Goal: Information Seeking & Learning: Learn about a topic

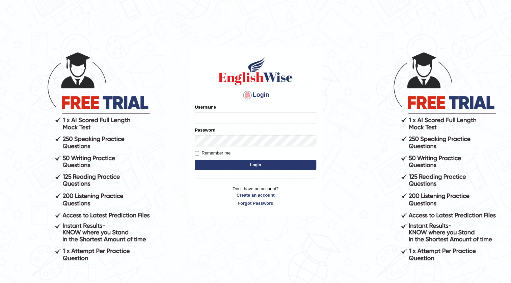
type input "04081984"
click at [276, 165] on button "Login" at bounding box center [255, 165] width 121 height 10
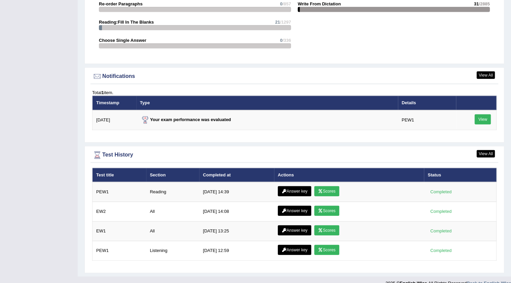
scroll to position [811, 0]
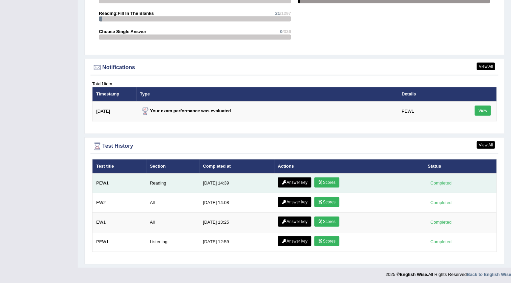
click at [328, 180] on link "Scores" at bounding box center [326, 183] width 25 height 10
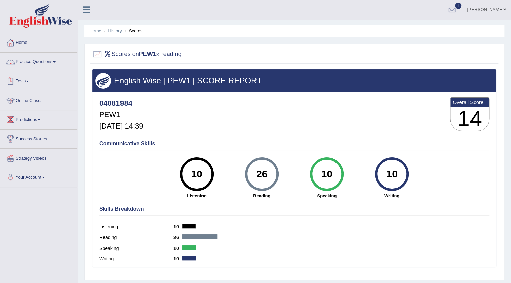
click at [97, 28] on link "Home" at bounding box center [95, 30] width 12 height 5
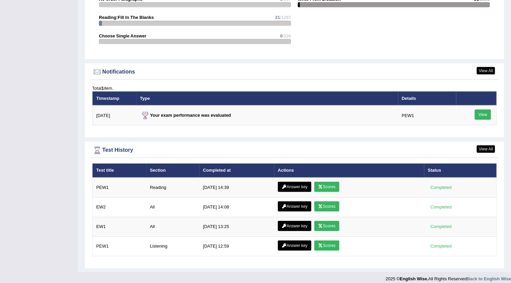
scroll to position [767, 0]
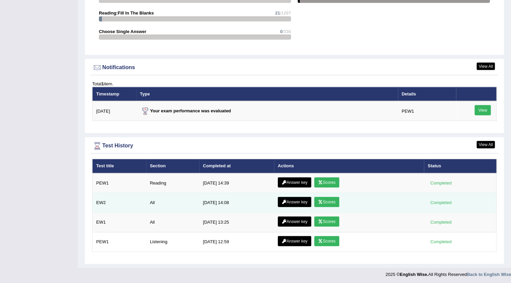
click at [295, 200] on link "Answer key" at bounding box center [294, 202] width 33 height 10
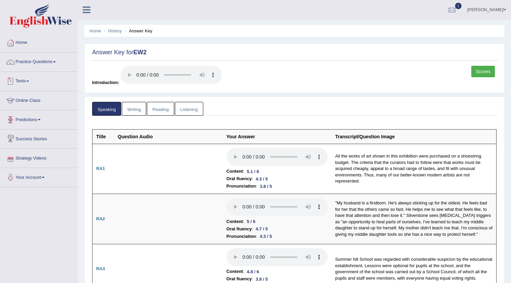
click at [128, 110] on link "Writing" at bounding box center [134, 109] width 24 height 14
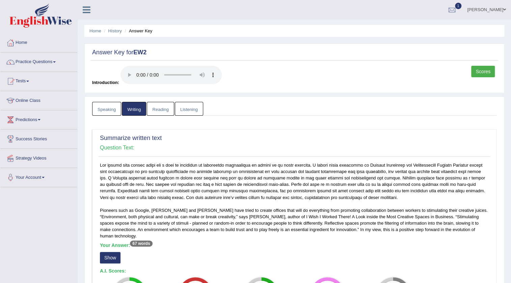
click at [156, 112] on link "Reading" at bounding box center [160, 109] width 27 height 14
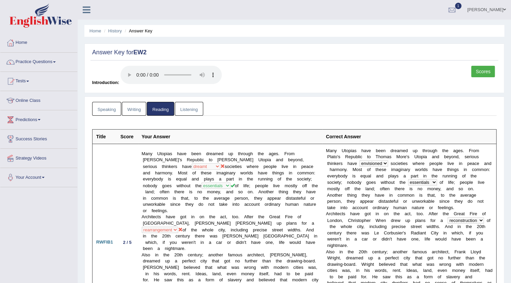
click at [188, 109] on link "Listening" at bounding box center [189, 109] width 28 height 14
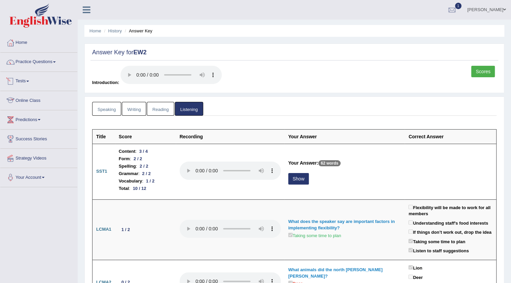
click at [107, 110] on link "Speaking" at bounding box center [106, 109] width 29 height 14
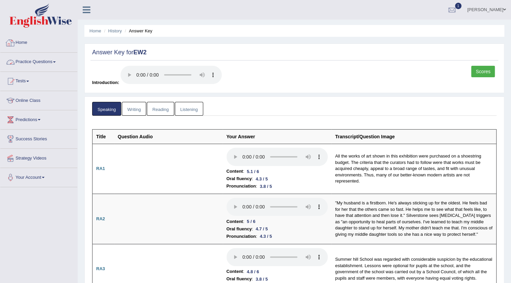
click at [38, 44] on link "Home" at bounding box center [38, 41] width 77 height 17
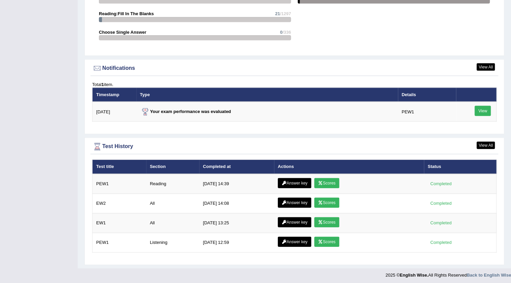
scroll to position [767, 0]
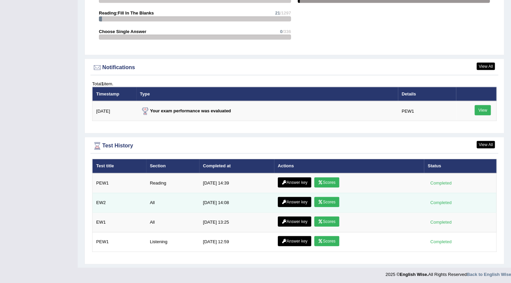
click at [332, 201] on link "Scores" at bounding box center [326, 202] width 25 height 10
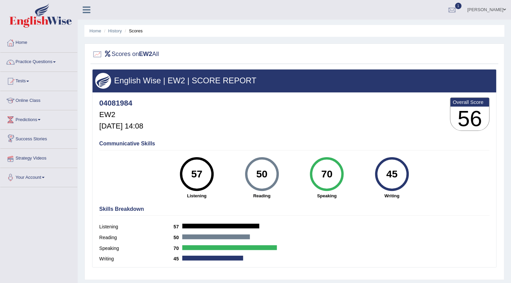
click at [111, 27] on ul "Home History Scores" at bounding box center [294, 31] width 420 height 12
click at [113, 31] on link "History" at bounding box center [114, 30] width 13 height 5
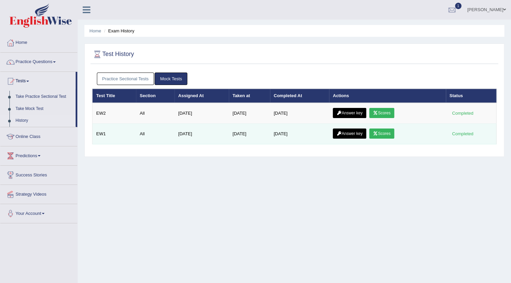
click at [393, 129] on link "Scores" at bounding box center [381, 134] width 25 height 10
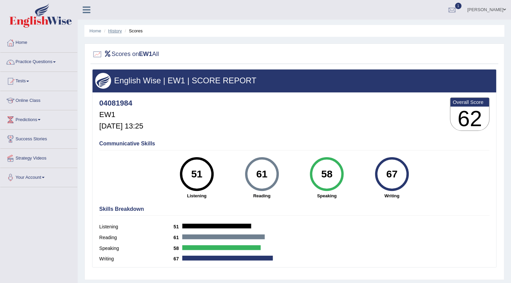
click at [113, 31] on link "History" at bounding box center [114, 30] width 13 height 5
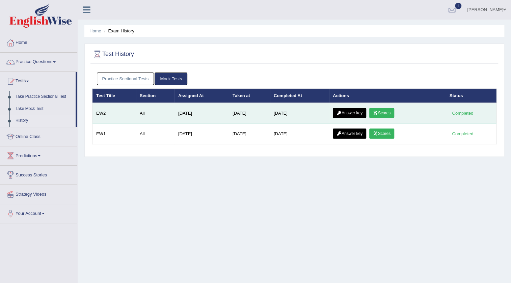
click at [348, 115] on link "Answer key" at bounding box center [349, 113] width 33 height 10
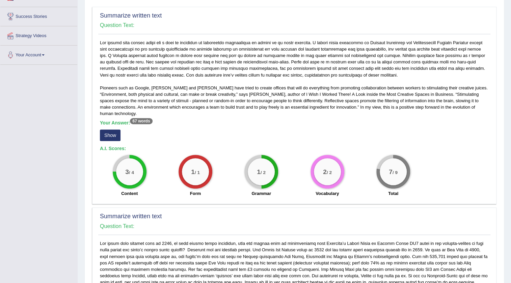
scroll to position [123, 0]
click at [112, 130] on button "Show" at bounding box center [110, 135] width 21 height 11
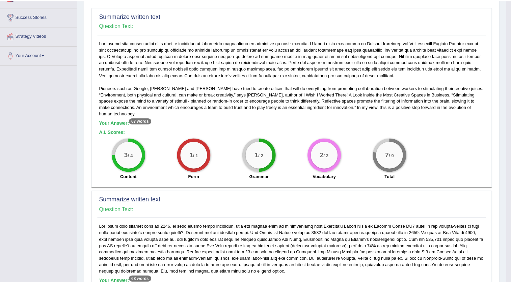
scroll to position [0, 0]
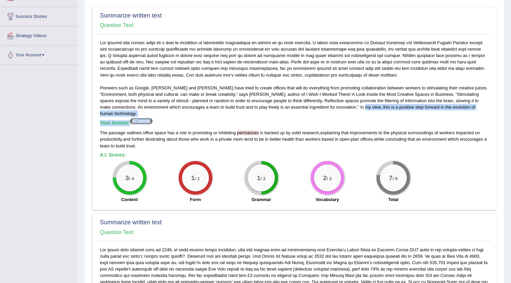
drag, startPoint x: 343, startPoint y: 106, endPoint x: 482, endPoint y: 112, distance: 139.2
click at [482, 112] on div "Pioneers such as Google, Walt Disney and Dyson have tried to create offices tha…" at bounding box center [294, 122] width 392 height 167
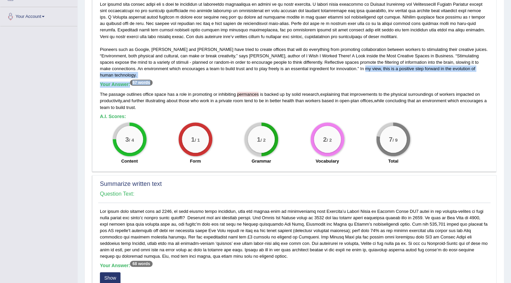
scroll to position [276, 0]
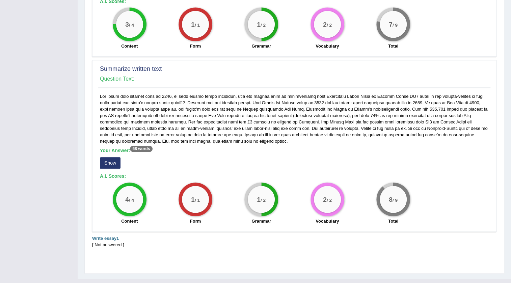
click at [109, 158] on button "Show" at bounding box center [110, 162] width 21 height 11
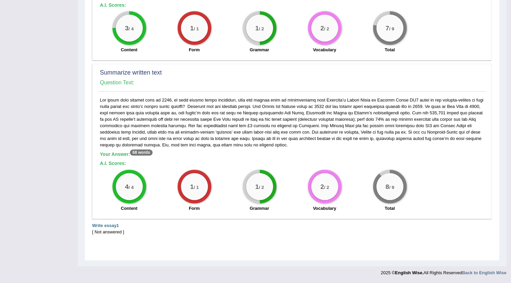
scroll to position [266, 0]
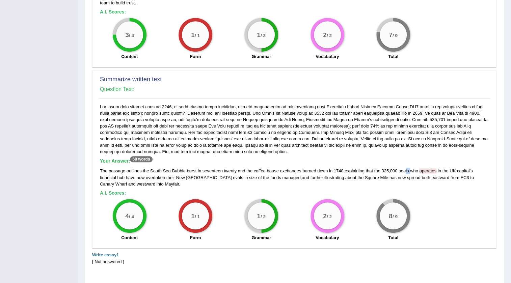
drag, startPoint x: 411, startPoint y: 164, endPoint x: 406, endPoint y: 164, distance: 5.1
click at [406, 168] on div "The passage outlines the South Sea Bubble burst in seventeen twenty and the cof…" at bounding box center [294, 177] width 389 height 19
drag, startPoint x: 116, startPoint y: 118, endPoint x: 110, endPoint y: 119, distance: 6.9
click at [110, 119] on div "Your Answer: 68 words The passage outlines the South Sea Bubble burst in sevent…" at bounding box center [294, 174] width 392 height 141
drag, startPoint x: 410, startPoint y: 163, endPoint x: 398, endPoint y: 162, distance: 11.9
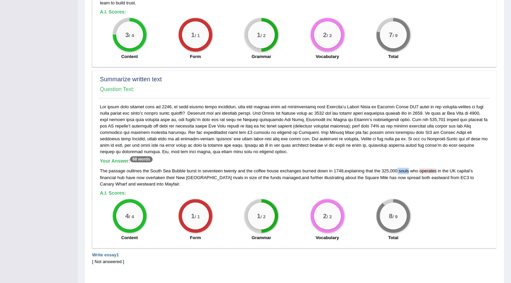
click at [398, 168] on div "The passage outlines the South Sea Bubble burst in seventeen twenty and the cof…" at bounding box center [294, 177] width 389 height 19
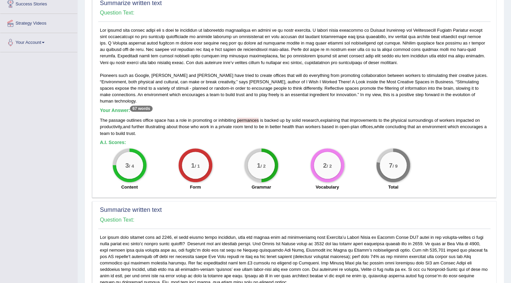
scroll to position [0, 0]
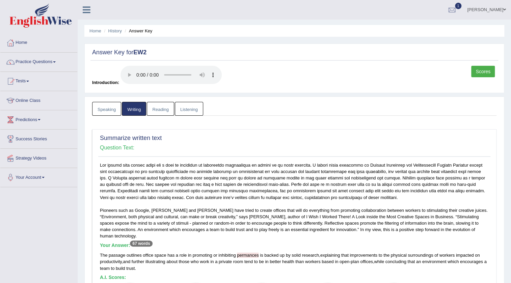
click at [188, 109] on link "Listening" at bounding box center [189, 109] width 28 height 14
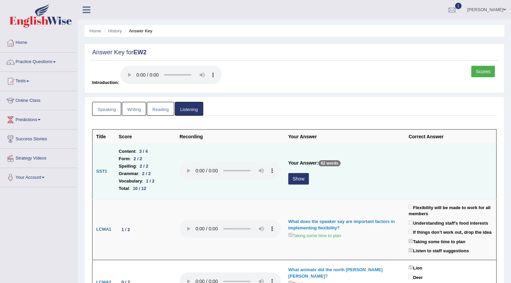
click at [305, 181] on button "Show" at bounding box center [298, 178] width 21 height 11
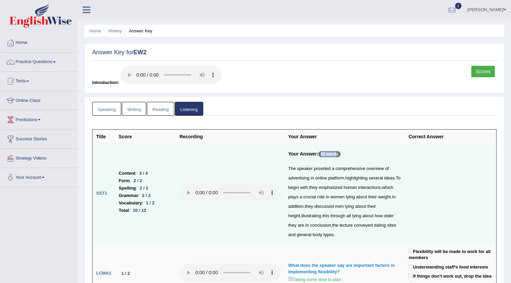
drag, startPoint x: 337, startPoint y: 154, endPoint x: 315, endPoint y: 155, distance: 22.0
click at [316, 155] on h5 "Your Answer: 62 words" at bounding box center [344, 155] width 113 height 9
click at [348, 153] on h5 "Your Answer: 62 words" at bounding box center [344, 155] width 113 height 9
click at [141, 177] on div "3 / 4" at bounding box center [144, 173] width 14 height 7
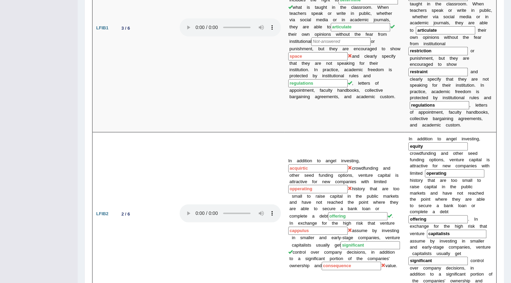
scroll to position [399, 0]
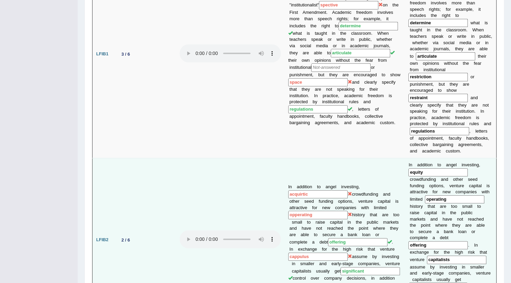
drag, startPoint x: 415, startPoint y: 152, endPoint x: 384, endPoint y: 152, distance: 31.4
click at [385, 158] on tr "LFIB2 2 / 6 In addition to angel investing, acquirtic crowdfunding and other se…" at bounding box center [294, 240] width 404 height 164
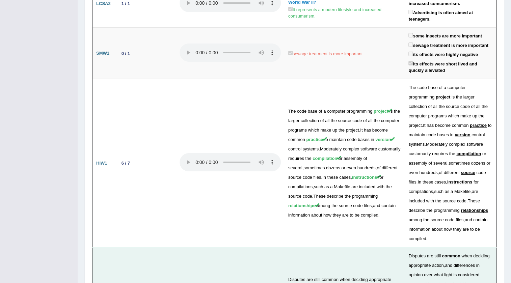
scroll to position [1258, 0]
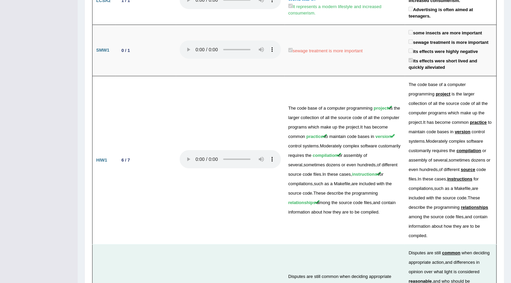
drag, startPoint x: 152, startPoint y: 165, endPoint x: 117, endPoint y: 164, distance: 35.1
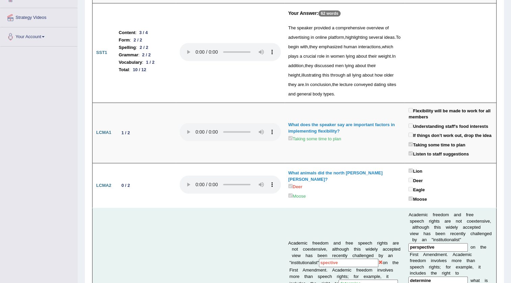
scroll to position [0, 0]
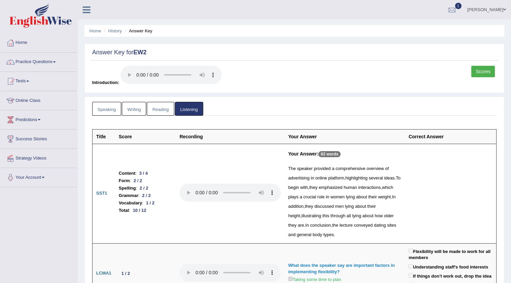
click at [157, 110] on link "Reading" at bounding box center [160, 109] width 27 height 14
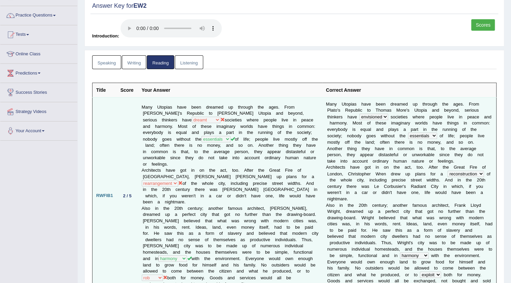
scroll to position [61, 0]
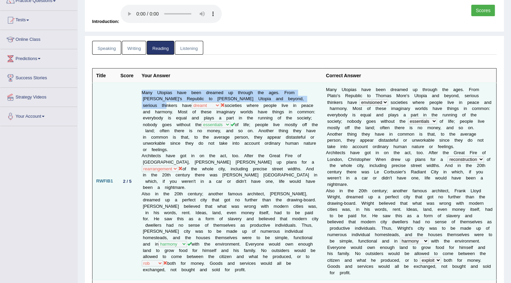
drag, startPoint x: 158, startPoint y: 99, endPoint x: 134, endPoint y: 100, distance: 24.3
click at [137, 98] on tr "RWFIB1 2 / 5 Many Utopias have been dreamed up through the ages. From Plato's R…" at bounding box center [294, 181] width 404 height 197
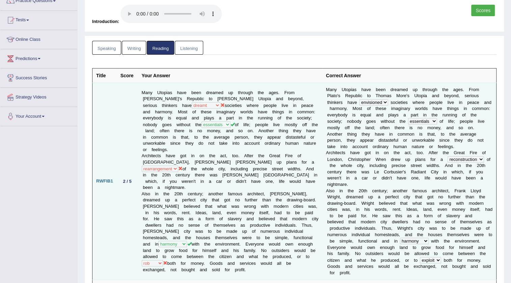
click at [128, 108] on td "2 / 5" at bounding box center [127, 181] width 21 height 197
drag, startPoint x: 299, startPoint y: 157, endPoint x: 251, endPoint y: 157, distance: 48.6
click at [252, 156] on td "Many Utopias have been dreamed up through the ages. From Plato's Republic to Th…" at bounding box center [230, 181] width 184 height 197
click at [255, 183] on td "Many Utopias have been dreamed up through the ages. From Plato's Republic to Th…" at bounding box center [230, 181] width 184 height 197
drag, startPoint x: 153, startPoint y: 163, endPoint x: 261, endPoint y: 157, distance: 107.8
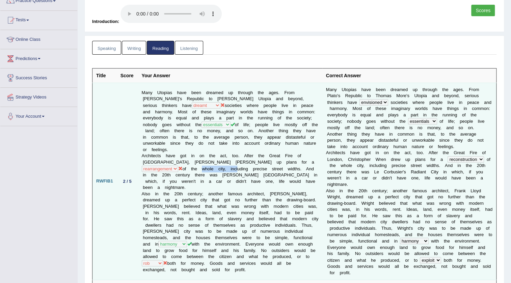
click at [191, 165] on td "Many Utopias have been dreamed up through the ages. From Plato's Republic to Th…" at bounding box center [230, 181] width 184 height 197
click at [470, 161] on td "M a n y U t o p i a s h a v e b e e n d r e a m e d u p t h r o u g h t h e a g…" at bounding box center [409, 181] width 174 height 197
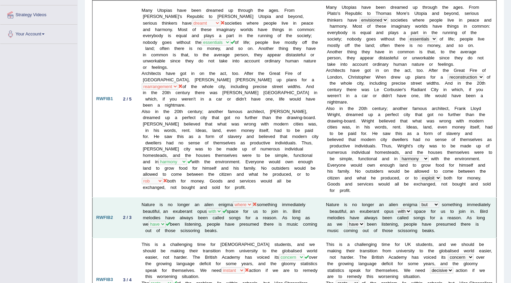
scroll to position [184, 0]
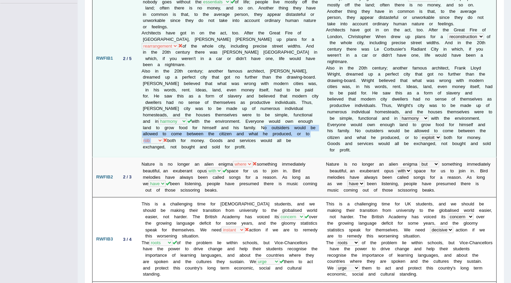
drag, startPoint x: 169, startPoint y: 127, endPoint x: 261, endPoint y: 138, distance: 92.5
click at [261, 138] on td "Many Utopias have been dreamed up through the ages. From Plato's Republic to Th…" at bounding box center [230, 58] width 184 height 197
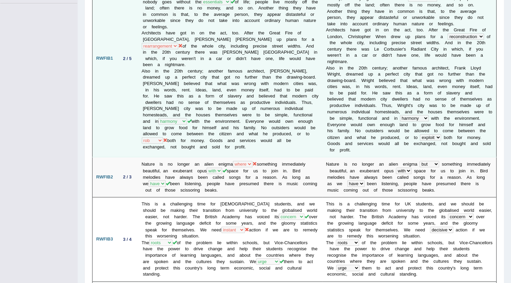
click at [206, 149] on td "Many Utopias have been dreamed up through the ages. From Plato's Republic to Th…" at bounding box center [230, 58] width 184 height 197
drag, startPoint x: 188, startPoint y: 135, endPoint x: 211, endPoint y: 137, distance: 22.7
click at [211, 137] on td "Many Utopias have been dreamed up through the ages. From Plato's Republic to Th…" at bounding box center [230, 58] width 184 height 197
click at [197, 150] on td "Many Utopias have been dreamed up through the ages. From Plato's Republic to Th…" at bounding box center [230, 58] width 184 height 197
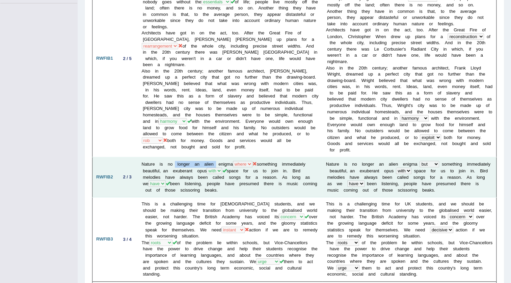
drag, startPoint x: 174, startPoint y: 162, endPoint x: 216, endPoint y: 161, distance: 41.2
click at [216, 161] on td "Nature is no longer an alien enigma when where but about something immediately …" at bounding box center [230, 177] width 184 height 40
drag, startPoint x: 281, startPoint y: 162, endPoint x: 313, endPoint y: 163, distance: 32.1
click at [313, 163] on td "Nature is no longer an alien enigma when where but about something immediately …" at bounding box center [230, 177] width 184 height 40
drag, startPoint x: 343, startPoint y: 167, endPoint x: 378, endPoint y: 168, distance: 35.8
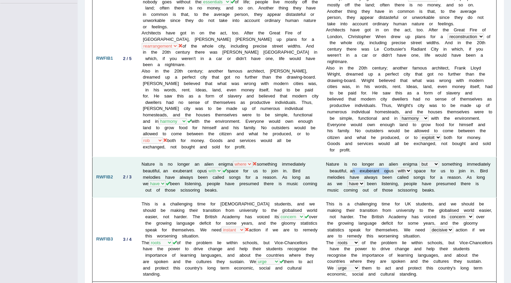
click at [378, 168] on td "N a t u r e i s n o l o n g e r a n a l i e n e n i g m a when where but about …" at bounding box center [409, 177] width 174 height 40
drag, startPoint x: 254, startPoint y: 159, endPoint x: 234, endPoint y: 159, distance: 20.3
click at [234, 159] on td "Nature is no longer an alien enigma when where but about something immediately …" at bounding box center [230, 177] width 184 height 40
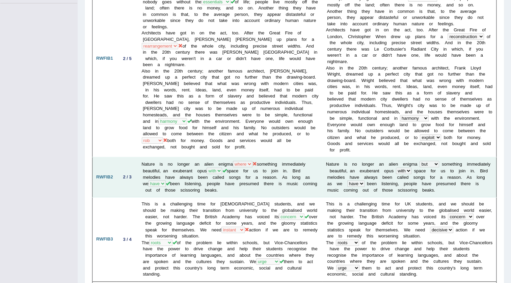
drag, startPoint x: 234, startPoint y: 162, endPoint x: 211, endPoint y: 163, distance: 22.7
click at [211, 163] on td "Nature is no longer an alien enigma when where but about something immediately …" at bounding box center [230, 177] width 184 height 40
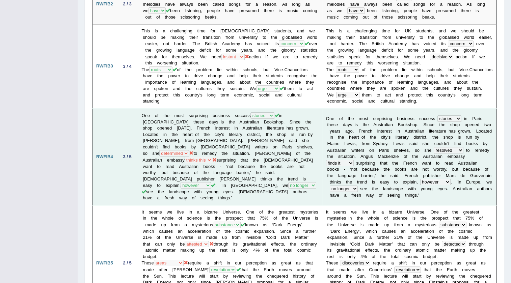
scroll to position [368, 0]
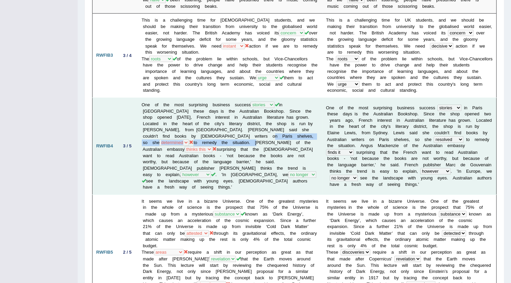
drag, startPoint x: 225, startPoint y: 131, endPoint x: 177, endPoint y: 138, distance: 48.2
click at [177, 138] on td "One of the most surprising business success histories reports stories tales in …" at bounding box center [230, 146] width 184 height 97
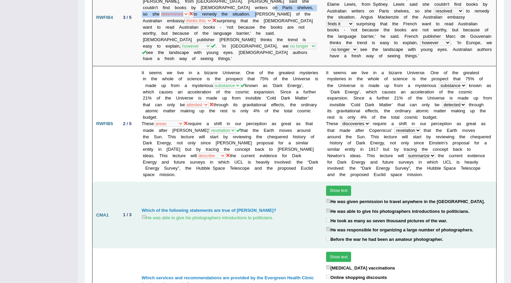
scroll to position [521, 0]
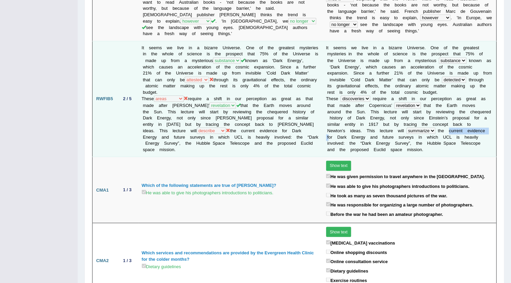
drag, startPoint x: 429, startPoint y: 118, endPoint x: 387, endPoint y: 117, distance: 42.2
click at [387, 117] on td "I t s e e m s w e l i v e i n a b i z a r r e U n i v e r s e . O n e o f t h e…" at bounding box center [409, 99] width 174 height 116
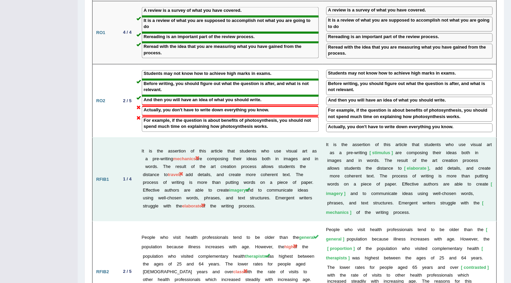
scroll to position [828, 0]
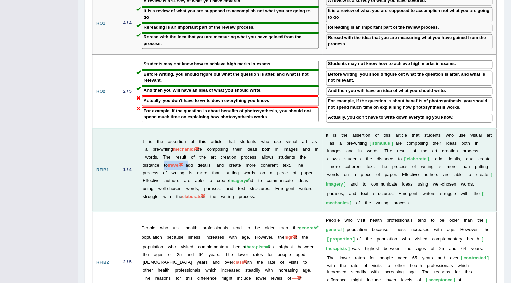
drag, startPoint x: 223, startPoint y: 142, endPoint x: 194, endPoint y: 140, distance: 29.8
click at [194, 140] on td "It is the assertion of this article that students who use visual art as a pre-w…" at bounding box center [230, 169] width 184 height 83
drag, startPoint x: 386, startPoint y: 143, endPoint x: 350, endPoint y: 142, distance: 36.1
click at [350, 142] on td "I t i s t h e a s s e r t i o n o f t h i s a r t i c l e t h a t s t u d e n t…" at bounding box center [409, 169] width 174 height 83
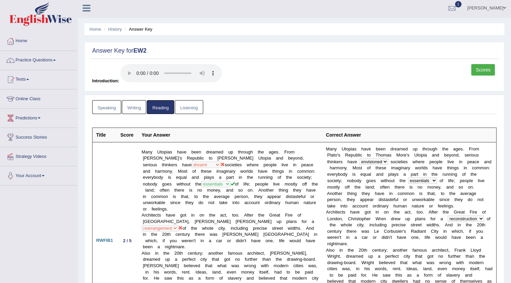
scroll to position [0, 0]
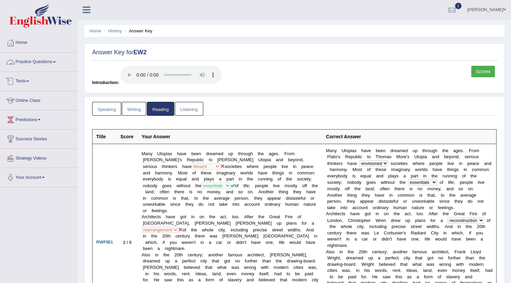
click at [35, 67] on link "Practice Questions" at bounding box center [38, 61] width 77 height 17
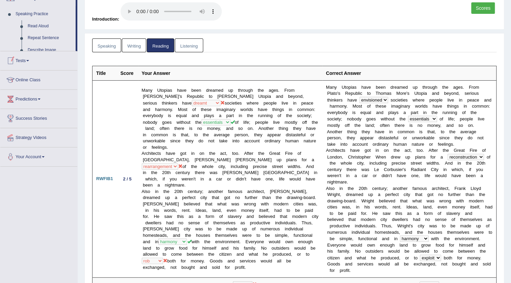
scroll to position [123, 0]
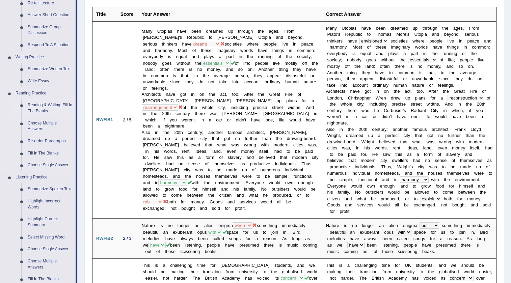
click at [34, 106] on link "Reading & Writing: Fill In The Blanks" at bounding box center [50, 108] width 51 height 18
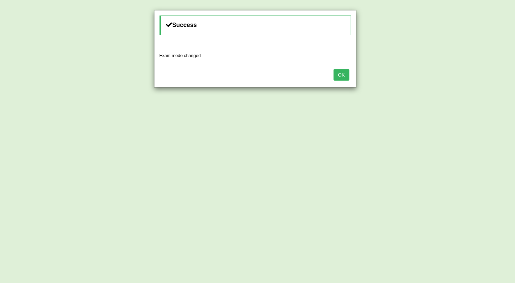
click at [341, 72] on button "OK" at bounding box center [342, 74] width 16 height 11
click at [343, 77] on button "OK" at bounding box center [342, 74] width 16 height 11
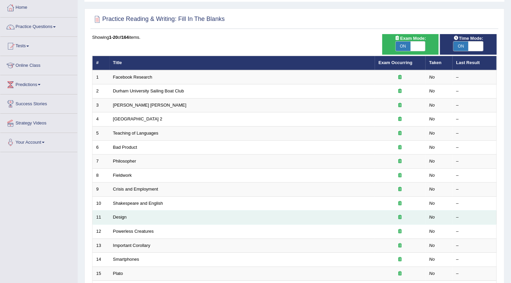
scroll to position [163, 0]
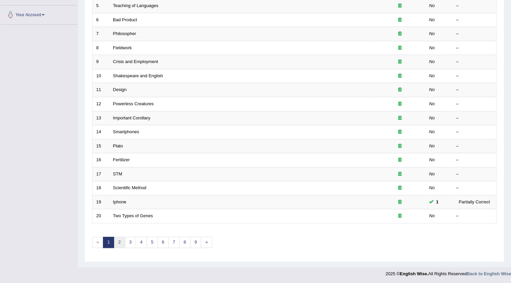
click at [120, 243] on link "2" at bounding box center [119, 242] width 11 height 11
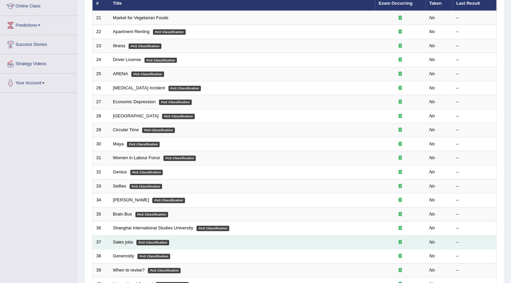
scroll to position [163, 0]
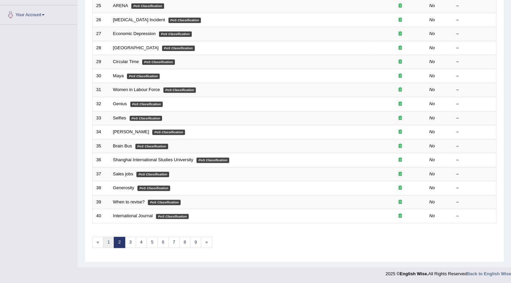
click at [105, 240] on link "1" at bounding box center [108, 242] width 11 height 11
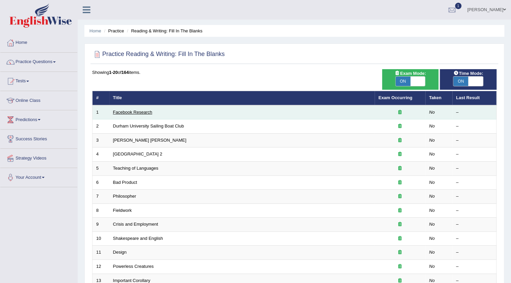
click at [146, 111] on link "Facebook Research" at bounding box center [132, 112] width 39 height 5
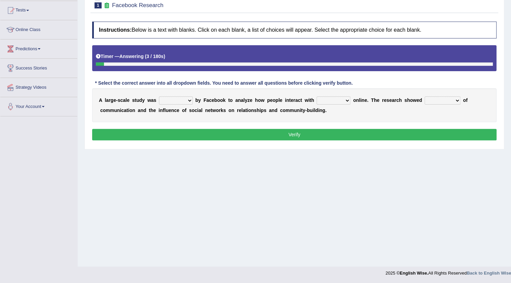
click at [173, 99] on select "surveyed had asked made" at bounding box center [176, 101] width 34 height 8
select select "surveyed"
click at [159, 97] on select "surveyed had asked made" at bounding box center [176, 101] width 34 height 8
click at [343, 101] on select "together all each other another" at bounding box center [334, 101] width 34 height 8
select select "each other"
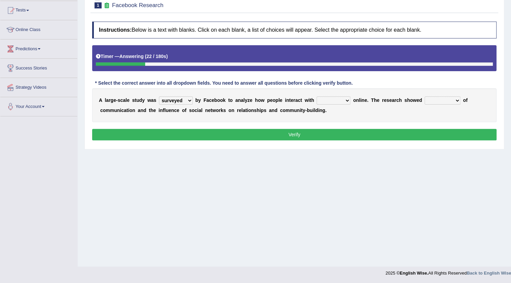
click at [317, 97] on select "together all each other another" at bounding box center [334, 101] width 34 height 8
click at [448, 100] on select "advantages standards fellowships patterns" at bounding box center [443, 101] width 36 height 8
select select "patterns"
click at [425, 97] on select "advantages standards fellowships patterns" at bounding box center [443, 101] width 36 height 8
click at [293, 135] on button "Verify" at bounding box center [294, 134] width 404 height 11
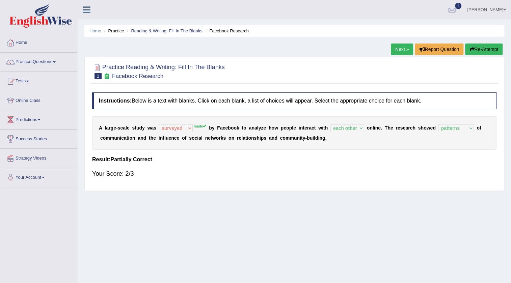
click at [399, 52] on link "Next »" at bounding box center [402, 49] width 22 height 11
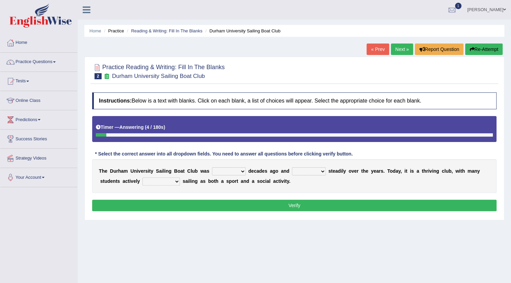
click at [480, 55] on button "Re-Attempt" at bounding box center [483, 49] width 37 height 11
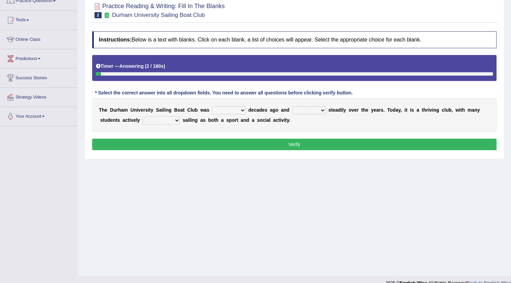
click at [233, 110] on select "found fund founded find" at bounding box center [229, 110] width 34 height 8
select select "founded"
click at [212, 106] on select "found fund founded find" at bounding box center [229, 110] width 34 height 8
click at [300, 111] on select "grow growing has grown grown" at bounding box center [309, 110] width 34 height 8
select select "has grown"
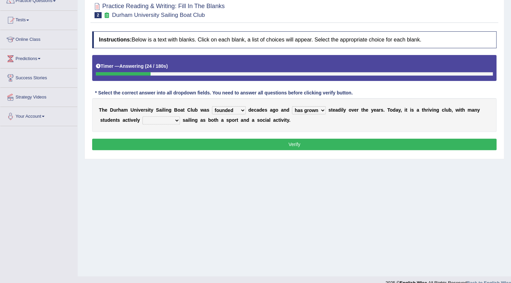
click at [292, 106] on select "grow growing has grown grown" at bounding box center [309, 110] width 34 height 8
click at [158, 119] on select "enjoy enjoyed are enjoying enjoying" at bounding box center [160, 120] width 37 height 8
select select "enjoying"
click at [142, 116] on select "enjoy enjoyed are enjoying enjoying" at bounding box center [160, 120] width 37 height 8
click at [171, 144] on button "Verify" at bounding box center [294, 144] width 404 height 11
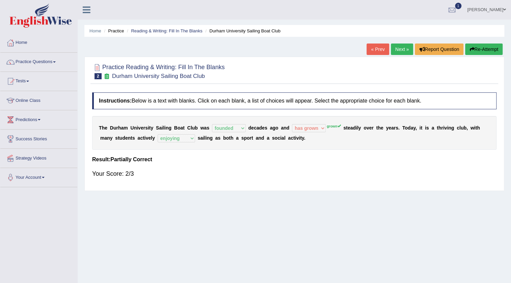
click at [405, 48] on link "Next »" at bounding box center [402, 49] width 22 height 11
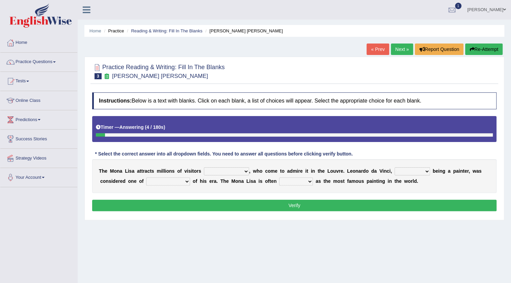
click at [213, 173] on select "around the year the all year all year round per year" at bounding box center [226, 171] width 45 height 8
select select "per year"
click at [204, 167] on select "around the year the all year all year round per year" at bounding box center [226, 171] width 45 height 8
click at [163, 182] on select "better artists artist the better artist the best artists" at bounding box center [168, 182] width 44 height 8
select select "the best artists"
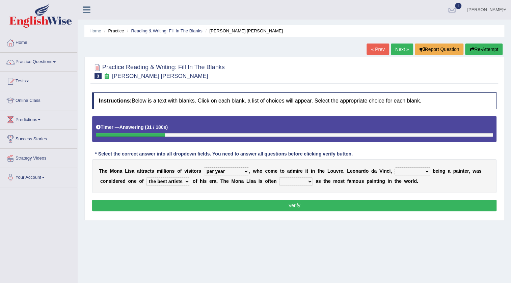
click at [146, 178] on select "better artists artist the better artist the best artists" at bounding box center [168, 182] width 44 height 8
click at [417, 171] on select "rather than as much as as well as as long as" at bounding box center [412, 171] width 35 height 8
select select "rather than"
click at [395, 167] on select "rather than as much as as well as as long as" at bounding box center [412, 171] width 35 height 8
click at [297, 181] on select "classified suggested predicted described" at bounding box center [296, 182] width 34 height 8
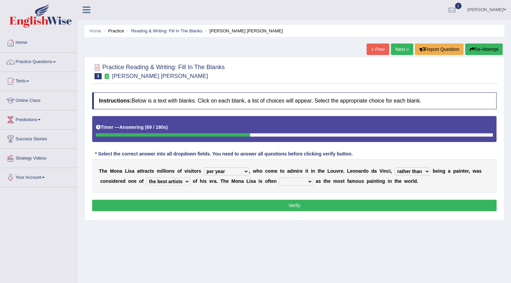
select select "described"
click at [279, 178] on select "classified suggested predicted described" at bounding box center [296, 182] width 34 height 8
click at [408, 170] on select "rather than as much as as well as as long as" at bounding box center [412, 171] width 35 height 8
click at [312, 205] on button "Verify" at bounding box center [294, 205] width 404 height 11
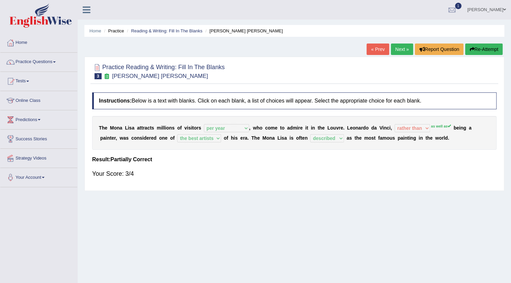
click at [393, 46] on link "Next »" at bounding box center [402, 49] width 22 height 11
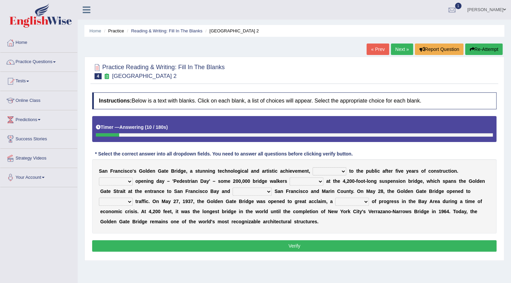
click at [476, 48] on button "Re-Attempt" at bounding box center [483, 49] width 37 height 11
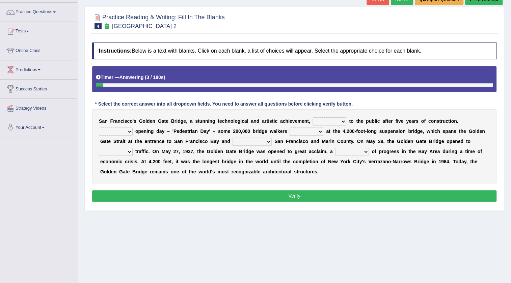
scroll to position [61, 0]
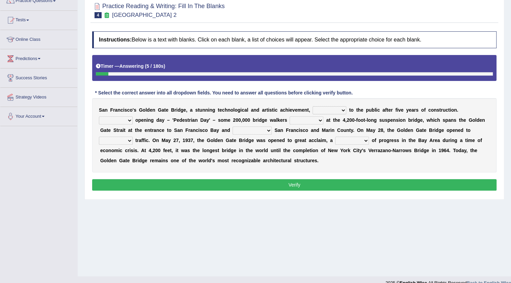
click at [340, 108] on select "opens closes appears equals" at bounding box center [330, 110] width 34 height 8
select select "opens"
click at [313, 106] on select "opens closes appears equals" at bounding box center [330, 110] width 34 height 8
click at [107, 122] on select "On During Since When" at bounding box center [116, 120] width 34 height 8
select select "On"
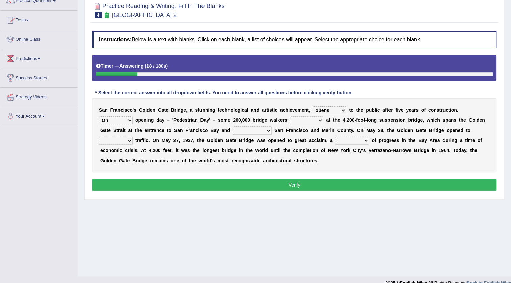
click at [99, 116] on select "On During Since When" at bounding box center [116, 120] width 34 height 8
click at [315, 121] on select "stationed looked marveled laughed" at bounding box center [307, 120] width 34 height 8
select select "marveled"
click at [290, 116] on select "stationed looked marveled laughed" at bounding box center [307, 120] width 34 height 8
click at [257, 130] on select "separates connects channels differentiates" at bounding box center [252, 131] width 39 height 8
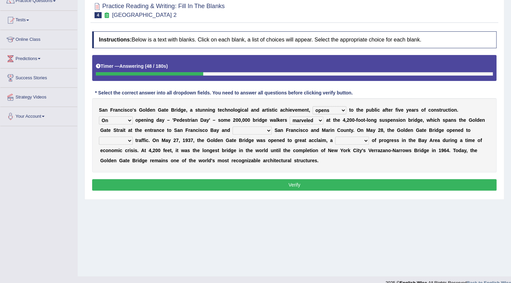
select select "connects"
click at [233, 127] on select "separates connects channels differentiates" at bounding box center [252, 131] width 39 height 8
click at [127, 140] on select "aquatic vehicular airborne watertight" at bounding box center [116, 141] width 34 height 8
select select "vehicular"
click at [99, 137] on select "aquatic vehicular airborne watertight" at bounding box center [116, 141] width 34 height 8
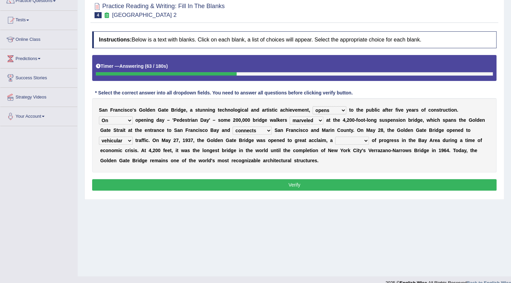
click at [358, 143] on select "denial symbol technique yield" at bounding box center [352, 141] width 34 height 8
select select "symbol"
click at [335, 137] on select "denial symbol technique yield" at bounding box center [352, 141] width 34 height 8
click at [317, 182] on button "Verify" at bounding box center [294, 184] width 404 height 11
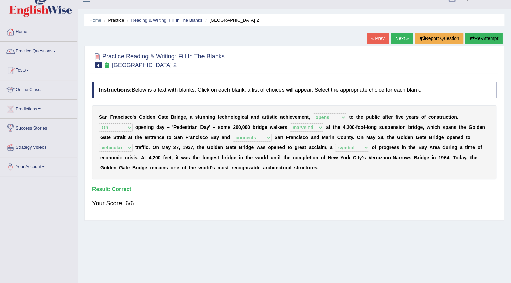
scroll to position [0, 0]
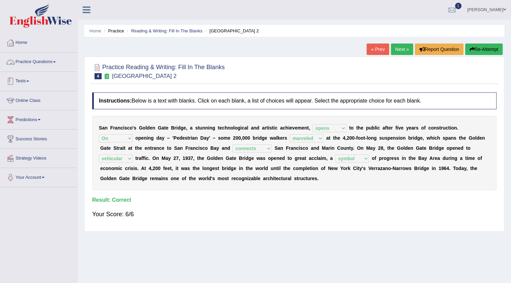
click at [56, 63] on link "Practice Questions" at bounding box center [38, 61] width 77 height 17
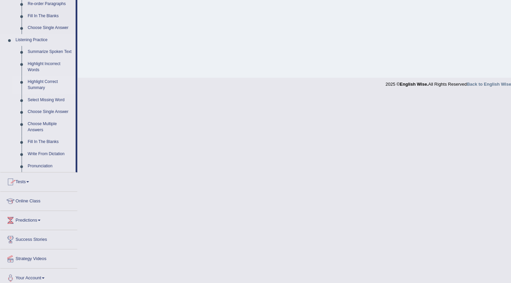
scroll to position [264, 0]
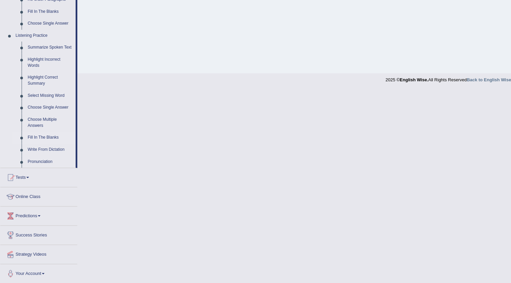
click at [51, 138] on link "Fill In The Blanks" at bounding box center [50, 138] width 51 height 12
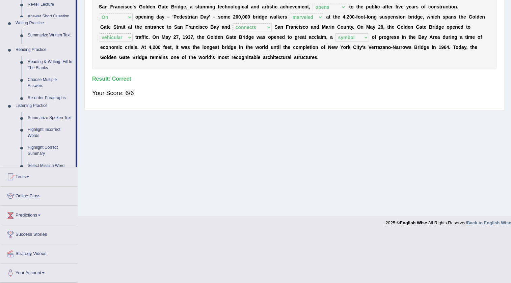
scroll to position [71, 0]
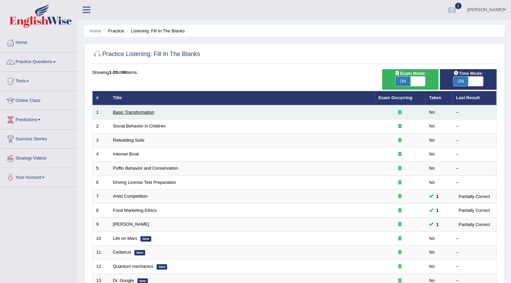
click at [133, 112] on link "Basic Transformation" at bounding box center [133, 112] width 41 height 5
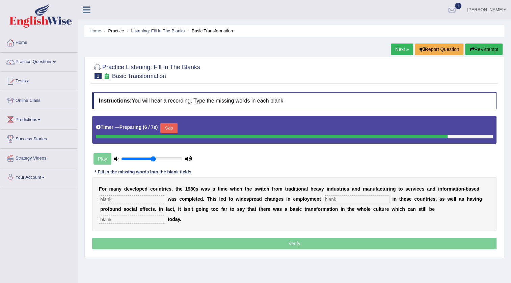
click at [55, 65] on link "Practice Questions" at bounding box center [38, 61] width 77 height 17
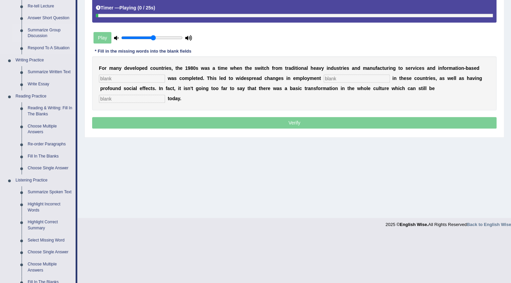
scroll to position [123, 0]
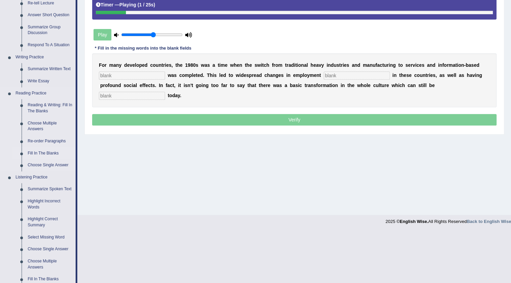
click at [37, 149] on link "Fill In The Blanks" at bounding box center [50, 153] width 51 height 12
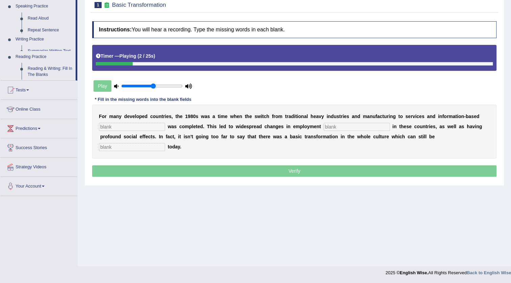
scroll to position [71, 0]
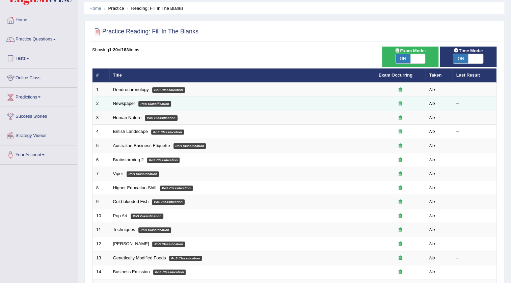
scroll to position [9, 0]
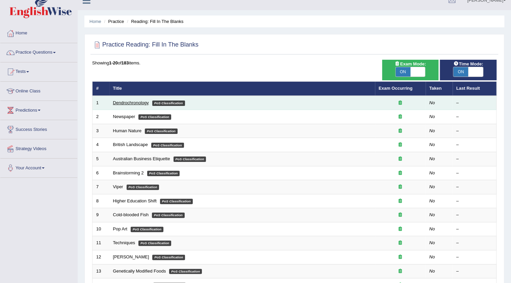
click at [122, 102] on link "Dendrochronology" at bounding box center [131, 102] width 36 height 5
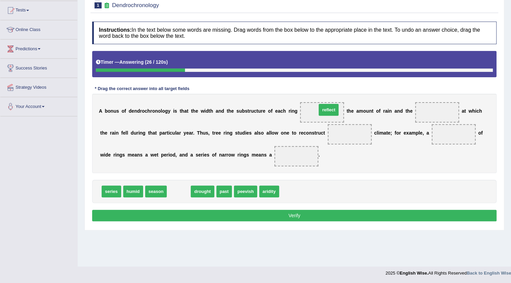
drag, startPoint x: 182, startPoint y: 194, endPoint x: 331, endPoint y: 112, distance: 170.7
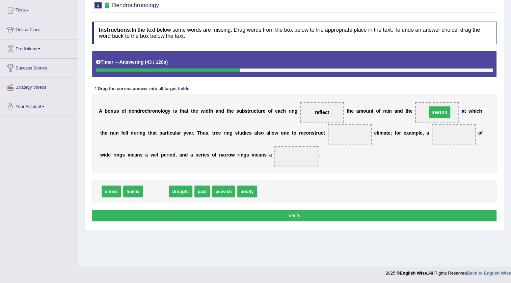
drag, startPoint x: 168, startPoint y: 183, endPoint x: 437, endPoint y: 114, distance: 277.3
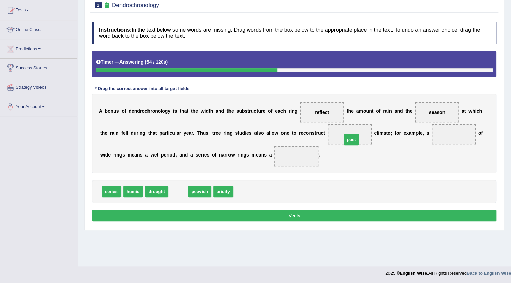
drag, startPoint x: 179, startPoint y: 191, endPoint x: 348, endPoint y: 140, distance: 176.5
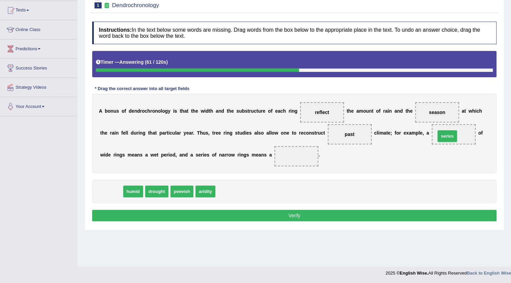
drag, startPoint x: 108, startPoint y: 190, endPoint x: 444, endPoint y: 134, distance: 340.3
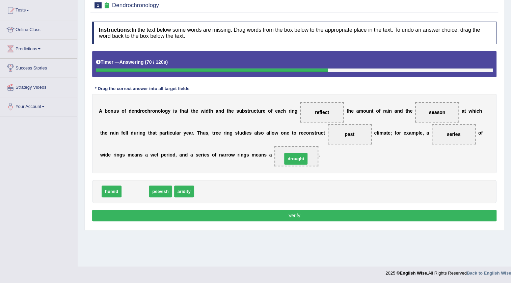
drag, startPoint x: 142, startPoint y: 186, endPoint x: 295, endPoint y: 159, distance: 154.9
click at [95, 216] on button "Verify" at bounding box center [294, 215] width 404 height 11
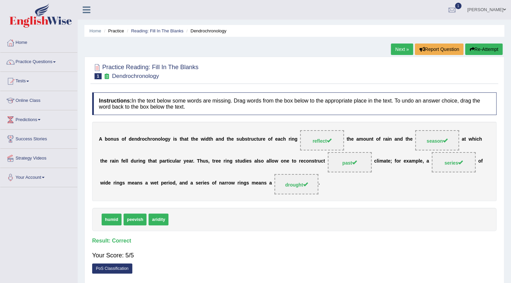
click at [395, 54] on link "Next »" at bounding box center [402, 49] width 22 height 11
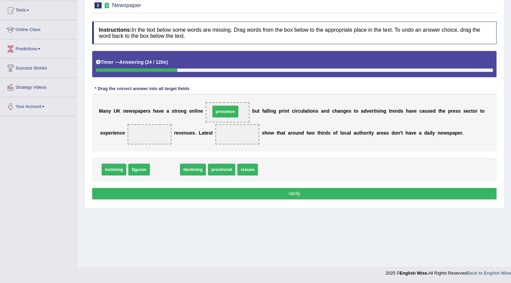
drag, startPoint x: 167, startPoint y: 169, endPoint x: 226, endPoint y: 111, distance: 83.1
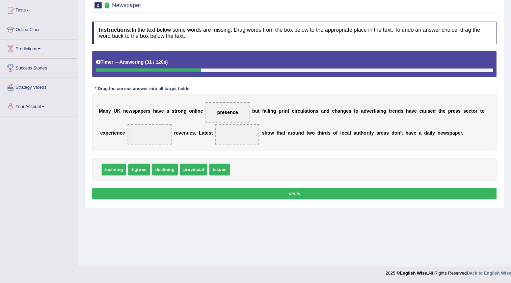
drag, startPoint x: 405, startPoint y: 114, endPoint x: 295, endPoint y: 130, distance: 111.2
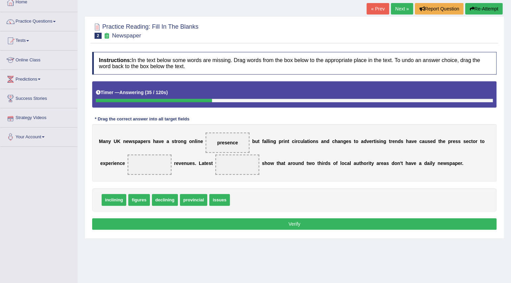
scroll to position [71, 0]
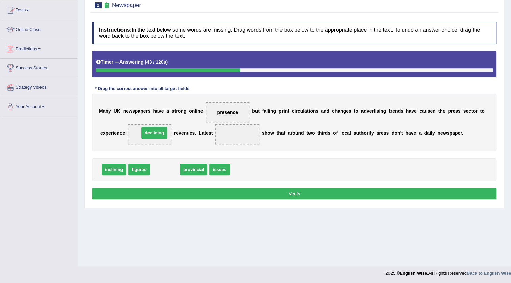
drag, startPoint x: 167, startPoint y: 171, endPoint x: 157, endPoint y: 134, distance: 38.2
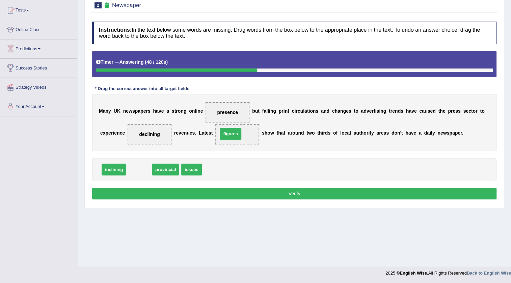
drag, startPoint x: 143, startPoint y: 168, endPoint x: 234, endPoint y: 132, distance: 98.2
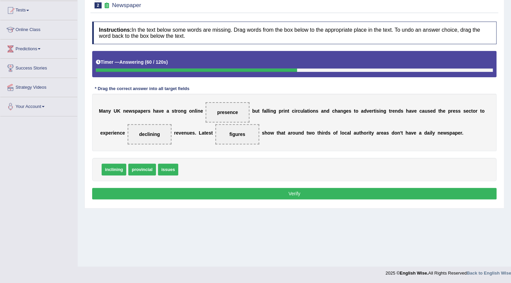
click at [233, 193] on button "Verify" at bounding box center [294, 193] width 404 height 11
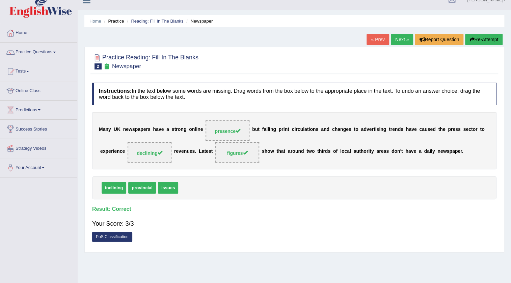
scroll to position [0, 0]
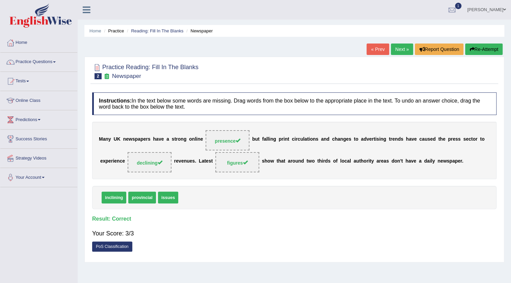
click at [403, 50] on link "Next »" at bounding box center [402, 49] width 22 height 11
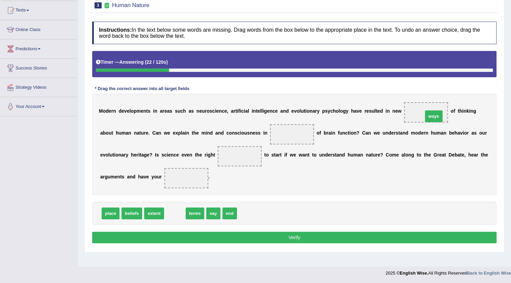
drag, startPoint x: 183, startPoint y: 216, endPoint x: 435, endPoint y: 119, distance: 270.2
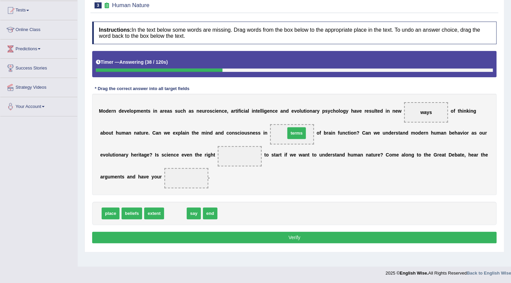
drag, startPoint x: 177, startPoint y: 212, endPoint x: 298, endPoint y: 132, distance: 145.4
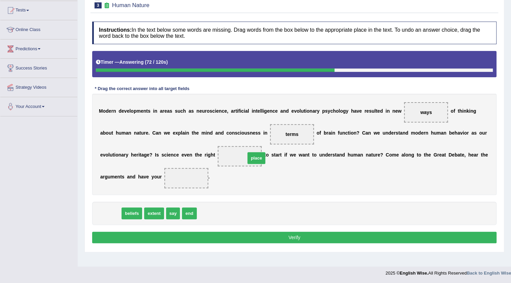
drag, startPoint x: 109, startPoint y: 214, endPoint x: 252, endPoint y: 157, distance: 154.4
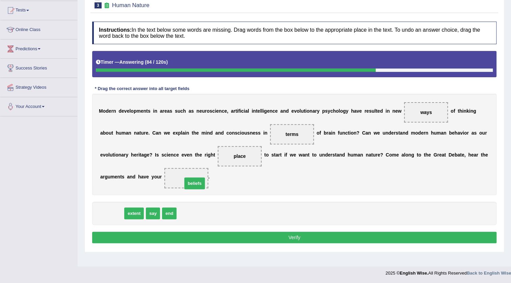
drag, startPoint x: 110, startPoint y: 214, endPoint x: 192, endPoint y: 183, distance: 87.8
click at [373, 237] on button "Verify" at bounding box center [294, 237] width 404 height 11
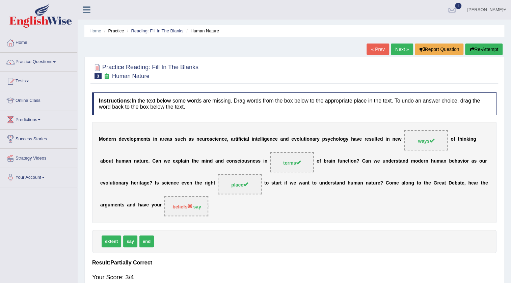
click at [403, 51] on link "Next »" at bounding box center [402, 49] width 22 height 11
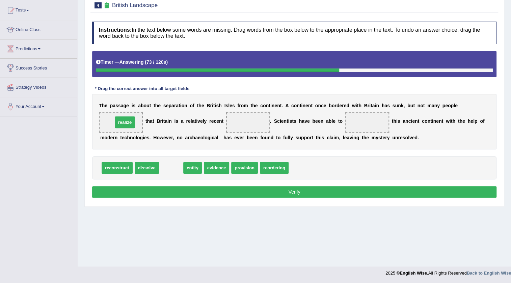
drag, startPoint x: 171, startPoint y: 167, endPoint x: 125, endPoint y: 121, distance: 64.9
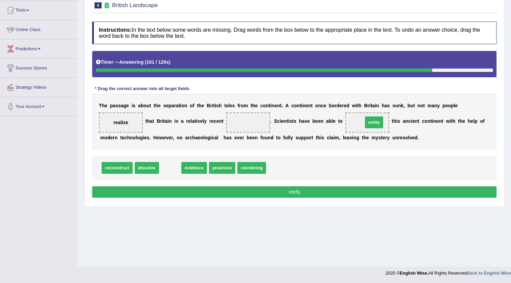
drag, startPoint x: 172, startPoint y: 167, endPoint x: 376, endPoint y: 121, distance: 208.9
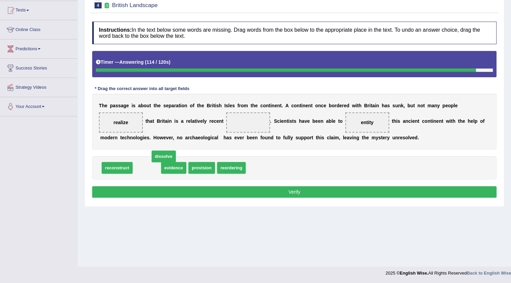
drag, startPoint x: 153, startPoint y: 167, endPoint x: 166, endPoint y: 160, distance: 15.3
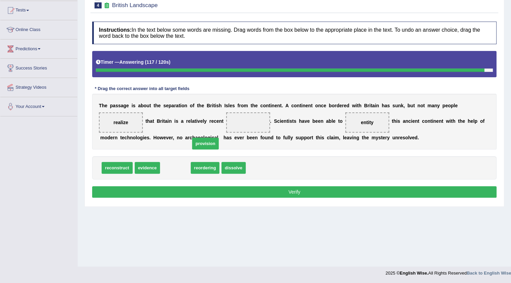
drag, startPoint x: 174, startPoint y: 170, endPoint x: 180, endPoint y: 157, distance: 13.9
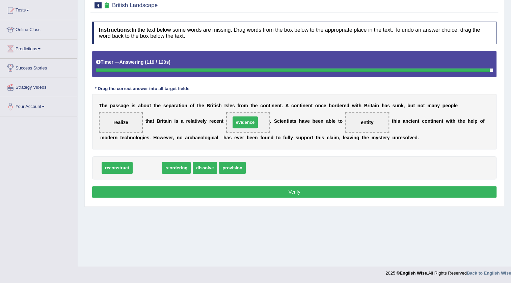
drag, startPoint x: 150, startPoint y: 166, endPoint x: 248, endPoint y: 121, distance: 108.0
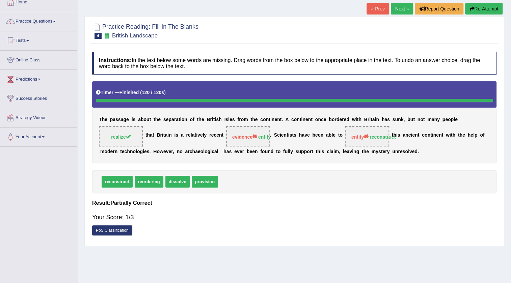
scroll to position [40, 0]
click at [396, 7] on link "Next »" at bounding box center [402, 8] width 22 height 11
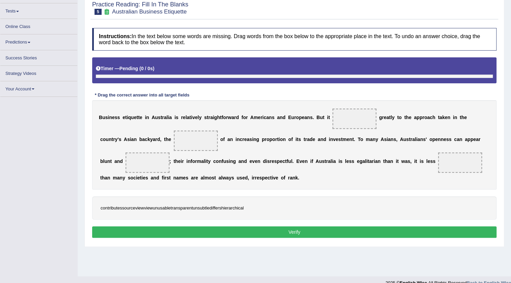
scroll to position [65, 0]
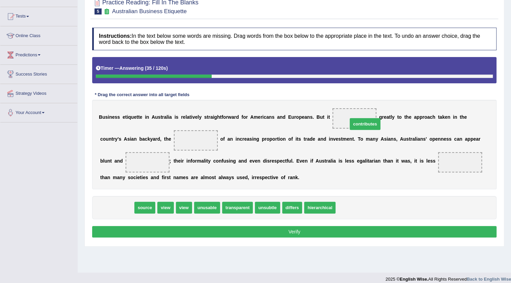
drag, startPoint x: 117, startPoint y: 207, endPoint x: 365, endPoint y: 124, distance: 261.8
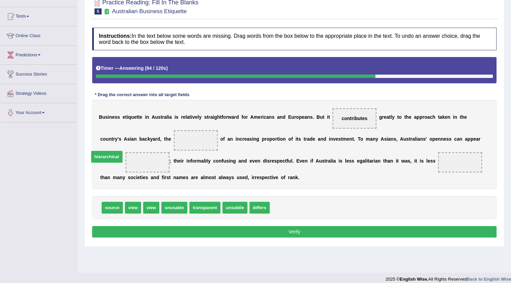
drag, startPoint x: 285, startPoint y: 205, endPoint x: 119, endPoint y: 163, distance: 171.2
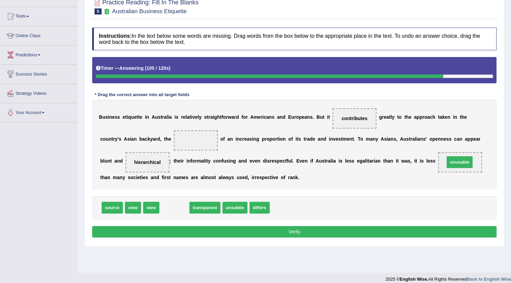
drag, startPoint x: 175, startPoint y: 209, endPoint x: 457, endPoint y: 164, distance: 285.6
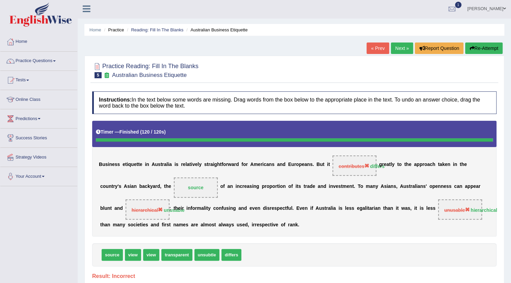
scroll to position [0, 0]
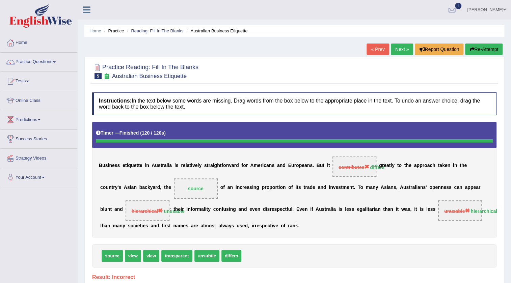
click at [402, 51] on link "Next »" at bounding box center [402, 49] width 22 height 11
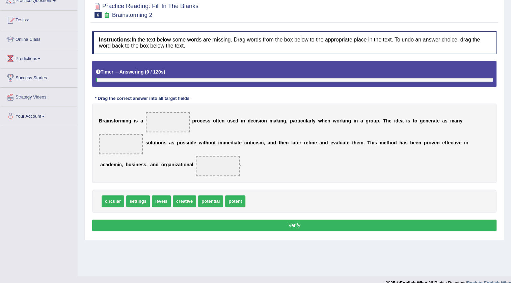
scroll to position [61, 0]
drag, startPoint x: 183, startPoint y: 200, endPoint x: 179, endPoint y: 128, distance: 72.0
drag, startPoint x: 179, startPoint y: 128, endPoint x: 177, endPoint y: 123, distance: 5.8
click at [177, 123] on div "B r a i n s t o r m i n g i s a creative p r o c e s s o f t e n u s e d i n d …" at bounding box center [294, 143] width 404 height 79
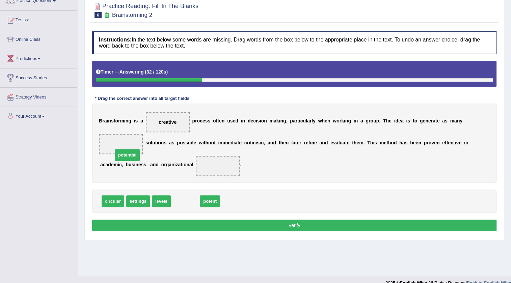
drag, startPoint x: 189, startPoint y: 202, endPoint x: 128, endPoint y: 155, distance: 77.0
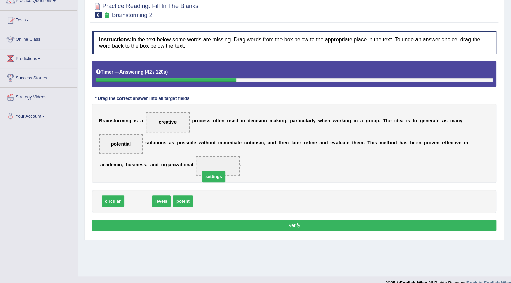
drag, startPoint x: 138, startPoint y: 200, endPoint x: 213, endPoint y: 174, distance: 79.8
click at [290, 221] on button "Verify" at bounding box center [294, 225] width 404 height 11
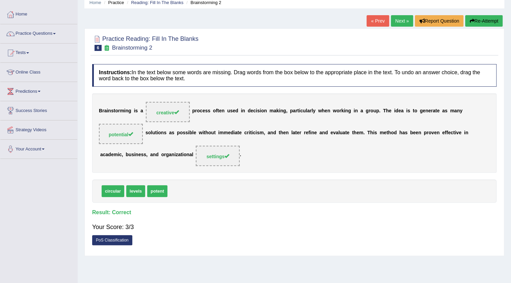
scroll to position [0, 0]
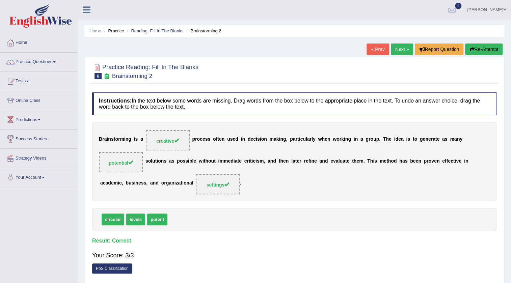
click at [402, 51] on link "Next »" at bounding box center [402, 49] width 22 height 11
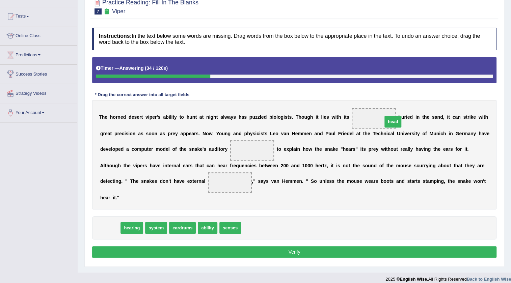
drag, startPoint x: 106, startPoint y: 226, endPoint x: 389, endPoint y: 121, distance: 301.5
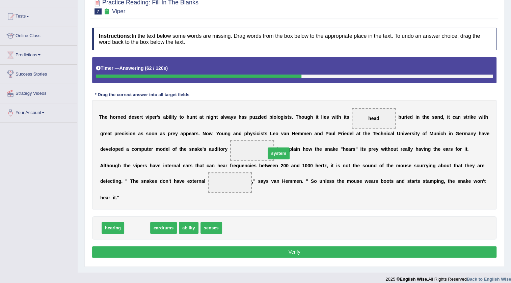
drag, startPoint x: 189, startPoint y: 217, endPoint x: 269, endPoint y: 152, distance: 103.4
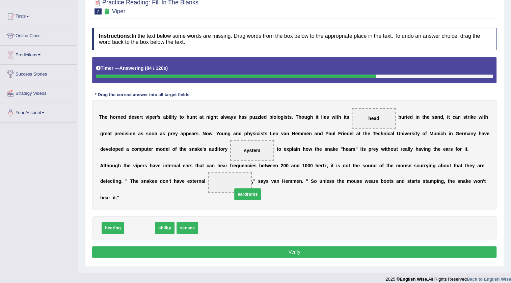
drag, startPoint x: 136, startPoint y: 228, endPoint x: 243, endPoint y: 189, distance: 114.0
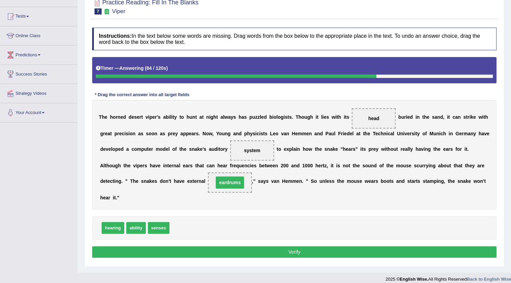
click at [243, 186] on span "eardrums" at bounding box center [230, 183] width 28 height 12
click at [358, 250] on button "Verify" at bounding box center [294, 251] width 404 height 11
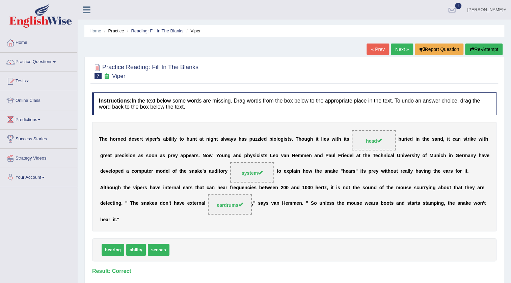
click at [405, 50] on link "Next »" at bounding box center [402, 49] width 22 height 11
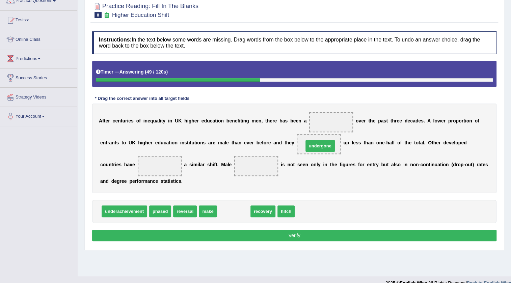
drag, startPoint x: 235, startPoint y: 209, endPoint x: 322, endPoint y: 143, distance: 108.6
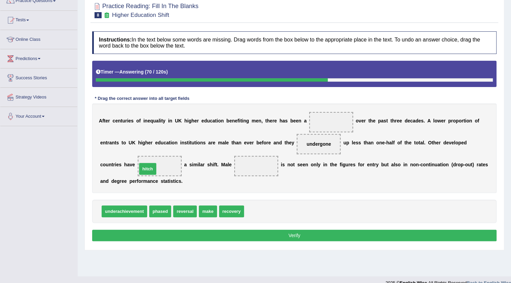
drag, startPoint x: 252, startPoint y: 211, endPoint x: 145, endPoint y: 168, distance: 115.0
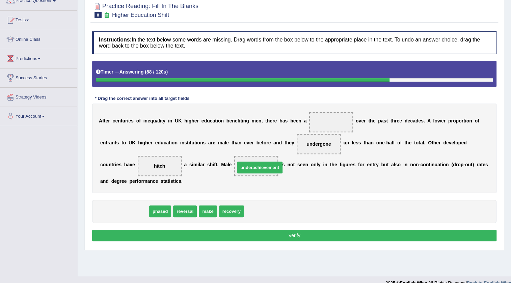
drag, startPoint x: 127, startPoint y: 210, endPoint x: 263, endPoint y: 166, distance: 142.3
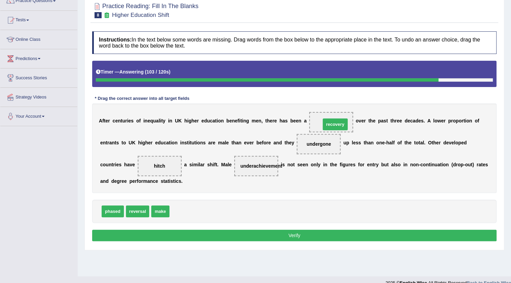
drag, startPoint x: 182, startPoint y: 211, endPoint x: 333, endPoint y: 124, distance: 174.3
click at [300, 235] on button "Verify" at bounding box center [294, 235] width 404 height 11
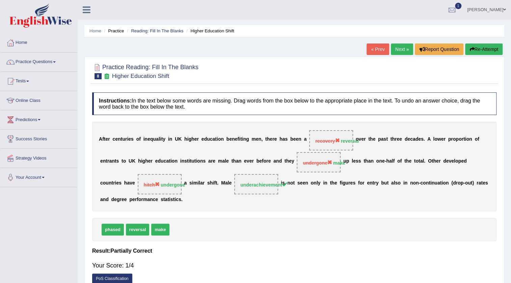
click at [403, 50] on link "Next »" at bounding box center [402, 49] width 22 height 11
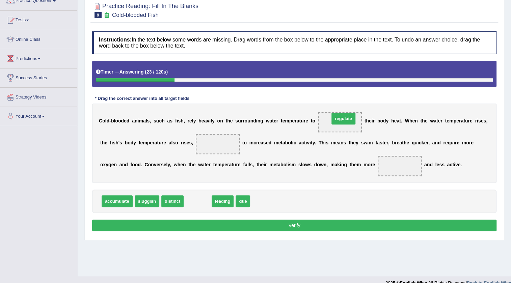
drag, startPoint x: 197, startPoint y: 200, endPoint x: 341, endPoint y: 124, distance: 162.5
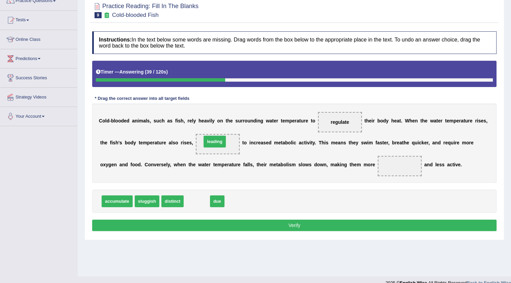
drag, startPoint x: 202, startPoint y: 196, endPoint x: 213, endPoint y: 139, distance: 58.3
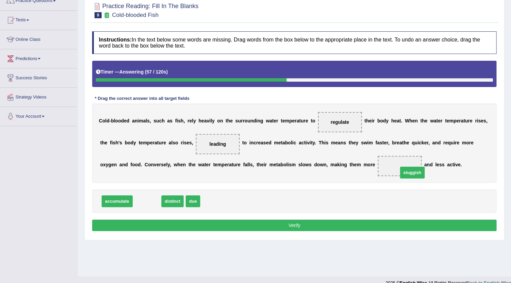
drag, startPoint x: 151, startPoint y: 200, endPoint x: 415, endPoint y: 169, distance: 265.3
click at [344, 226] on button "Verify" at bounding box center [294, 225] width 404 height 11
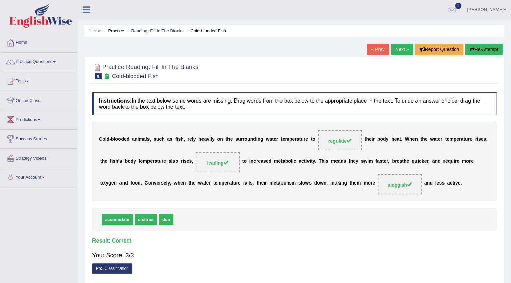
click at [403, 48] on link "Next »" at bounding box center [402, 49] width 22 height 11
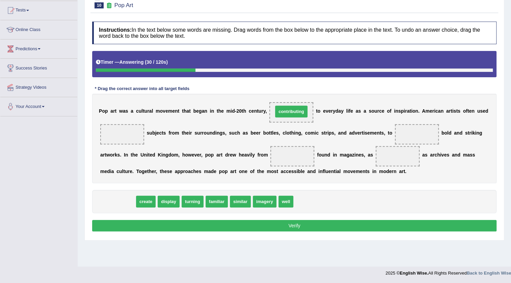
drag, startPoint x: 123, startPoint y: 202, endPoint x: 296, endPoint y: 112, distance: 195.3
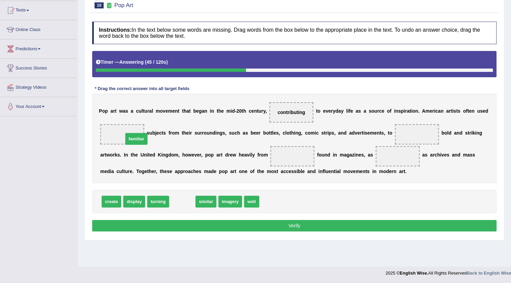
drag, startPoint x: 181, startPoint y: 203, endPoint x: 133, endPoint y: 139, distance: 79.9
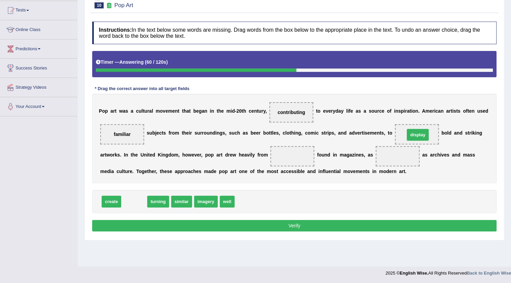
drag, startPoint x: 137, startPoint y: 202, endPoint x: 420, endPoint y: 135, distance: 291.3
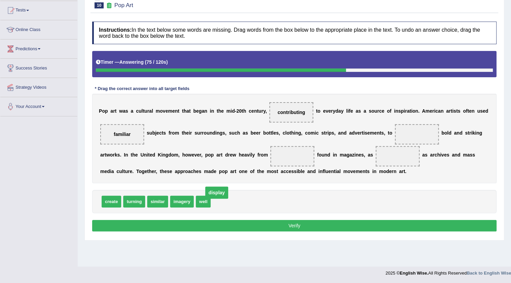
drag, startPoint x: 422, startPoint y: 134, endPoint x: 219, endPoint y: 199, distance: 212.9
drag, startPoint x: 127, startPoint y: 199, endPoint x: 420, endPoint y: 135, distance: 299.7
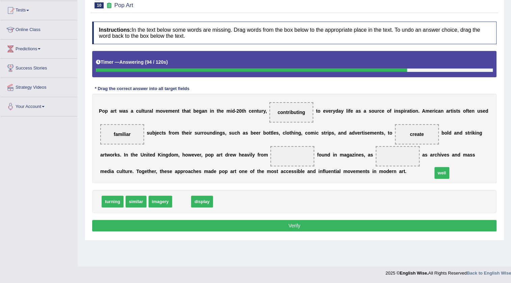
drag, startPoint x: 247, startPoint y: 200, endPoint x: 385, endPoint y: 157, distance: 144.6
click at [377, 151] on span "well" at bounding box center [398, 156] width 44 height 20
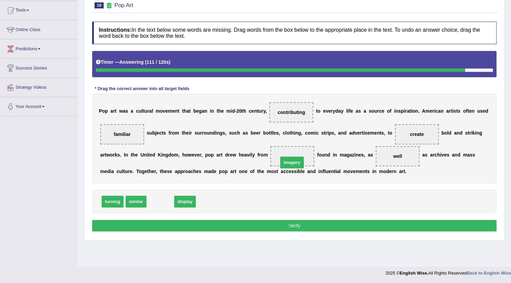
drag, startPoint x: 162, startPoint y: 200, endPoint x: 294, endPoint y: 159, distance: 138.6
click at [309, 224] on button "Verify" at bounding box center [294, 225] width 404 height 11
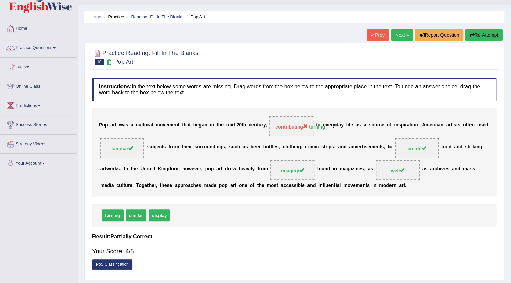
scroll to position [10, 0]
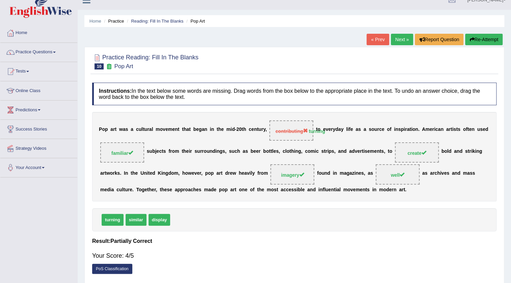
click at [403, 40] on link "Next »" at bounding box center [402, 39] width 22 height 11
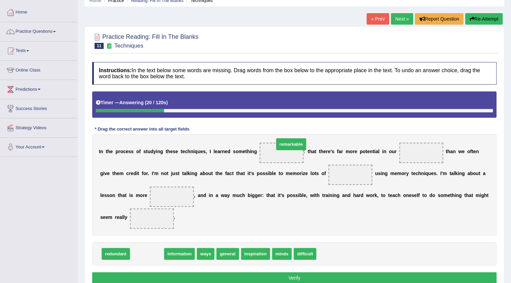
drag, startPoint x: 145, startPoint y: 253, endPoint x: 289, endPoint y: 143, distance: 181.3
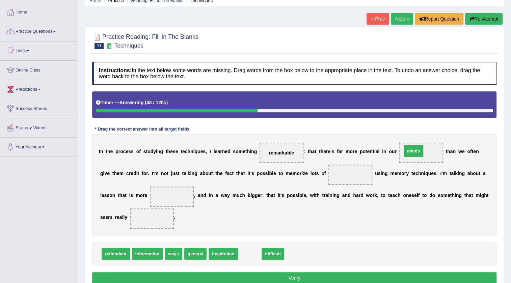
drag, startPoint x: 251, startPoint y: 253, endPoint x: 413, endPoint y: 154, distance: 189.8
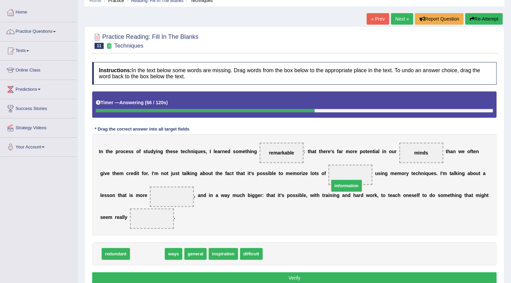
drag, startPoint x: 148, startPoint y: 255, endPoint x: 348, endPoint y: 186, distance: 210.6
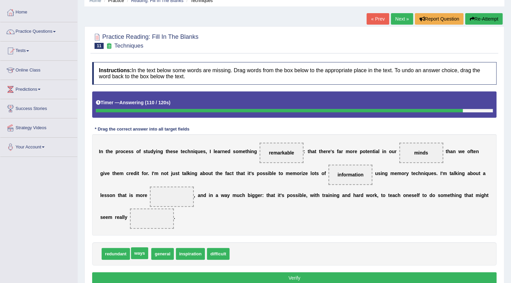
drag, startPoint x: 150, startPoint y: 246, endPoint x: 142, endPoint y: 251, distance: 8.9
drag, startPoint x: 142, startPoint y: 251, endPoint x: 177, endPoint y: 188, distance: 72.6
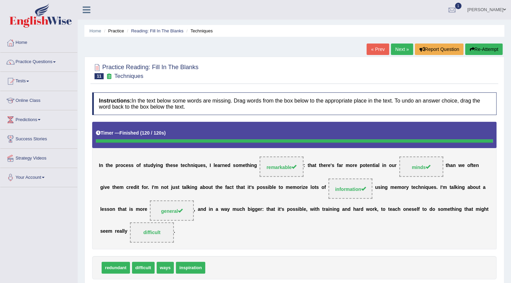
click at [401, 49] on link "Next »" at bounding box center [402, 49] width 22 height 11
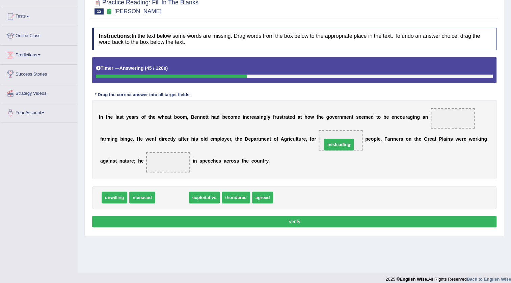
drag, startPoint x: 166, startPoint y: 197, endPoint x: 333, endPoint y: 144, distance: 174.8
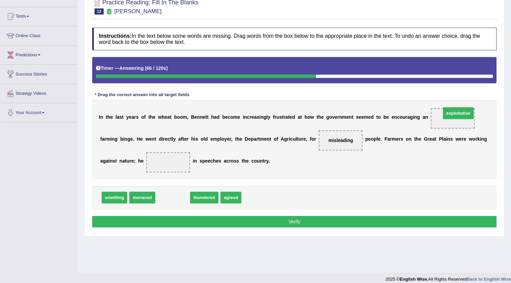
drag, startPoint x: 182, startPoint y: 195, endPoint x: 458, endPoint y: 116, distance: 286.9
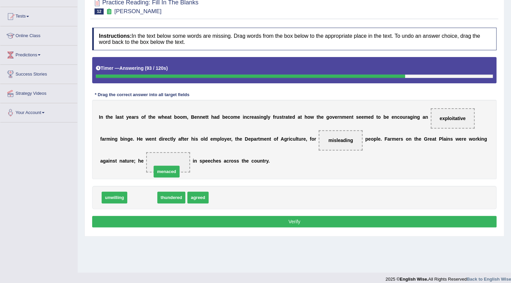
drag, startPoint x: 144, startPoint y: 197, endPoint x: 169, endPoint y: 166, distance: 39.8
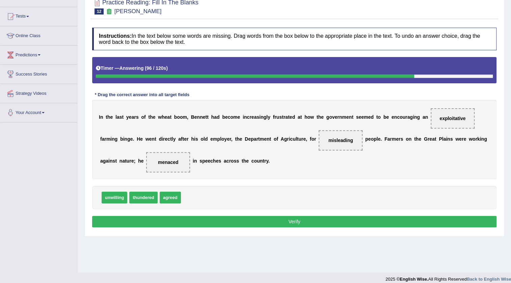
click at [288, 222] on button "Verify" at bounding box center [294, 221] width 404 height 11
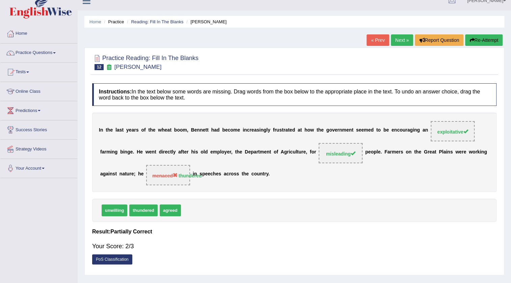
scroll to position [3, 0]
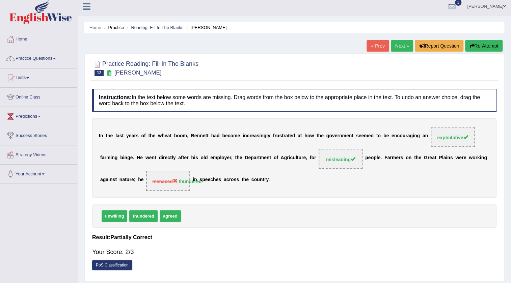
click at [397, 45] on link "Next »" at bounding box center [402, 45] width 22 height 11
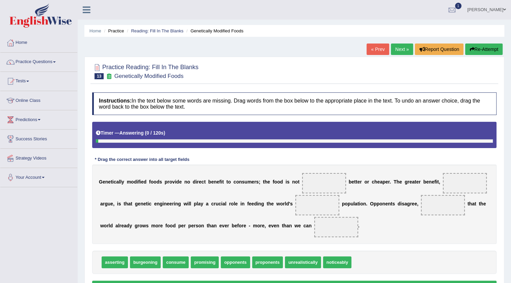
scroll to position [61, 0]
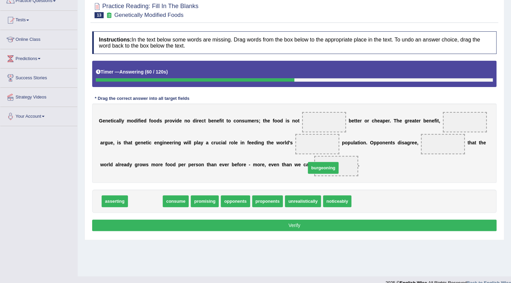
drag, startPoint x: 145, startPoint y: 200, endPoint x: 331, endPoint y: 155, distance: 191.5
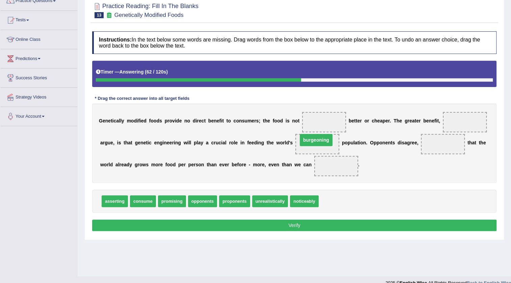
drag, startPoint x: 331, startPoint y: 165, endPoint x: 310, endPoint y: 138, distance: 33.4
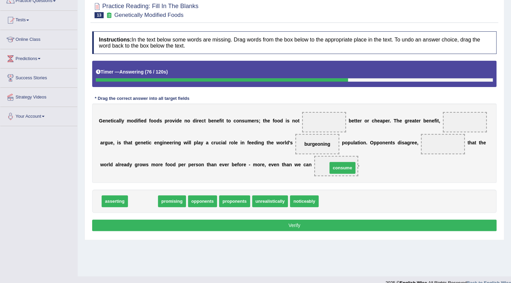
drag, startPoint x: 143, startPoint y: 202, endPoint x: 343, endPoint y: 168, distance: 202.2
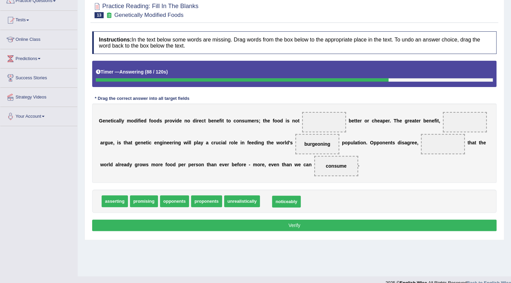
drag, startPoint x: 273, startPoint y: 201, endPoint x: 283, endPoint y: 201, distance: 10.1
drag, startPoint x: 284, startPoint y: 200, endPoint x: 461, endPoint y: 151, distance: 184.1
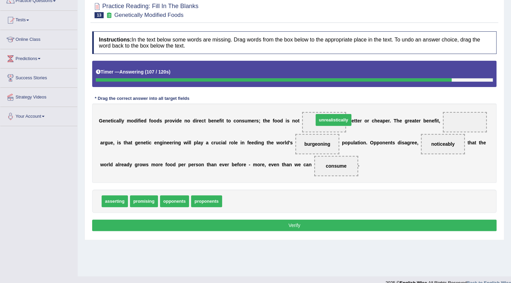
drag, startPoint x: 248, startPoint y: 201, endPoint x: 337, endPoint y: 121, distance: 119.5
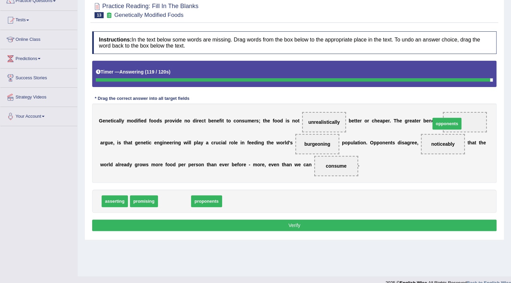
drag, startPoint x: 178, startPoint y: 199, endPoint x: 450, endPoint y: 121, distance: 283.2
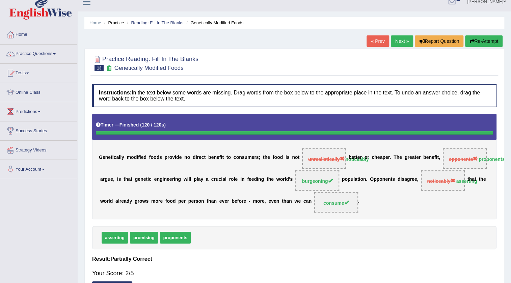
scroll to position [0, 0]
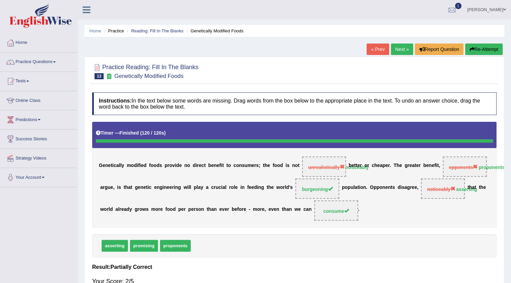
click at [399, 52] on link "Next »" at bounding box center [402, 49] width 22 height 11
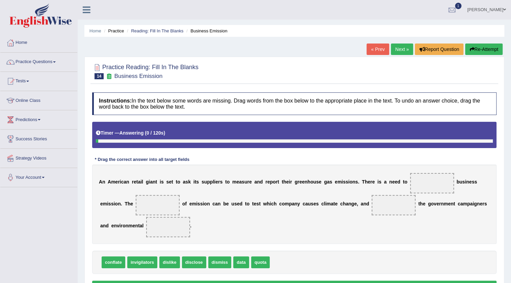
scroll to position [30, 0]
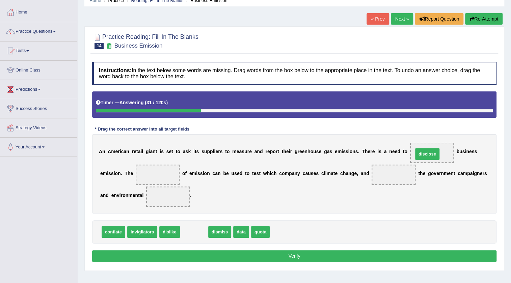
drag, startPoint x: 196, startPoint y: 230, endPoint x: 428, endPoint y: 153, distance: 244.7
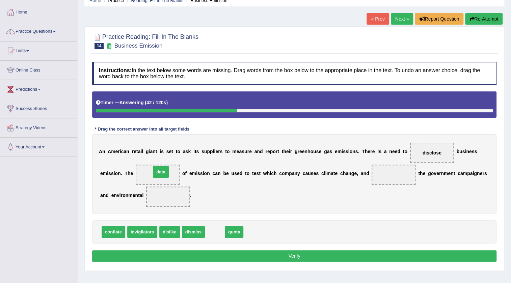
drag, startPoint x: 220, startPoint y: 231, endPoint x: 162, endPoint y: 168, distance: 85.5
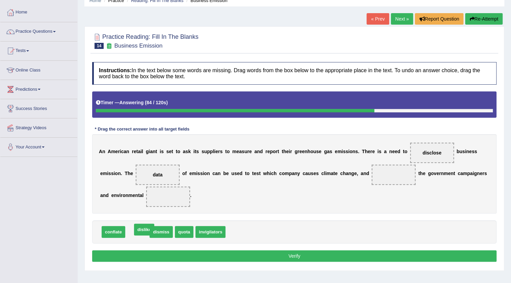
drag, startPoint x: 143, startPoint y: 231, endPoint x: 150, endPoint y: 229, distance: 7.2
drag, startPoint x: 194, startPoint y: 231, endPoint x: 171, endPoint y: 199, distance: 38.8
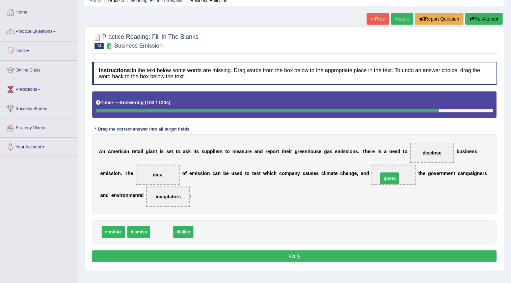
drag, startPoint x: 161, startPoint y: 234, endPoint x: 389, endPoint y: 180, distance: 234.0
drag, startPoint x: 392, startPoint y: 175, endPoint x: 191, endPoint y: 239, distance: 211.2
drag, startPoint x: 116, startPoint y: 231, endPoint x: 395, endPoint y: 176, distance: 284.4
click at [341, 256] on button "Verify" at bounding box center [294, 255] width 404 height 11
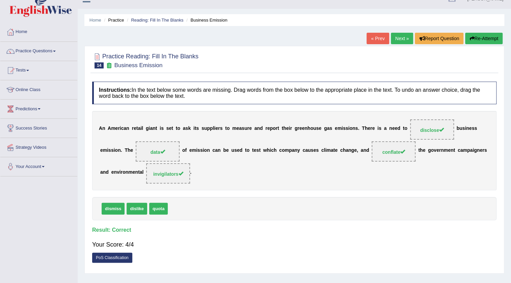
scroll to position [0, 0]
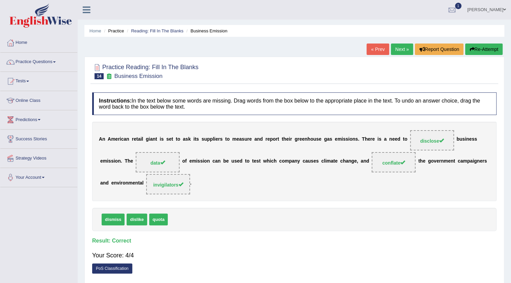
drag, startPoint x: 396, startPoint y: 49, endPoint x: 399, endPoint y: 63, distance: 15.1
click at [396, 49] on link "Next »" at bounding box center [402, 49] width 22 height 11
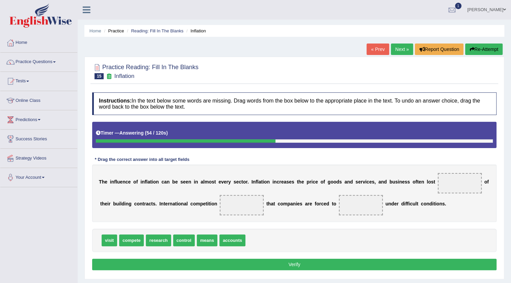
click at [129, 240] on span "compete" at bounding box center [131, 241] width 25 height 12
drag, startPoint x: 188, startPoint y: 240, endPoint x: 460, endPoint y: 193, distance: 275.9
click at [435, 188] on div "T h e i n f l u e n c e o f i n f l a t i o n c a n b e s e e n i n a l m o s t…" at bounding box center [294, 193] width 404 height 57
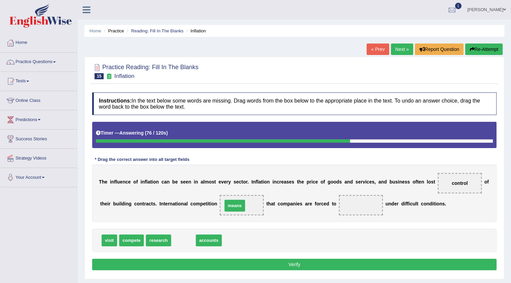
drag, startPoint x: 188, startPoint y: 240, endPoint x: 240, endPoint y: 204, distance: 62.7
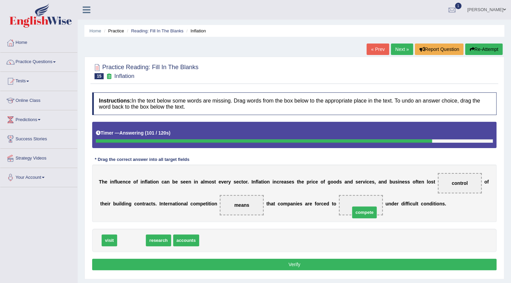
drag, startPoint x: 132, startPoint y: 242, endPoint x: 364, endPoint y: 212, distance: 234.1
click at [328, 266] on button "Verify" at bounding box center [294, 264] width 404 height 11
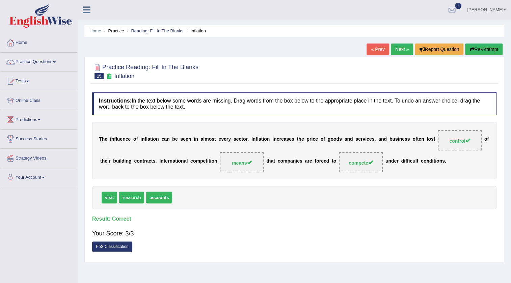
click at [402, 48] on link "Next »" at bounding box center [402, 49] width 22 height 11
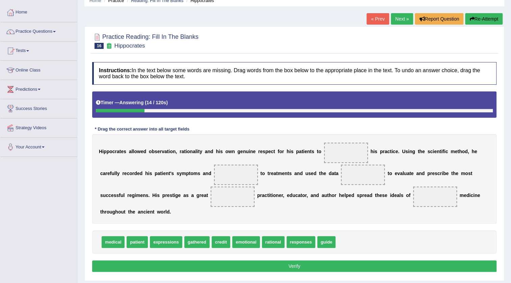
scroll to position [30, 0]
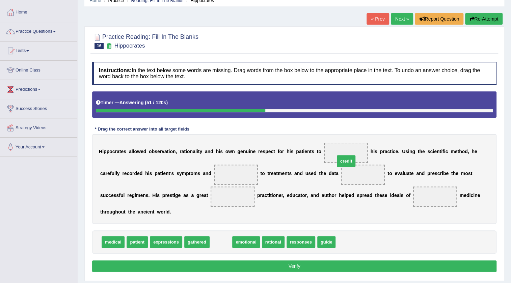
drag, startPoint x: 223, startPoint y: 242, endPoint x: 352, endPoint y: 158, distance: 153.5
drag, startPoint x: 362, startPoint y: 175, endPoint x: 352, endPoint y: 153, distance: 24.5
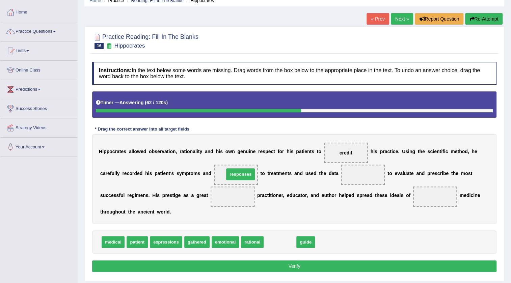
drag, startPoint x: 281, startPoint y: 243, endPoint x: 250, endPoint y: 188, distance: 62.8
drag, startPoint x: 321, startPoint y: 229, endPoint x: 364, endPoint y: 175, distance: 69.6
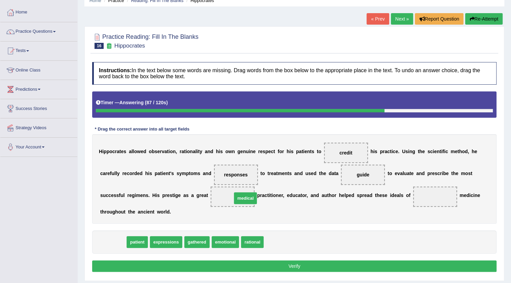
drag, startPoint x: 120, startPoint y: 242, endPoint x: 250, endPoint y: 198, distance: 137.5
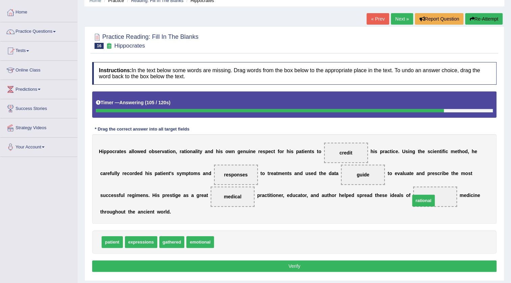
drag, startPoint x: 227, startPoint y: 240, endPoint x: 424, endPoint y: 198, distance: 200.4
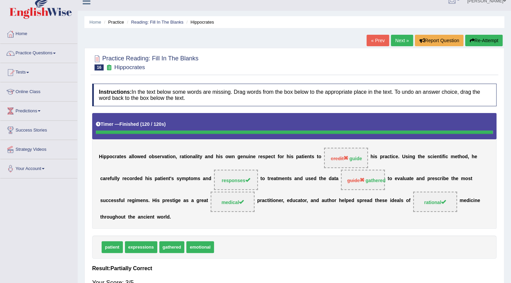
scroll to position [0, 0]
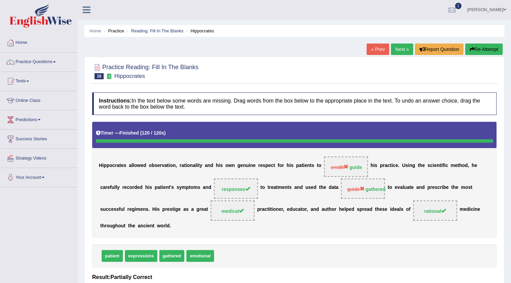
click at [395, 45] on link "Next »" at bounding box center [402, 49] width 22 height 11
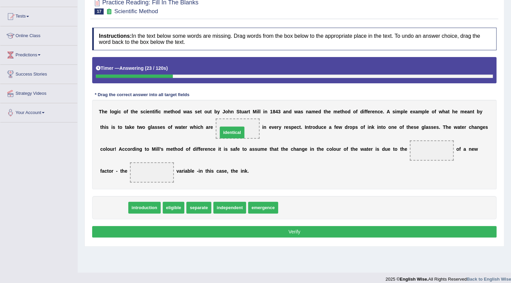
drag, startPoint x: 115, startPoint y: 208, endPoint x: 233, endPoint y: 131, distance: 141.6
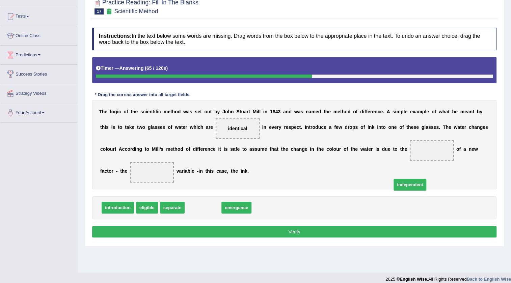
drag, startPoint x: 203, startPoint y: 209, endPoint x: 488, endPoint y: 165, distance: 287.9
click at [426, 179] on span "independent" at bounding box center [410, 185] width 33 height 12
drag, startPoint x: 196, startPoint y: 207, endPoint x: 431, endPoint y: 148, distance: 242.1
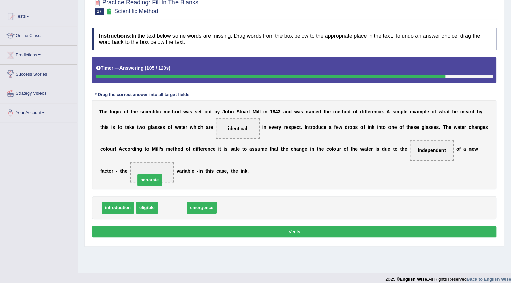
drag, startPoint x: 168, startPoint y: 209, endPoint x: 146, endPoint y: 182, distance: 35.5
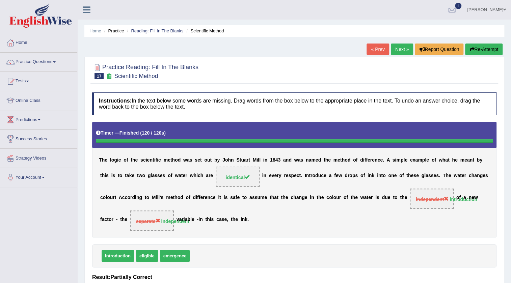
click at [400, 49] on link "Next »" at bounding box center [402, 49] width 22 height 11
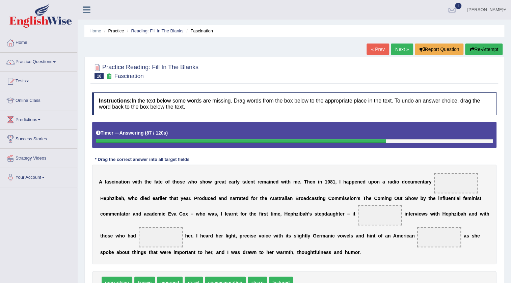
drag, startPoint x: 487, startPoint y: 51, endPoint x: 480, endPoint y: 64, distance: 14.9
click at [486, 51] on button "Re-Attempt" at bounding box center [483, 49] width 37 height 11
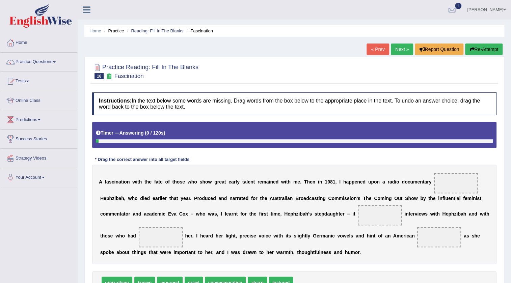
scroll to position [61, 0]
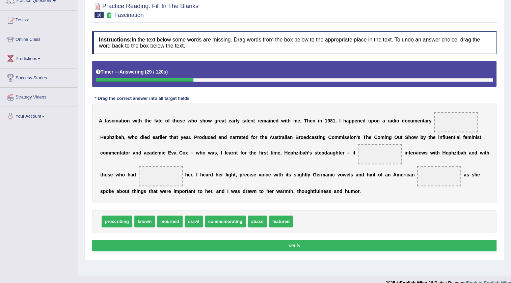
drag, startPoint x: 332, startPoint y: 208, endPoint x: 375, endPoint y: 201, distance: 43.4
click at [375, 201] on div "Instructions: In the text below some words are missing. Drag words from the box…" at bounding box center [294, 142] width 408 height 229
drag, startPoint x: 285, startPoint y: 223, endPoint x: 460, endPoint y: 127, distance: 200.3
drag, startPoint x: 139, startPoint y: 222, endPoint x: 380, endPoint y: 176, distance: 245.2
click at [275, 219] on span "known" at bounding box center [264, 225] width 21 height 12
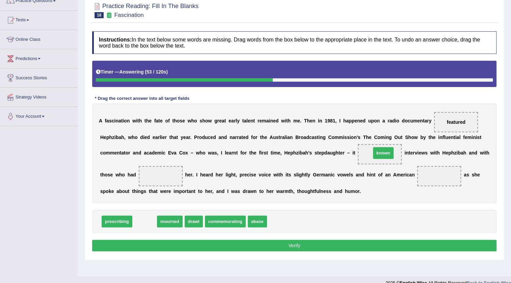
drag, startPoint x: 144, startPoint y: 220, endPoint x: 382, endPoint y: 152, distance: 246.9
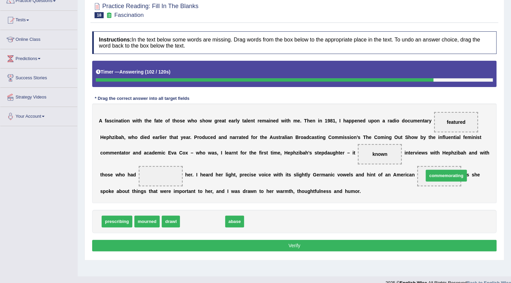
drag, startPoint x: 209, startPoint y: 220, endPoint x: 447, endPoint y: 178, distance: 241.6
drag, startPoint x: 195, startPoint y: 223, endPoint x: 160, endPoint y: 178, distance: 57.2
click at [308, 248] on button "Verify" at bounding box center [294, 245] width 404 height 11
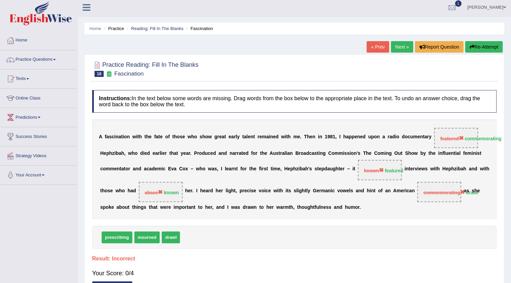
scroll to position [0, 0]
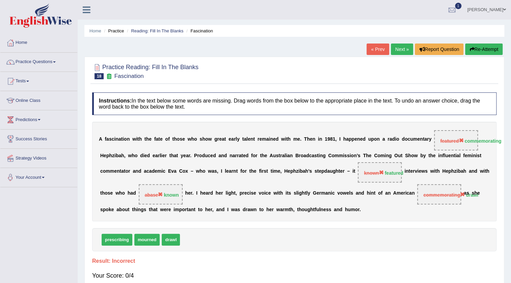
click at [398, 48] on link "Next »" at bounding box center [402, 49] width 22 height 11
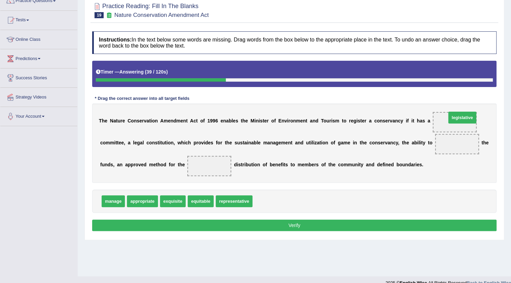
drag, startPoint x: 273, startPoint y: 199, endPoint x: 465, endPoint y: 119, distance: 208.3
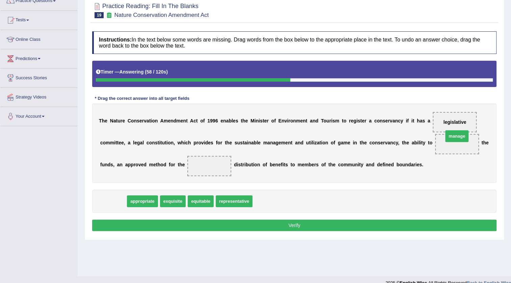
drag, startPoint x: 199, startPoint y: 199, endPoint x: 457, endPoint y: 135, distance: 264.9
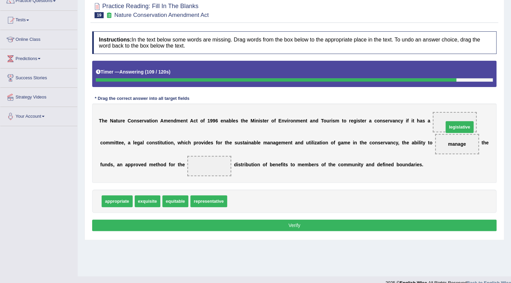
drag, startPoint x: 257, startPoint y: 199, endPoint x: 454, endPoint y: 128, distance: 209.1
drag, startPoint x: 180, startPoint y: 202, endPoint x: 210, endPoint y: 169, distance: 44.0
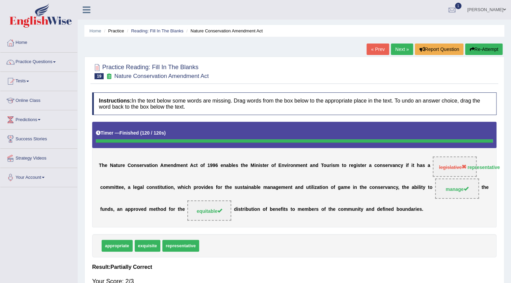
click at [400, 49] on link "Next »" at bounding box center [402, 49] width 22 height 11
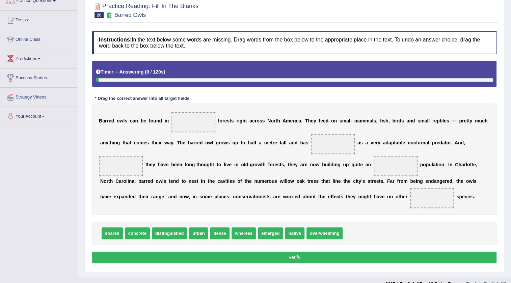
scroll to position [61, 0]
drag, startPoint x: 294, startPoint y: 233, endPoint x: 207, endPoint y: 124, distance: 140.0
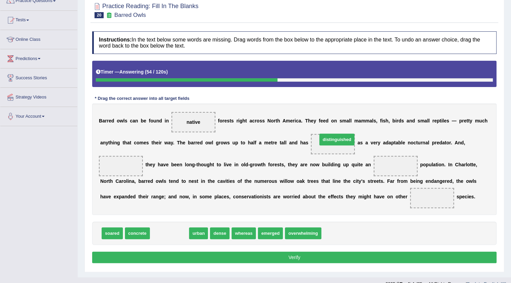
drag, startPoint x: 174, startPoint y: 231, endPoint x: 340, endPoint y: 142, distance: 188.1
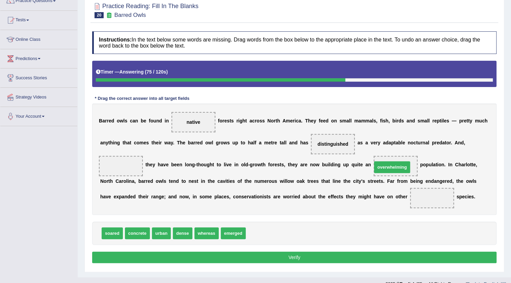
drag, startPoint x: 273, startPoint y: 233, endPoint x: 390, endPoint y: 170, distance: 132.1
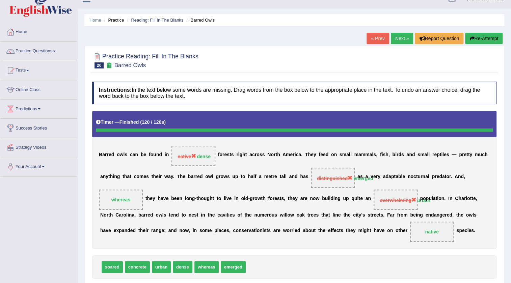
scroll to position [0, 0]
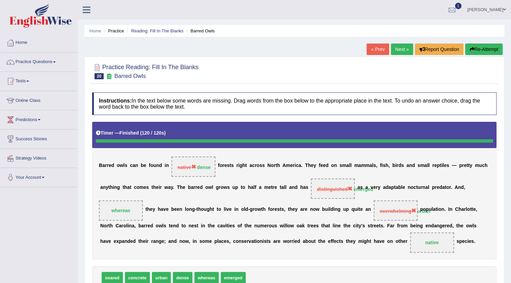
click at [394, 49] on link "Next »" at bounding box center [402, 49] width 22 height 11
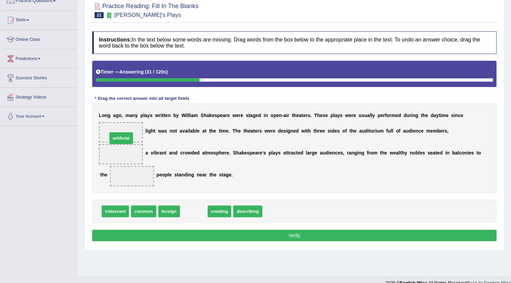
drag, startPoint x: 198, startPoint y: 208, endPoint x: 127, endPoint y: 133, distance: 103.4
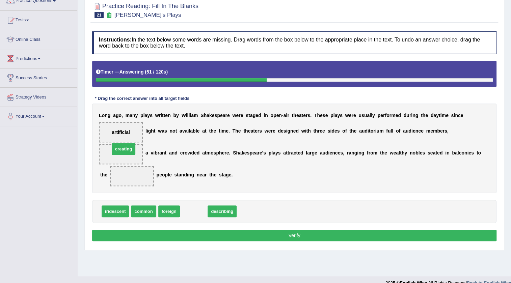
drag, startPoint x: 192, startPoint y: 210, endPoint x: 122, endPoint y: 147, distance: 93.9
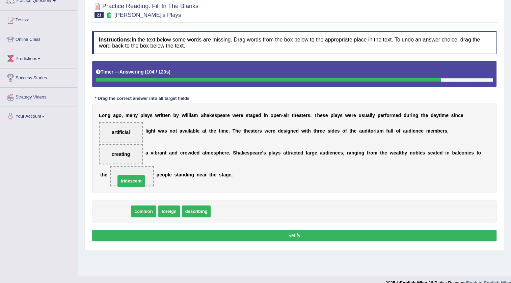
drag, startPoint x: 116, startPoint y: 212, endPoint x: 132, endPoint y: 182, distance: 34.0
click at [290, 239] on button "Verify" at bounding box center [294, 235] width 404 height 11
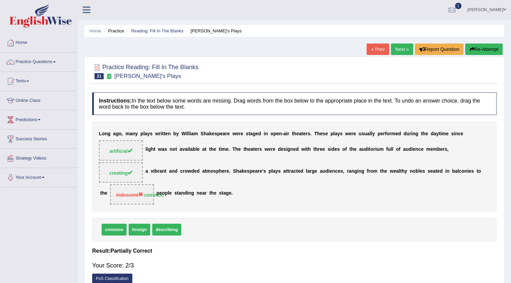
click at [405, 50] on link "Next »" at bounding box center [402, 49] width 22 height 11
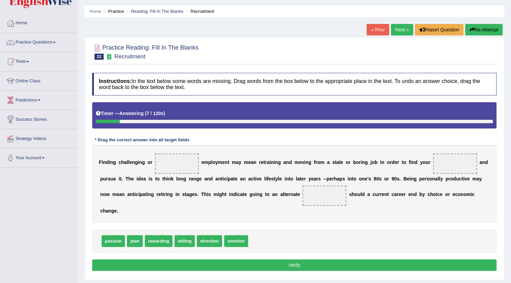
scroll to position [30, 0]
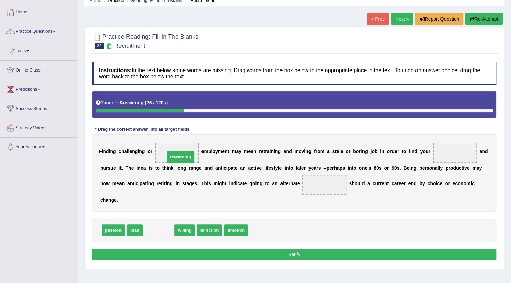
drag, startPoint x: 161, startPoint y: 231, endPoint x: 183, endPoint y: 158, distance: 76.8
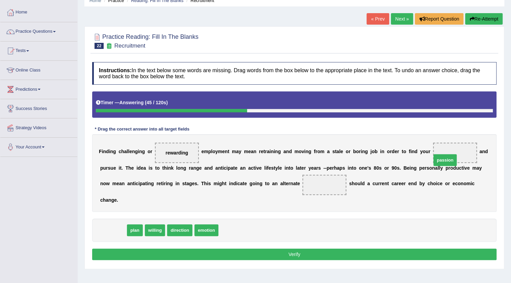
drag, startPoint x: 114, startPoint y: 228, endPoint x: 445, endPoint y: 158, distance: 339.1
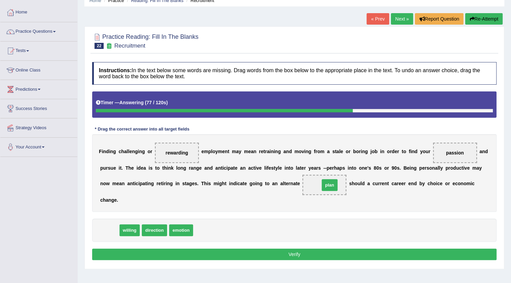
drag, startPoint x: 106, startPoint y: 231, endPoint x: 326, endPoint y: 186, distance: 224.6
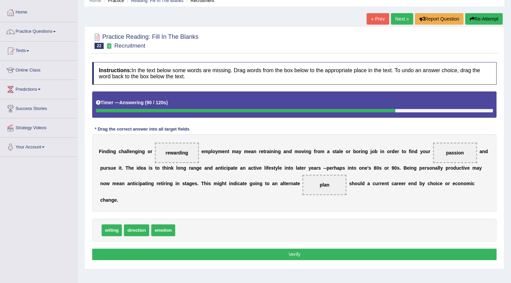
click at [342, 252] on button "Verify" at bounding box center [294, 254] width 404 height 11
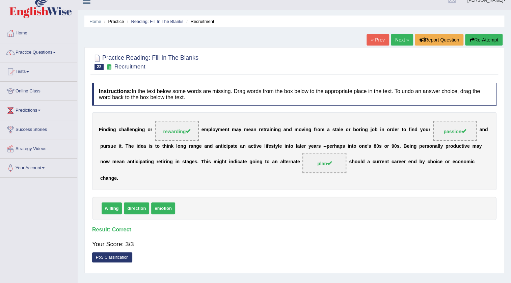
scroll to position [0, 0]
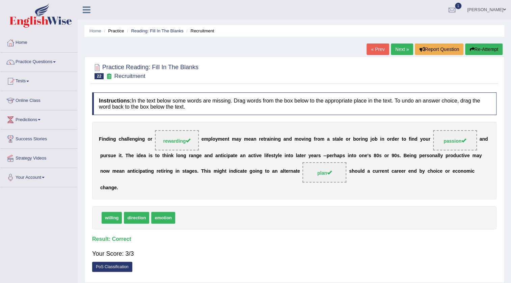
click at [400, 48] on link "Next »" at bounding box center [402, 49] width 22 height 11
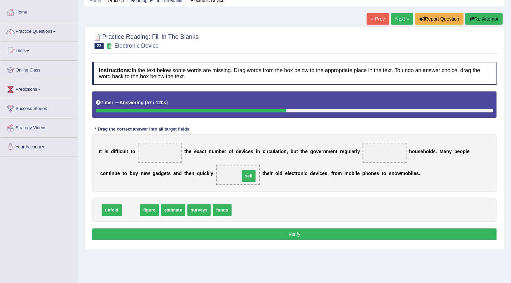
drag, startPoint x: 133, startPoint y: 207, endPoint x: 243, endPoint y: 172, distance: 115.9
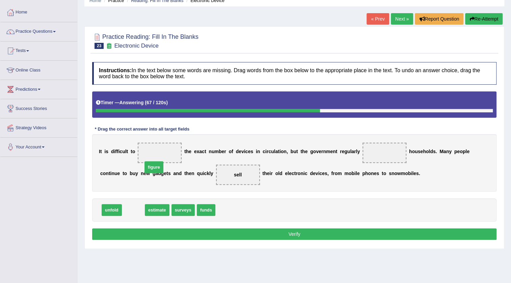
drag, startPoint x: 135, startPoint y: 204, endPoint x: 153, endPoint y: 167, distance: 41.2
drag, startPoint x: 162, startPoint y: 153, endPoint x: 209, endPoint y: 212, distance: 75.6
drag, startPoint x: 133, startPoint y: 213, endPoint x: 158, endPoint y: 156, distance: 62.0
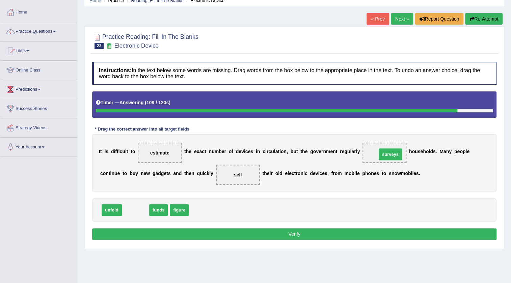
drag, startPoint x: 136, startPoint y: 209, endPoint x: 391, endPoint y: 154, distance: 260.8
click at [312, 234] on button "Verify" at bounding box center [294, 233] width 404 height 11
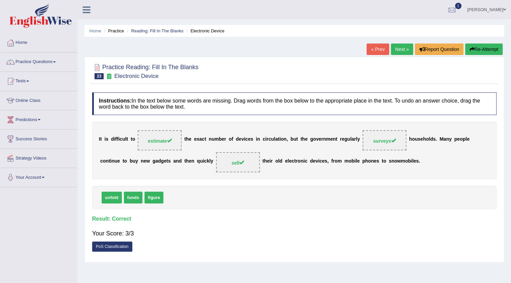
click at [401, 52] on link "Next »" at bounding box center [402, 49] width 22 height 11
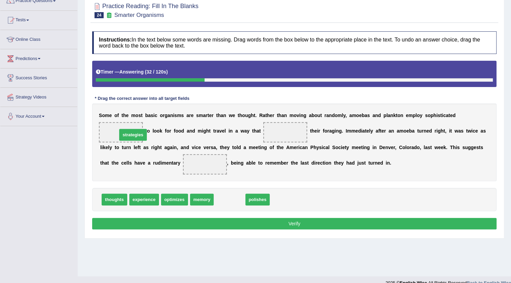
drag, startPoint x: 226, startPoint y: 197, endPoint x: 130, endPoint y: 132, distance: 116.3
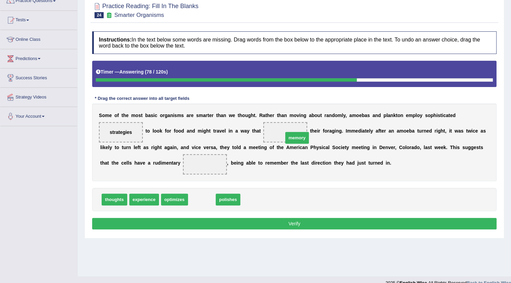
drag, startPoint x: 205, startPoint y: 199, endPoint x: 287, endPoint y: 125, distance: 110.9
click at [287, 125] on span "memory" at bounding box center [285, 132] width 44 height 20
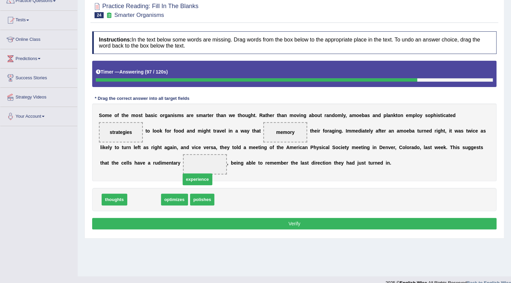
drag, startPoint x: 150, startPoint y: 200, endPoint x: 218, endPoint y: 172, distance: 74.0
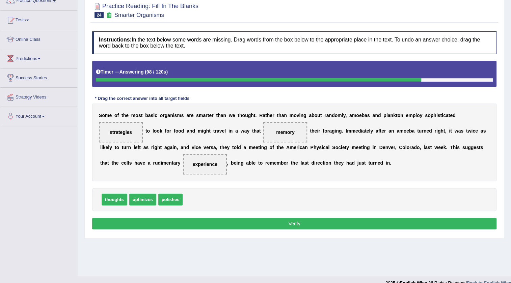
click at [328, 226] on button "Verify" at bounding box center [294, 223] width 404 height 11
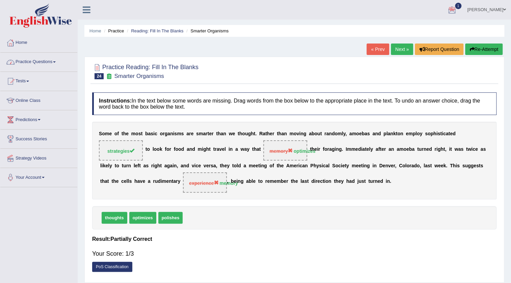
drag, startPoint x: 58, startPoint y: 61, endPoint x: 54, endPoint y: 63, distance: 4.4
click at [58, 61] on link "Practice Questions" at bounding box center [38, 61] width 77 height 17
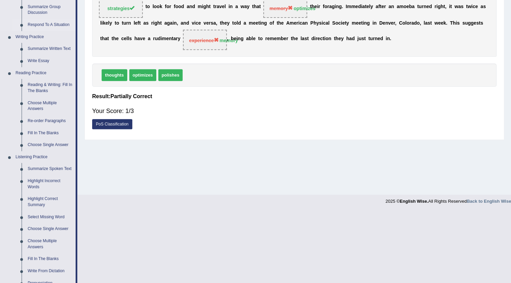
scroll to position [153, 0]
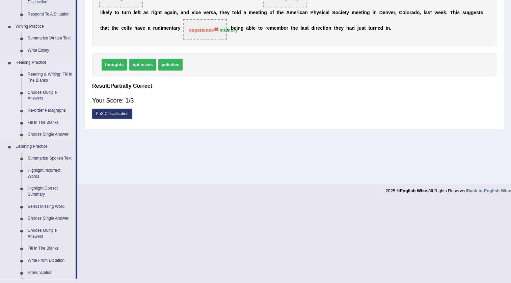
click at [52, 74] on link "Reading & Writing: Fill In The Blanks" at bounding box center [50, 78] width 51 height 18
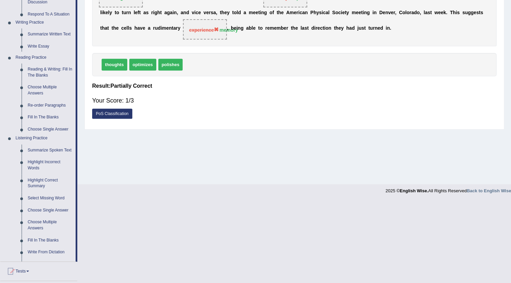
scroll to position [71, 0]
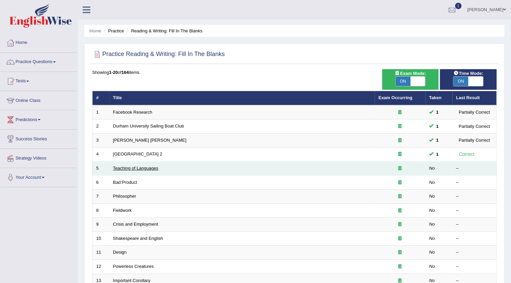
click at [128, 168] on link "Teaching of Languages" at bounding box center [135, 168] width 45 height 5
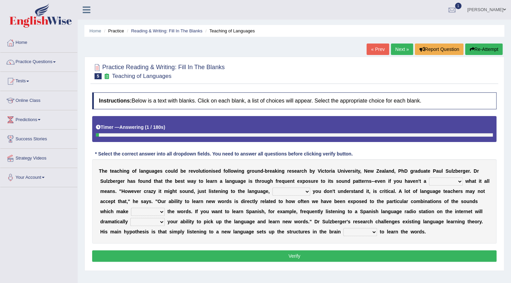
scroll to position [30, 0]
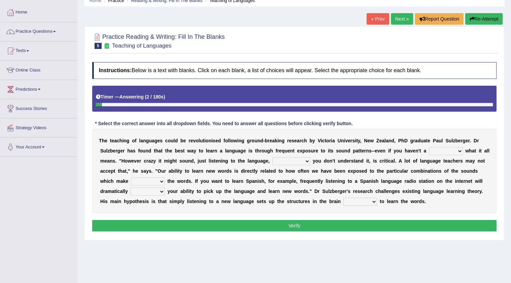
click at [459, 151] on select "dew claw clue due" at bounding box center [446, 151] width 34 height 8
select select "clue"
click at [429, 147] on select "dew claw clue due" at bounding box center [446, 151] width 34 height 8
click at [303, 163] on select "but also all together even though if so" at bounding box center [291, 161] width 38 height 8
select select "even though"
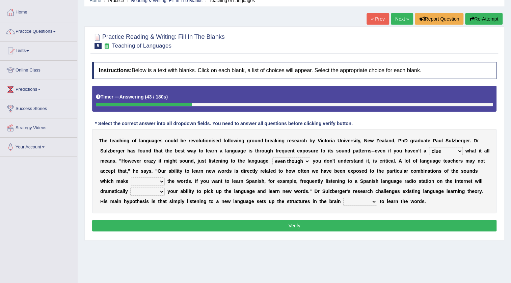
click at [272, 157] on select "but also all together even though if so" at bounding box center [291, 161] width 38 height 8
click at [163, 180] on select "down up of on" at bounding box center [148, 182] width 34 height 8
select select "up"
click at [131, 178] on select "down up of on" at bounding box center [148, 182] width 34 height 8
click at [160, 191] on select "evaluate exaggerate describe boost" at bounding box center [147, 192] width 34 height 8
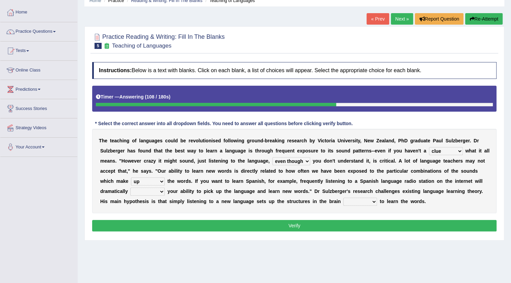
select select "boost"
click at [130, 188] on select "evaluate exaggerate describe boost" at bounding box center [147, 192] width 34 height 8
click at [375, 200] on select "requiring required directed to require" at bounding box center [360, 202] width 34 height 8
select select "required"
click at [343, 198] on select "requiring required directed to require" at bounding box center [360, 202] width 34 height 8
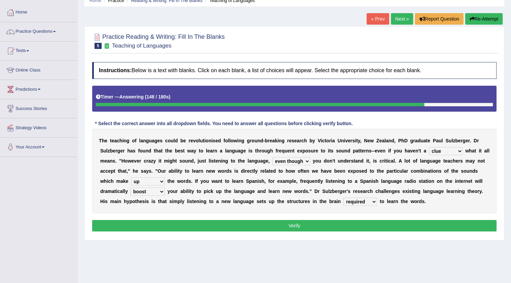
click at [160, 182] on select "down up of on" at bounding box center [148, 182] width 34 height 8
click at [207, 234] on div "Instructions: Below is a text with blanks. Click on each blank, a list of choic…" at bounding box center [294, 148] width 408 height 178
click at [287, 226] on button "Verify" at bounding box center [294, 225] width 404 height 11
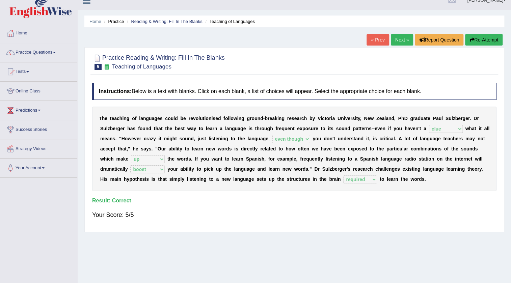
scroll to position [0, 0]
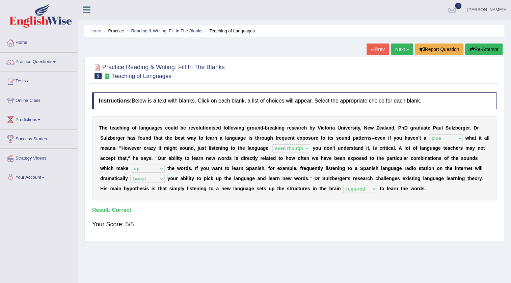
click at [396, 51] on link "Next »" at bounding box center [402, 49] width 22 height 11
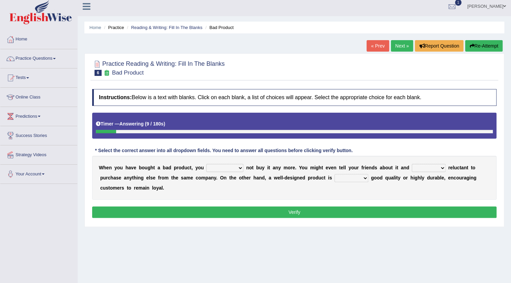
click at [236, 170] on select "would have should have should" at bounding box center [224, 168] width 37 height 8
select select "would"
click at [206, 164] on select "would have should have should" at bounding box center [224, 168] width 37 height 8
click at [439, 168] on select "is are be being" at bounding box center [429, 168] width 34 height 8
select select "being"
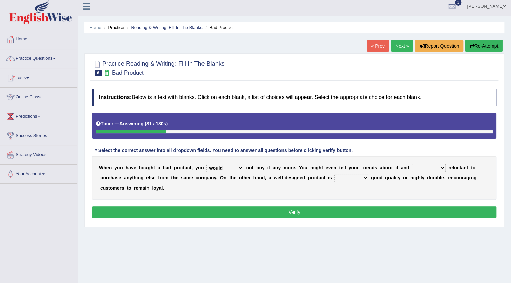
click at [412, 164] on select "is are be being" at bounding box center [429, 168] width 34 height 8
click at [361, 180] on select "both also neither either" at bounding box center [351, 178] width 34 height 8
select select "both"
click at [334, 174] on select "both also neither either" at bounding box center [351, 178] width 34 height 8
click at [353, 209] on button "Verify" at bounding box center [294, 212] width 404 height 11
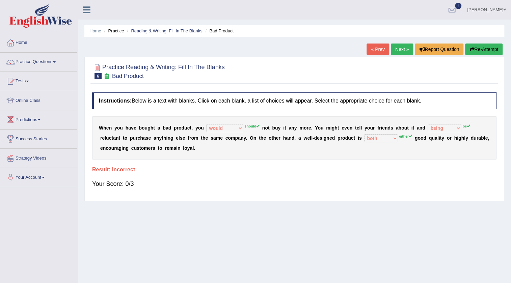
click at [397, 48] on link "Next »" at bounding box center [402, 49] width 22 height 11
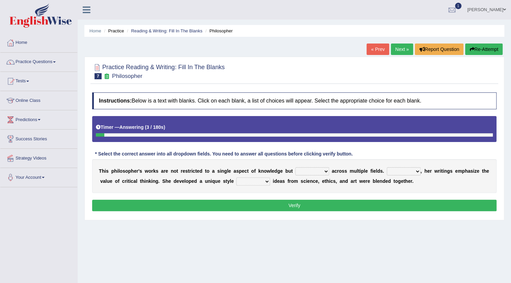
click at [327, 172] on select "constrain contain assemble extend" at bounding box center [312, 171] width 34 height 8
click at [415, 171] on select "Rather So Moreover Likely" at bounding box center [404, 171] width 34 height 8
click at [321, 173] on select "constrain contain assemble extend" at bounding box center [312, 171] width 34 height 8
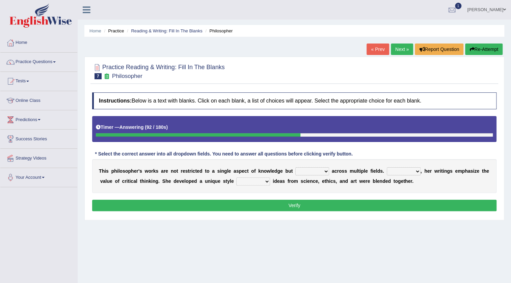
select select "extend"
click at [295, 167] on select "constrain contain assemble extend" at bounding box center [312, 171] width 34 height 8
click at [406, 172] on select "Rather So Moreover Likely" at bounding box center [404, 171] width 34 height 8
select select "Likely"
click at [387, 167] on select "Rather So Moreover Likely" at bounding box center [404, 171] width 34 height 8
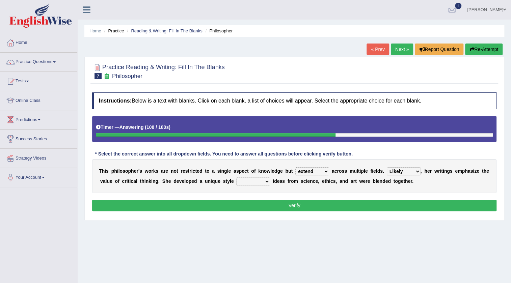
click at [267, 181] on select "in that that which in which" at bounding box center [253, 182] width 34 height 8
select select "that"
click at [236, 178] on select "in that that which in which" at bounding box center [253, 182] width 34 height 8
click at [316, 205] on button "Verify" at bounding box center [294, 205] width 404 height 11
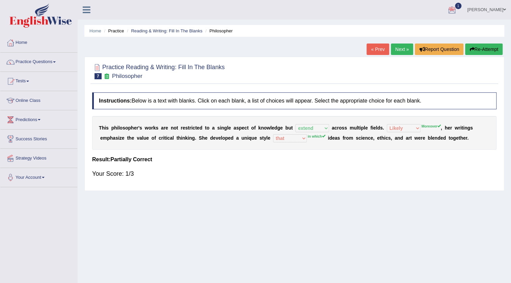
click at [398, 48] on link "Next »" at bounding box center [402, 49] width 22 height 11
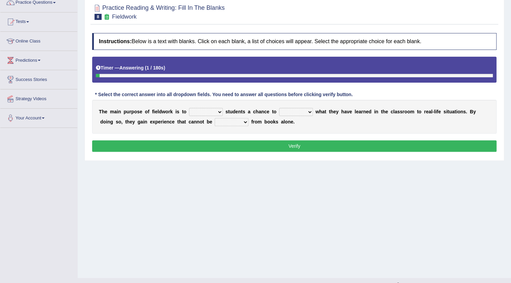
scroll to position [61, 0]
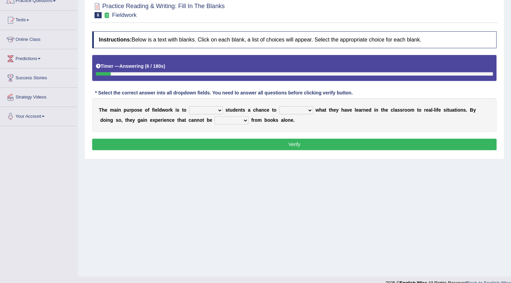
click at [218, 111] on select "resemble stow rave offer" at bounding box center [206, 110] width 34 height 8
select select "offer"
click at [189, 106] on select "resemble stow rave offer" at bounding box center [206, 110] width 34 height 8
click at [304, 113] on select "compare align apply dismount" at bounding box center [296, 110] width 34 height 8
select select "apply"
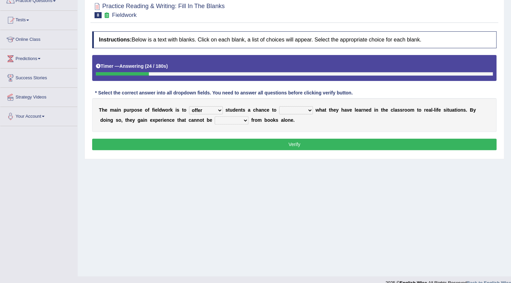
click at [279, 106] on select "compare align apply dismount" at bounding box center [296, 110] width 34 height 8
click at [241, 121] on select "originated prepared obtained touted" at bounding box center [232, 120] width 34 height 8
select select "obtained"
click at [215, 116] on select "originated prepared obtained touted" at bounding box center [232, 120] width 34 height 8
click at [320, 145] on button "Verify" at bounding box center [294, 144] width 404 height 11
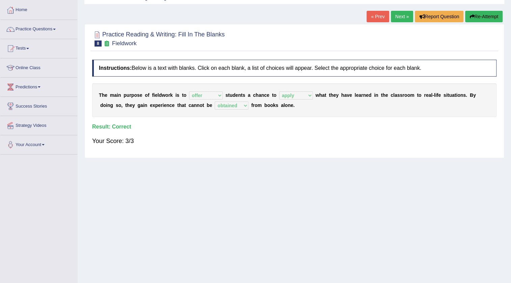
scroll to position [0, 0]
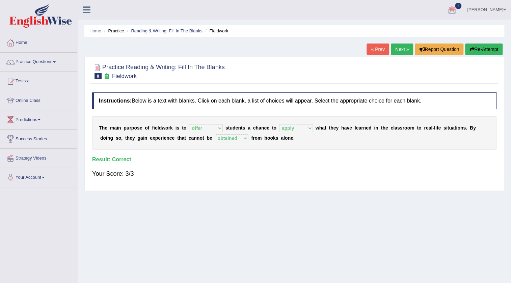
click at [397, 49] on link "Next »" at bounding box center [402, 49] width 22 height 11
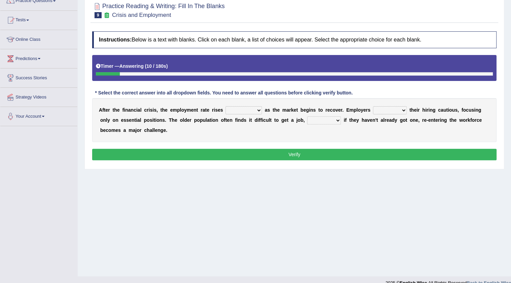
click at [256, 112] on select "normally conversely strenuously sharply" at bounding box center [243, 110] width 36 height 8
select select "normally"
click at [225, 106] on select "normally conversely strenuously sharply" at bounding box center [243, 110] width 36 height 8
click at [399, 110] on select "keeping kept keep are kept" at bounding box center [390, 110] width 34 height 8
select select "are kept"
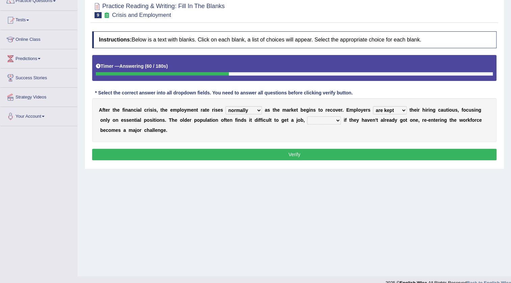
click at [373, 106] on select "keeping kept keep are kept" at bounding box center [390, 110] width 34 height 8
click at [334, 121] on select "although while then because" at bounding box center [324, 120] width 34 height 8
select select "although"
click at [307, 116] on select "although while then because" at bounding box center [324, 120] width 34 height 8
click at [252, 109] on select "normally conversely strenuously sharply" at bounding box center [243, 110] width 36 height 8
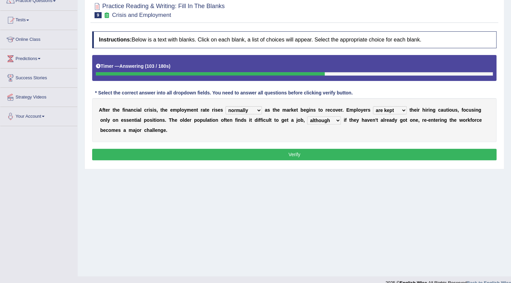
click at [351, 165] on div "Practice Reading & Writing: Fill In The Blanks 9 Crisis and Employment Instruct…" at bounding box center [294, 83] width 420 height 174
click at [323, 150] on button "Verify" at bounding box center [294, 154] width 404 height 11
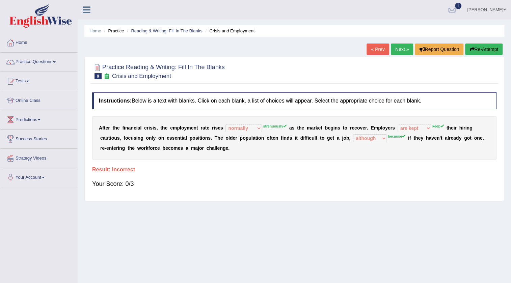
click at [397, 48] on link "Next »" at bounding box center [402, 49] width 22 height 11
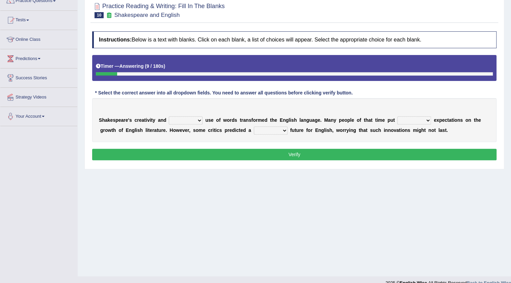
click at [199, 121] on select "idealized intensive fancied inventive" at bounding box center [186, 120] width 34 height 8
select select "inventive"
click at [169, 116] on select "idealized intensive fancied inventive" at bounding box center [186, 120] width 34 height 8
click at [426, 121] on select "wide much high more" at bounding box center [414, 120] width 34 height 8
select select "high"
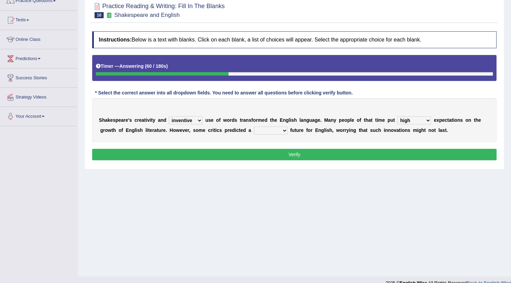
click at [397, 116] on select "wide much high more" at bounding box center [414, 120] width 34 height 8
click at [281, 132] on select "monetary promising irresistible daunting" at bounding box center [271, 131] width 34 height 8
select select "daunting"
click at [254, 127] on select "monetary promising irresistible daunting" at bounding box center [271, 131] width 34 height 8
click at [425, 120] on select "wide much high more" at bounding box center [414, 120] width 34 height 8
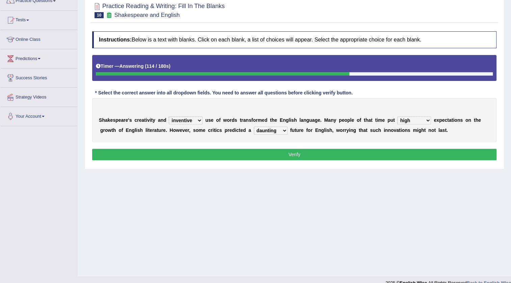
click at [364, 196] on div "Home Practice Reading & Writing: Fill In The Blanks Shakespeare and English « P…" at bounding box center [294, 107] width 433 height 337
click at [292, 154] on button "Verify" at bounding box center [294, 154] width 404 height 11
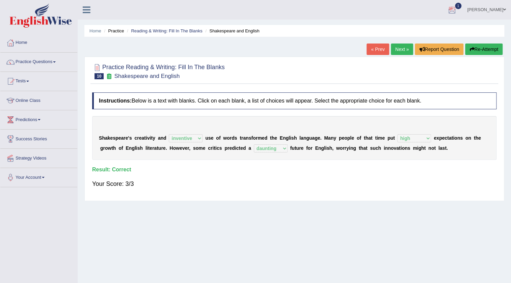
click at [402, 47] on link "Next »" at bounding box center [402, 49] width 22 height 11
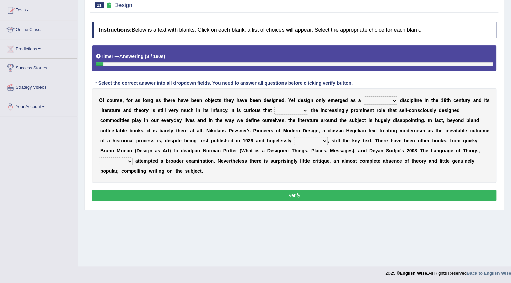
click at [392, 101] on select "bilateral ubiquitous foremost dedicated" at bounding box center [380, 101] width 34 height 8
select select "dedicated"
click at [363, 97] on select "bilateral ubiquitous foremost dedicated" at bounding box center [380, 101] width 34 height 8
click at [300, 112] on select "since despite within through" at bounding box center [291, 111] width 34 height 8
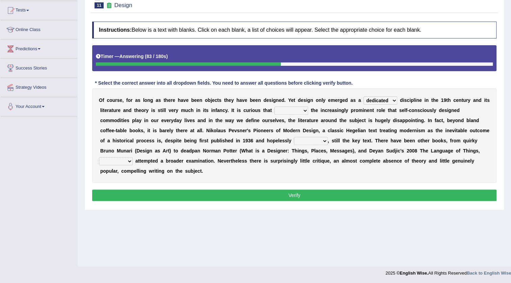
click at [448, 204] on div "Instructions: Below is a text with blanks. Click on each blank, a list of choic…" at bounding box center [294, 112] width 408 height 188
click at [301, 111] on select "since despite within through" at bounding box center [291, 111] width 34 height 8
select select "since"
click at [274, 107] on select "since despite within through" at bounding box center [291, 111] width 34 height 8
click at [319, 142] on select "dates dating date dated" at bounding box center [311, 141] width 34 height 8
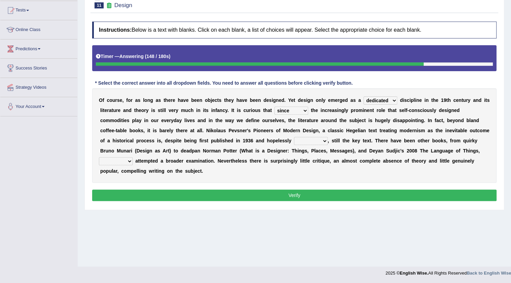
select select "dated"
click at [294, 137] on select "dates dating date dated" at bounding box center [311, 141] width 34 height 8
click at [123, 162] on select "which then however as" at bounding box center [116, 161] width 34 height 8
click at [127, 161] on select "which then however as" at bounding box center [116, 161] width 34 height 8
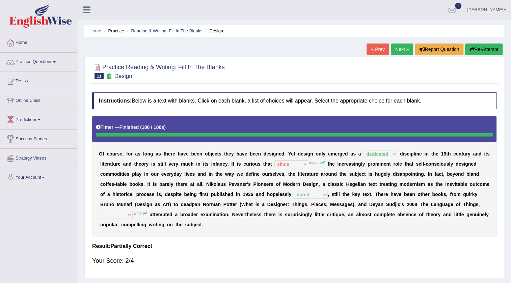
click at [402, 51] on link "Next »" at bounding box center [402, 49] width 22 height 11
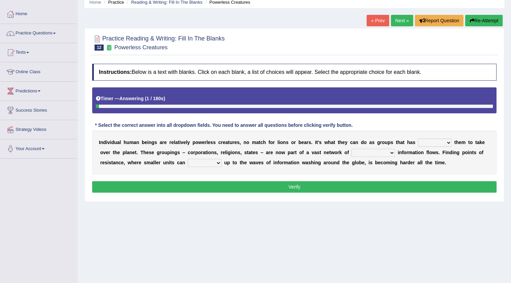
scroll to position [71, 0]
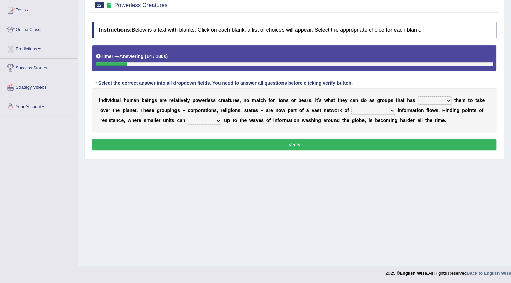
click at [444, 99] on select "enabled contended embodied conjured" at bounding box center [435, 101] width 34 height 8
select select "enabled"
click at [418, 97] on select "enabled contended embodied conjured" at bounding box center [435, 101] width 34 height 8
click at [440, 101] on select "enabled contended embodied conjured" at bounding box center [435, 101] width 34 height 8
click at [421, 185] on div "Home Practice Reading & Writing: Fill In The Blanks Powerless Creatures « Prev …" at bounding box center [294, 97] width 433 height 337
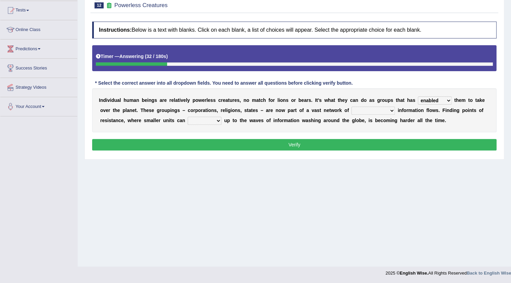
click at [389, 111] on select "interconnected overlapping fastened exploited" at bounding box center [373, 111] width 44 height 8
drag, startPoint x: 306, startPoint y: 177, endPoint x: 308, endPoint y: 172, distance: 5.6
click at [308, 172] on div "Home Practice Reading & Writing: Fill In The Blanks Powerless Creatures « Prev …" at bounding box center [294, 97] width 433 height 337
click at [216, 120] on select "stand raise hail pump" at bounding box center [205, 121] width 34 height 8
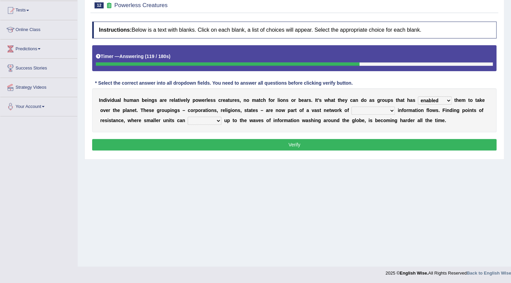
click at [385, 112] on select "interconnected overlapping fastened exploited" at bounding box center [373, 111] width 44 height 8
select select "interconnected"
click at [351, 107] on select "interconnected overlapping fastened exploited" at bounding box center [373, 111] width 44 height 8
click at [211, 122] on select "stand raise hail pump" at bounding box center [205, 121] width 34 height 8
select select "stand"
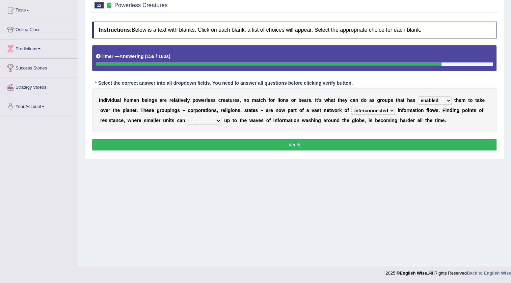
click at [188, 117] on select "stand raise hail pump" at bounding box center [205, 121] width 34 height 8
click at [240, 140] on button "Verify" at bounding box center [294, 144] width 404 height 11
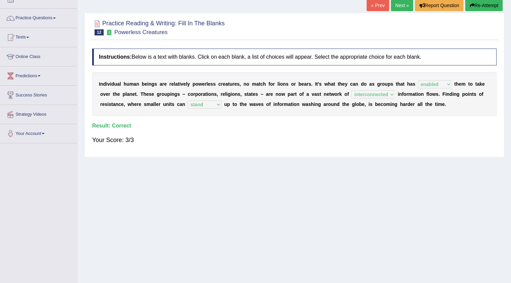
scroll to position [0, 0]
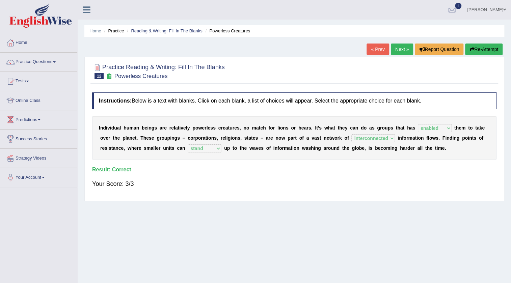
click at [394, 50] on link "Next »" at bounding box center [402, 49] width 22 height 11
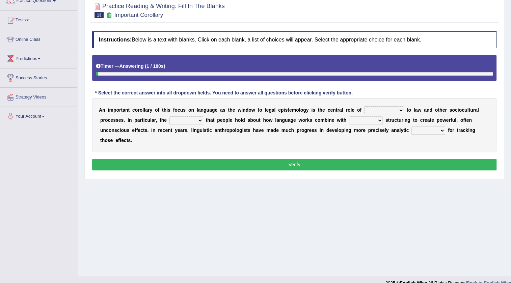
scroll to position [61, 0]
click at [400, 111] on select "discourse epoch dialect acquaintance" at bounding box center [384, 110] width 40 height 8
select select "dialect"
click at [364, 106] on select "discourse epoch dialect acquaintance" at bounding box center [384, 110] width 40 height 8
click at [197, 121] on select "deviation besmirch consent ideas" at bounding box center [186, 120] width 34 height 8
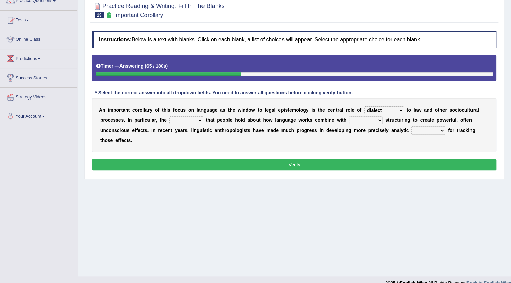
select select "ideas"
click at [169, 116] on select "deviation besmirch consent ideas" at bounding box center [186, 120] width 34 height 8
click at [375, 122] on select "mandatory linguistic legitimate customary" at bounding box center [366, 120] width 34 height 8
click at [199, 121] on select "deviation besmirch consent ideas" at bounding box center [186, 120] width 34 height 8
click at [378, 118] on select "mandatory linguistic legitimate customary" at bounding box center [366, 120] width 34 height 8
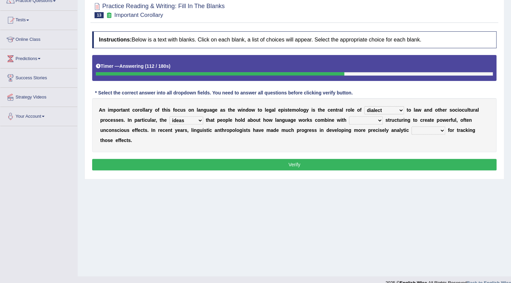
select select "linguistic"
click at [349, 116] on select "mandatory linguistic legitimate customary" at bounding box center [366, 120] width 34 height 8
click at [439, 128] on select "tools appetite albums stroke" at bounding box center [428, 131] width 34 height 8
select select "tools"
click at [411, 127] on select "tools appetite albums stroke" at bounding box center [428, 131] width 34 height 8
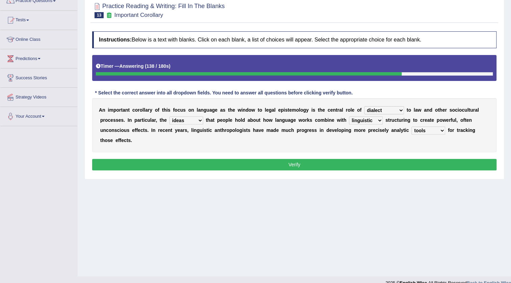
click at [375, 120] on select "mandatory linguistic legitimate customary" at bounding box center [366, 120] width 34 height 8
click at [410, 144] on div "A n i m p o r t a n t c o r o l l a r y o f t h i s f o c u s o n l a n g u a g…" at bounding box center [294, 125] width 404 height 54
click at [288, 163] on button "Verify" at bounding box center [294, 164] width 404 height 11
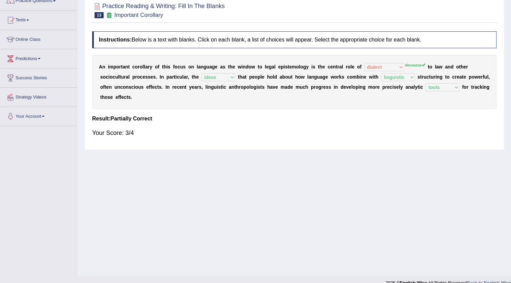
scroll to position [0, 0]
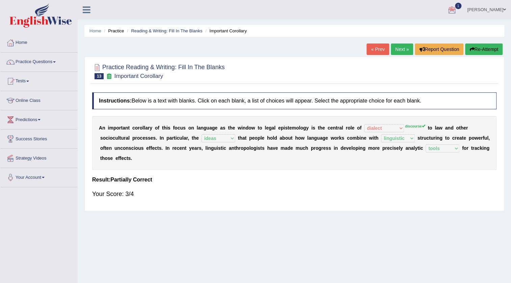
click at [395, 47] on link "Next »" at bounding box center [402, 49] width 22 height 11
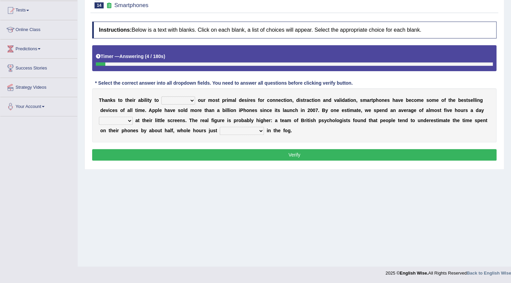
click at [185, 106] on div "T [PERSON_NAME] t o t h e i r a b i l i t y t o hijack describe [PERSON_NAME] c…" at bounding box center [294, 115] width 404 height 54
click at [188, 101] on select "hijack describe sharpen conserve" at bounding box center [178, 101] width 34 height 8
select select "sharpen"
click at [161, 97] on select "hijack describe sharpen conserve" at bounding box center [178, 101] width 34 height 8
drag, startPoint x: 127, startPoint y: 123, endPoint x: 134, endPoint y: 124, distance: 7.6
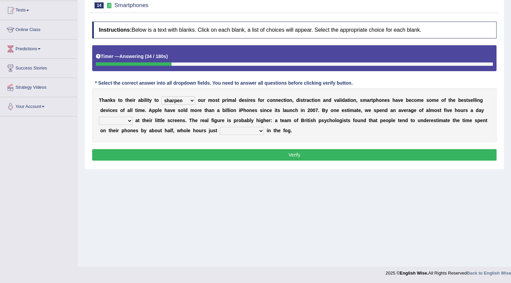
click at [127, 123] on select "watching waggling snoring staring" at bounding box center [116, 121] width 34 height 8
select select "watching"
click at [99, 117] on select "watching waggling snoring staring" at bounding box center [116, 121] width 34 height 8
click at [259, 132] on select "has evaporated evaporating evaporate evaporates" at bounding box center [242, 131] width 44 height 8
select select "evaporating"
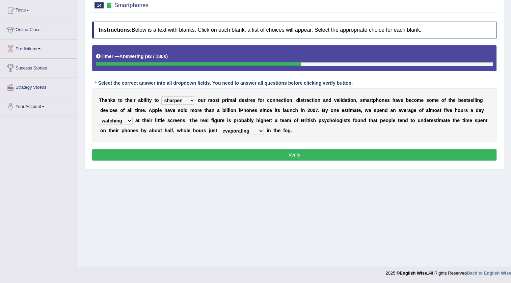
click at [220, 127] on select "has evaporated evaporating evaporate evaporates" at bounding box center [242, 131] width 44 height 8
click at [128, 121] on select "watching waggling snoring staring" at bounding box center [116, 121] width 34 height 8
click at [281, 160] on button "Verify" at bounding box center [294, 154] width 404 height 11
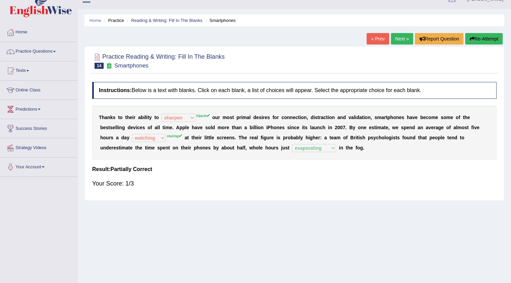
scroll to position [10, 0]
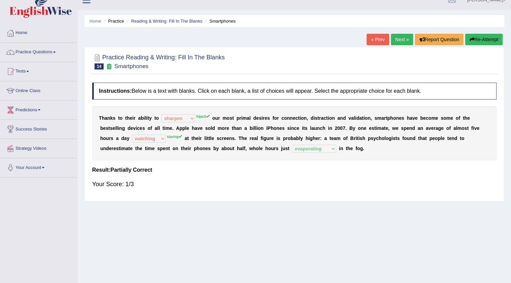
click at [204, 116] on sup "hijack" at bounding box center [202, 116] width 13 height 4
click at [400, 36] on link "Next »" at bounding box center [402, 39] width 22 height 11
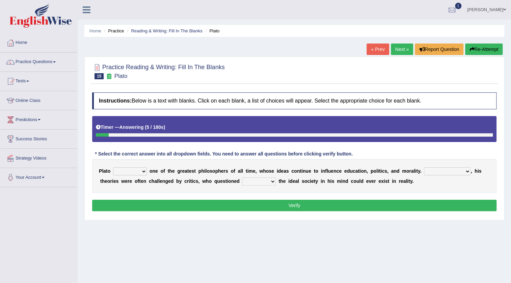
click at [143, 174] on select "keeps comes claims remains" at bounding box center [130, 171] width 34 height 8
select select "claims"
click at [113, 167] on select "keeps comes claims remains" at bounding box center [130, 171] width 34 height 8
click at [466, 172] on select "Notwithstanding So However Whatever" at bounding box center [447, 171] width 47 height 8
click at [268, 181] on select "which what that whether" at bounding box center [259, 182] width 34 height 8
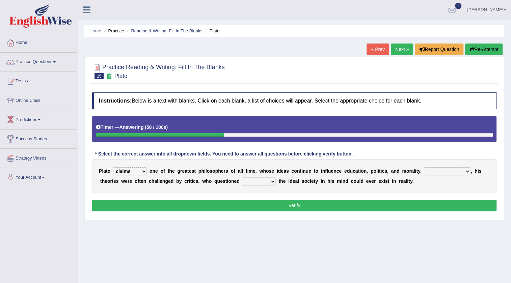
select select "that"
click at [242, 178] on select "which what that whether" at bounding box center [259, 182] width 34 height 8
click at [466, 171] on select "Notwithstanding So However Whatever" at bounding box center [447, 171] width 47 height 8
select select "Whatever"
click at [424, 167] on select "Notwithstanding So However Whatever" at bounding box center [447, 171] width 47 height 8
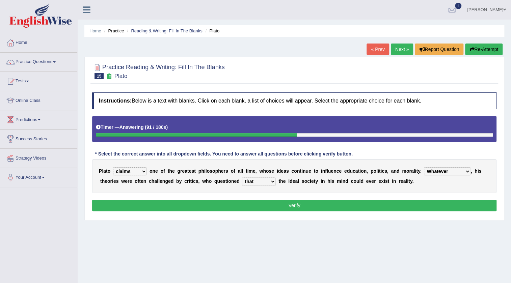
click at [142, 171] on select "keeps comes claims remains" at bounding box center [130, 171] width 34 height 8
click at [236, 242] on div "Home Practice Reading & Writing: Fill In The Blanks Plato « Prev Next » Report …" at bounding box center [294, 168] width 433 height 337
click at [267, 182] on select "which what that whether" at bounding box center [259, 182] width 34 height 8
select select "whether"
click at [242, 178] on select "which what that whether" at bounding box center [259, 182] width 34 height 8
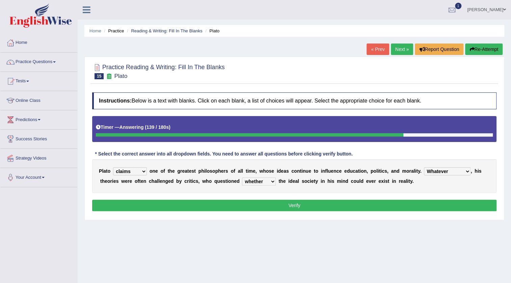
click at [456, 170] on select "Notwithstanding So However Whatever" at bounding box center [447, 171] width 47 height 8
select select "However"
click at [424, 167] on select "Notwithstanding So However Whatever" at bounding box center [447, 171] width 47 height 8
click at [334, 207] on button "Verify" at bounding box center [294, 205] width 404 height 11
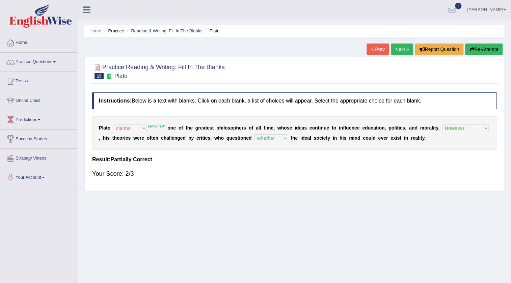
click at [395, 54] on link "Next »" at bounding box center [402, 49] width 22 height 11
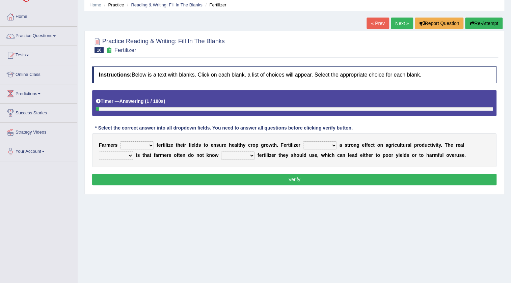
scroll to position [61, 0]
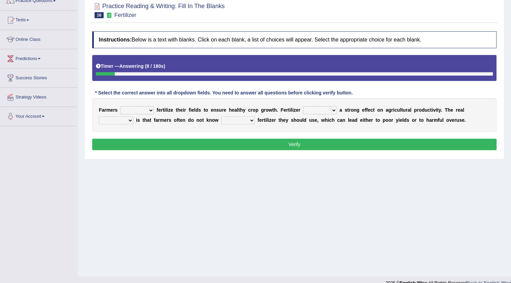
click at [147, 111] on select "must should need can" at bounding box center [137, 110] width 34 height 8
click at [275, 170] on div "Home Practice Reading & Writing: Fill In The Blanks Fertilizer « Prev Next » Re…" at bounding box center [294, 107] width 433 height 337
click at [332, 109] on select "has had have having" at bounding box center [320, 110] width 34 height 8
select select "has"
click at [303, 106] on select "has had have having" at bounding box center [320, 110] width 34 height 8
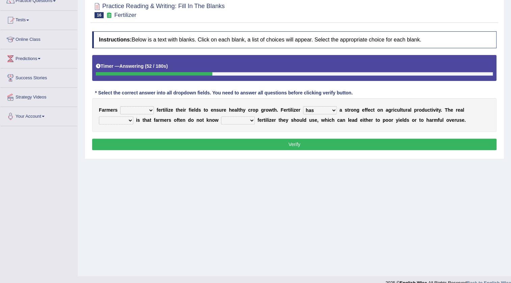
click at [131, 118] on select "problem question conclusion answer" at bounding box center [116, 120] width 34 height 8
select select "problem"
click at [99, 116] on select "problem question conclusion answer" at bounding box center [116, 120] width 34 height 8
click at [250, 122] on select "how much how many however so much" at bounding box center [238, 120] width 34 height 8
select select "how much"
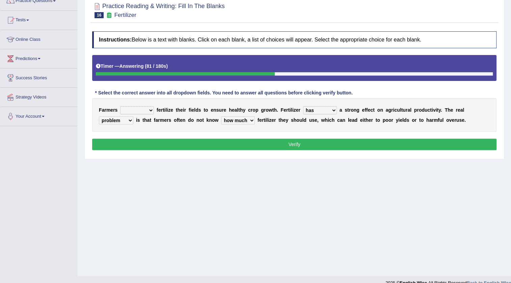
click at [221, 116] on select "how much how many however so much" at bounding box center [238, 120] width 34 height 8
click at [145, 109] on select "must should need can" at bounding box center [137, 110] width 34 height 8
select select "need"
click at [120, 106] on select "must should need can" at bounding box center [137, 110] width 34 height 8
click at [145, 111] on select "must should need can" at bounding box center [137, 110] width 34 height 8
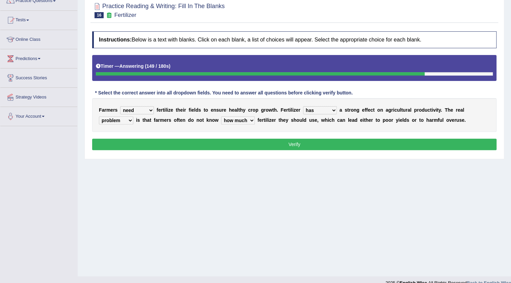
click at [267, 161] on div "Home Practice Reading & Writing: Fill In The Blanks Fertilizer « Prev Next » Re…" at bounding box center [294, 107] width 433 height 337
click at [280, 145] on button "Verify" at bounding box center [294, 144] width 404 height 11
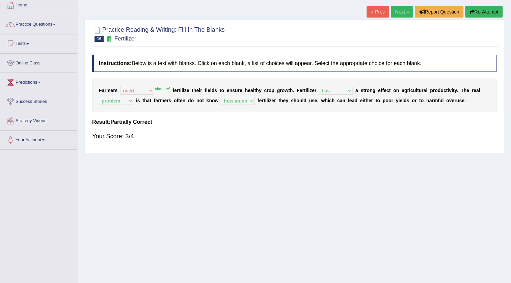
scroll to position [0, 0]
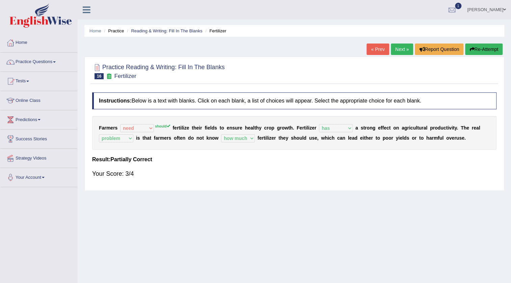
click at [398, 48] on link "Next »" at bounding box center [402, 49] width 22 height 11
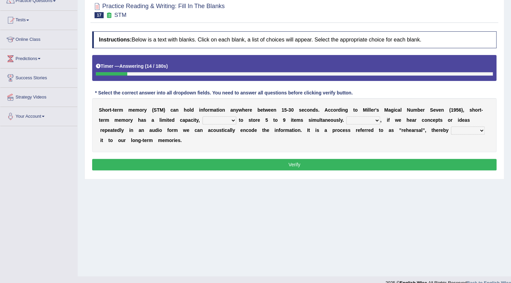
click at [231, 121] on select "being able is able be able unable" at bounding box center [219, 120] width 34 height 8
select select "is able"
click at [202, 116] on select "being able is able be able unable" at bounding box center [219, 120] width 34 height 8
click at [374, 122] on select "However So Moreover Therefore" at bounding box center [363, 120] width 34 height 8
select select "However"
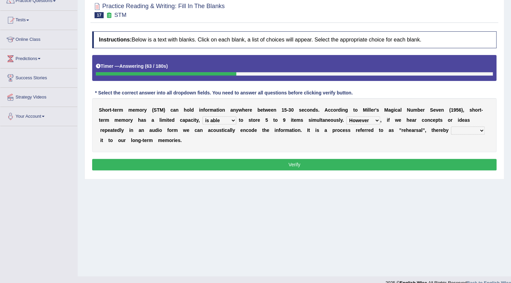
click at [346, 116] on select "However So Moreover Therefore" at bounding box center [363, 120] width 34 height 8
click at [476, 129] on select "commit commits commiting commited" at bounding box center [468, 131] width 34 height 8
select select "commiting"
click at [451, 127] on select "commit commits commiting commited" at bounding box center [468, 131] width 34 height 8
click at [231, 121] on select "being able is able be able unable" at bounding box center [219, 120] width 34 height 8
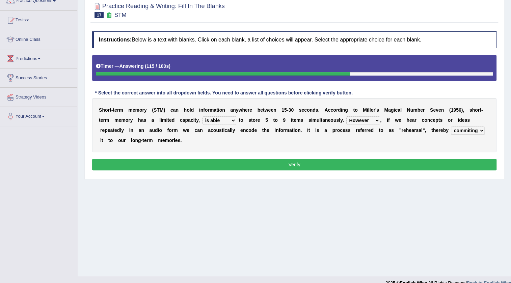
click at [283, 184] on div "Home Practice Reading & Writing: Fill In The Blanks STM « Prev Next » Report Qu…" at bounding box center [294, 107] width 433 height 337
click at [303, 163] on button "Verify" at bounding box center [294, 164] width 404 height 11
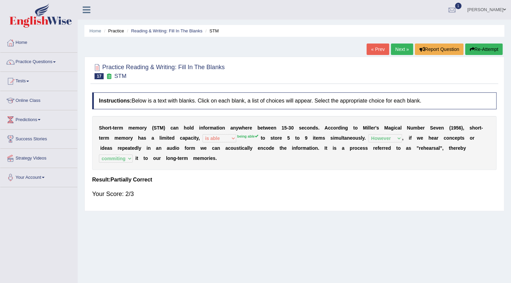
click at [397, 53] on link "Next »" at bounding box center [402, 49] width 22 height 11
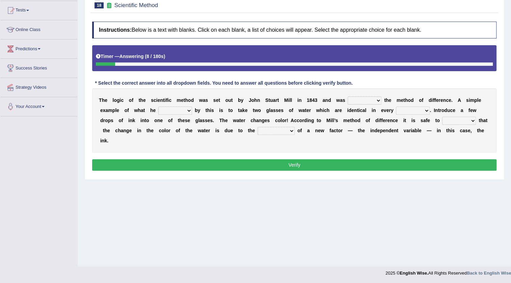
click at [374, 98] on select "pointed claimed demanded named" at bounding box center [365, 101] width 34 height 8
select select "named"
click at [348, 97] on select "pointed claimed demanded named" at bounding box center [365, 101] width 34 height 8
click at [186, 110] on select "capped charged found meant" at bounding box center [175, 111] width 34 height 8
click at [428, 111] on select "thought identity measure respect" at bounding box center [413, 111] width 34 height 8
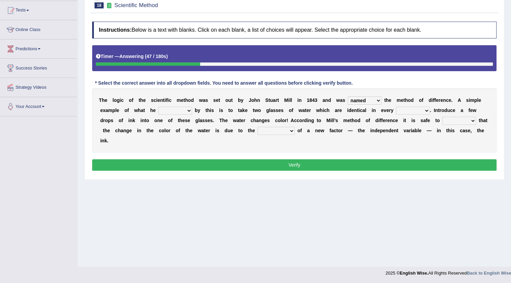
select select "measure"
click at [396, 107] on select "thought identity measure respect" at bounding box center [413, 111] width 34 height 8
click at [184, 112] on select "capped charged found meant" at bounding box center [175, 111] width 34 height 8
select select "found"
click at [158, 107] on select "capped charged found meant" at bounding box center [175, 111] width 34 height 8
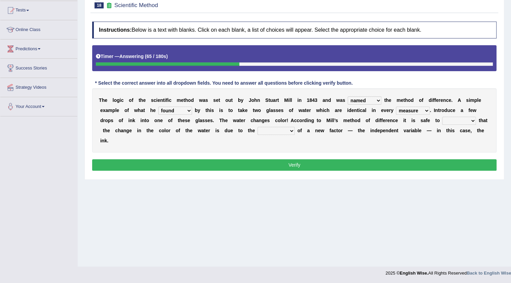
click at [471, 121] on select "assume discuss prefer acclaim" at bounding box center [459, 121] width 34 height 8
click at [289, 133] on select "introduction magnitude preparation purification" at bounding box center [276, 131] width 37 height 8
select select "introduction"
click at [258, 127] on select "introduction magnitude preparation purification" at bounding box center [276, 131] width 37 height 8
click at [469, 121] on select "assume discuss prefer acclaim" at bounding box center [459, 121] width 34 height 8
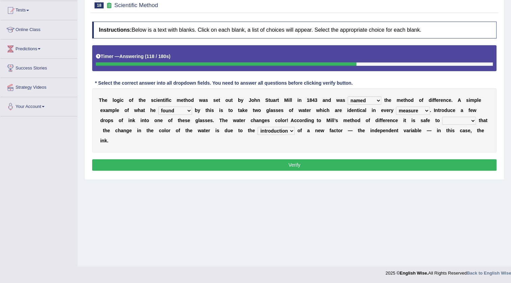
select select "assume"
click at [442, 117] on select "assume discuss prefer acclaim" at bounding box center [459, 121] width 34 height 8
click at [375, 102] on select "pointed claimed demanded named" at bounding box center [365, 101] width 34 height 8
click at [390, 144] on div "T h e l o g i c o f t h e s c i e n t i f i c m e t h o d w a s s e t o u t b y…" at bounding box center [294, 120] width 404 height 64
click at [368, 163] on button "Verify" at bounding box center [294, 164] width 404 height 11
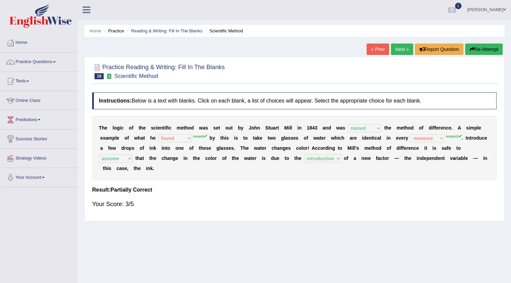
click at [405, 49] on link "Next »" at bounding box center [402, 49] width 22 height 11
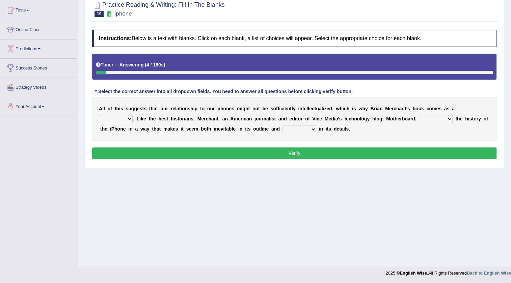
click at [127, 120] on select "privilege relief demotion flash" at bounding box center [116, 119] width 34 height 8
select select "relief"
click at [99, 115] on select "privilege relief demotion flash" at bounding box center [116, 119] width 34 height 8
click at [449, 120] on select "enriches unpacks detours contorts" at bounding box center [436, 119] width 34 height 8
click at [308, 128] on select "surprises surprised surprising surprise" at bounding box center [299, 129] width 34 height 8
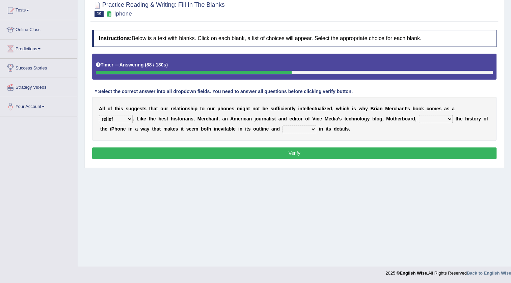
select select "surprised"
click at [282, 125] on select "surprises surprised surprising surprise" at bounding box center [299, 129] width 34 height 8
click at [439, 119] on select "enriches unpacks detours contorts" at bounding box center [436, 119] width 34 height 8
select select "unpacks"
click at [419, 115] on select "enriches unpacks detours contorts" at bounding box center [436, 119] width 34 height 8
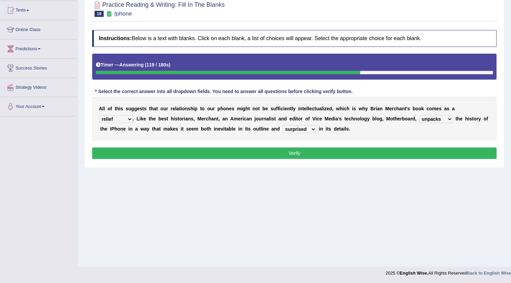
click at [261, 154] on button "Verify" at bounding box center [294, 152] width 404 height 11
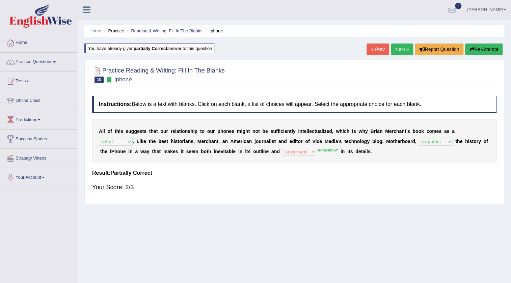
drag, startPoint x: 396, startPoint y: 51, endPoint x: 379, endPoint y: 81, distance: 34.6
click at [396, 51] on link "Next »" at bounding box center [402, 49] width 22 height 11
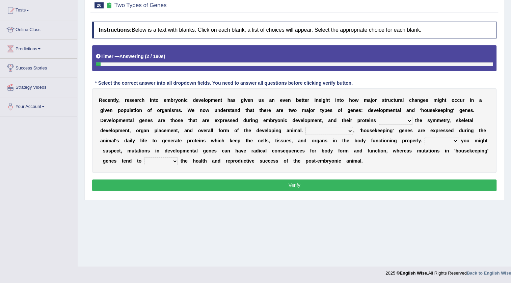
click at [406, 120] on select "push control hold elevate" at bounding box center [396, 121] width 34 height 8
select select "control"
click at [379, 117] on select "push control hold elevate" at bounding box center [396, 121] width 34 height 8
click at [350, 130] on select "Correspondingly Inclusively Conversely In contrast" at bounding box center [329, 131] width 48 height 8
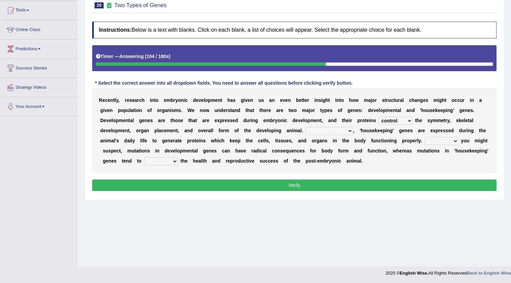
select select "Inclusively"
click at [305, 127] on select "Correspondingly Inclusively Conversely In contrast" at bounding box center [329, 131] width 48 height 8
click at [403, 120] on select "push control hold elevate" at bounding box center [396, 121] width 34 height 8
click at [442, 161] on div "R e c e n t l y , r e s e a r c h i n t o e m b r y o n i c d e v e l o p m e n…" at bounding box center [294, 130] width 404 height 84
click at [447, 143] on select "For As With Within" at bounding box center [442, 141] width 34 height 8
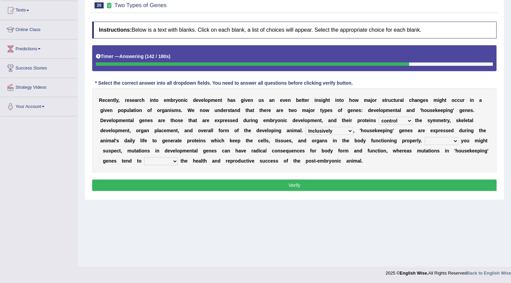
select select "As"
click at [425, 137] on select "For As With Within" at bounding box center [442, 141] width 34 height 8
click at [172, 162] on select "affect effect interrupt defect" at bounding box center [161, 161] width 34 height 8
select select "affect"
click at [144, 157] on select "affect effect interrupt defect" at bounding box center [161, 161] width 34 height 8
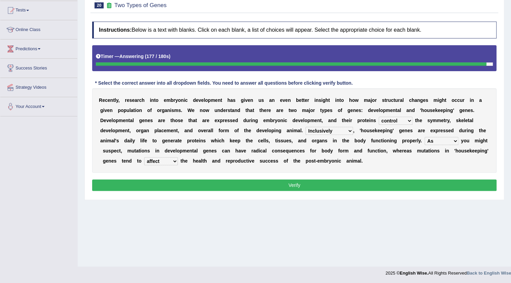
click at [346, 130] on select "Correspondingly Inclusively Conversely In contrast" at bounding box center [329, 131] width 48 height 8
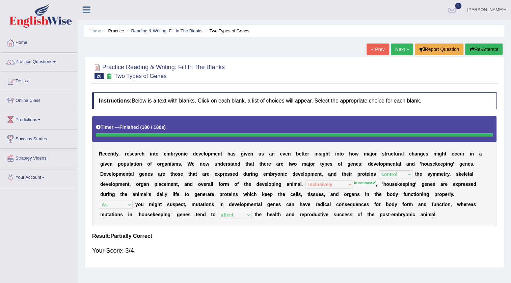
click at [402, 51] on link "Next »" at bounding box center [402, 49] width 22 height 11
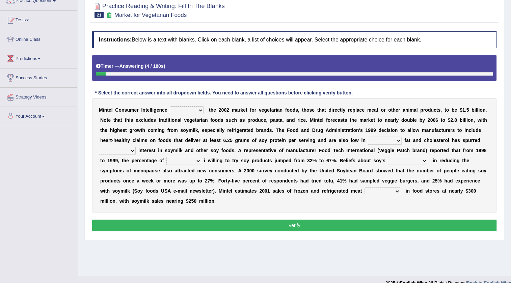
click at [200, 110] on select "deals fulfills creates estimates" at bounding box center [187, 110] width 34 height 8
select select "estimates"
click at [170, 106] on select "deals fulfills creates estimates" at bounding box center [187, 110] width 34 height 8
click at [398, 140] on select "saturated solid acid liquid" at bounding box center [385, 141] width 34 height 8
click at [368, 137] on select "saturated solid acid liquid" at bounding box center [385, 141] width 34 height 8
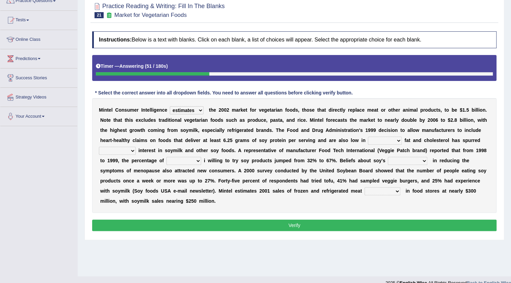
click at [399, 141] on select "saturated solid acid liquid" at bounding box center [385, 141] width 34 height 8
select select "saturated"
click at [368, 137] on select "saturated solid acid liquid" at bounding box center [385, 141] width 34 height 8
click at [131, 152] on select "good big tremendous extreme" at bounding box center [117, 151] width 37 height 8
select select "big"
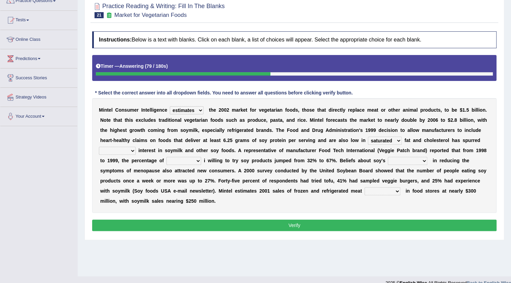
click at [99, 147] on select "good big tremendous extreme" at bounding box center [117, 151] width 37 height 8
click at [192, 162] on select "guests consumers customers clients" at bounding box center [183, 161] width 35 height 8
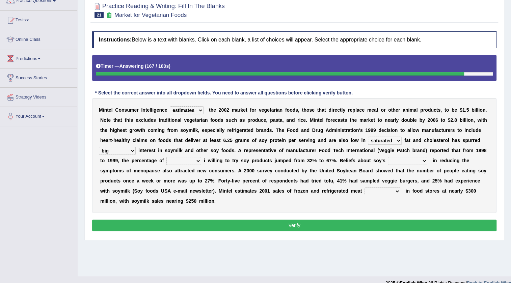
select select "consumers"
click at [166, 157] on select "guests consumers customers clients" at bounding box center [183, 161] width 35 height 8
click at [414, 162] on select "effectiveness timeliness efficiency goodness" at bounding box center [407, 161] width 39 height 8
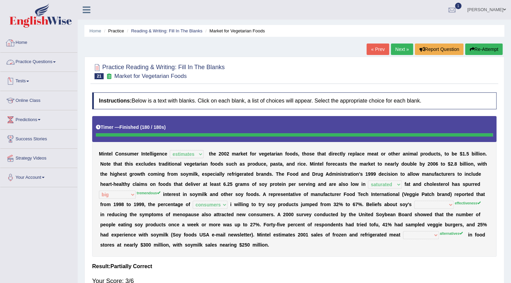
click at [55, 62] on span at bounding box center [54, 61] width 3 height 1
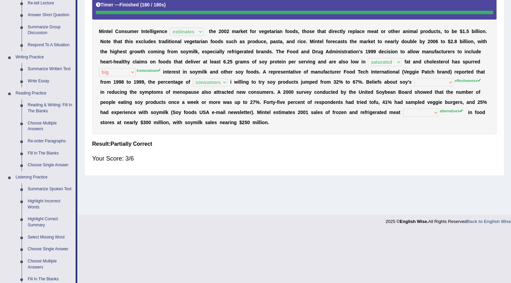
scroll to position [245, 0]
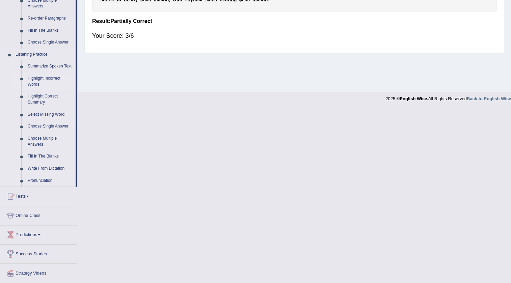
drag, startPoint x: 40, startPoint y: 79, endPoint x: 48, endPoint y: 85, distance: 10.6
click at [39, 79] on link "Highlight Incorrect Words" at bounding box center [50, 82] width 51 height 18
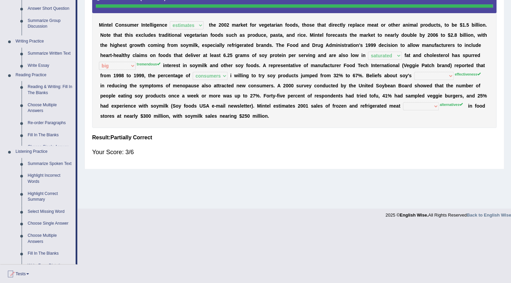
scroll to position [71, 0]
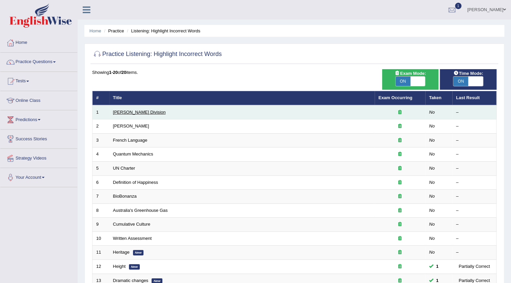
click at [131, 112] on link "[PERSON_NAME] Division" at bounding box center [139, 112] width 53 height 5
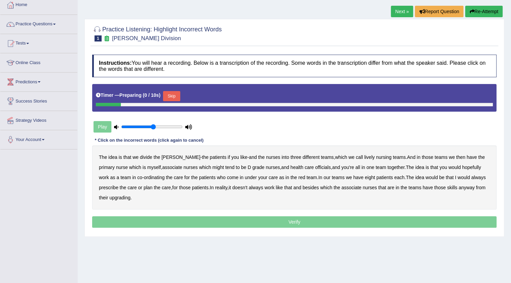
scroll to position [71, 0]
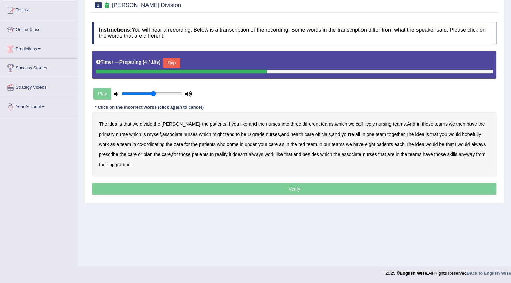
click at [172, 63] on button "Skip" at bounding box center [171, 63] width 17 height 10
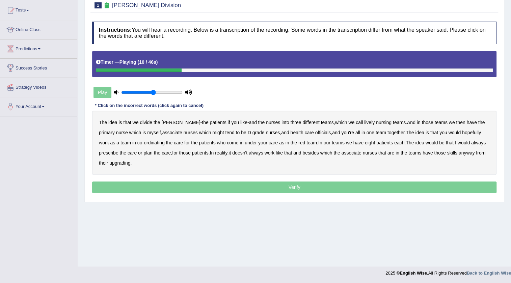
click at [364, 124] on b "lively" at bounding box center [369, 122] width 10 height 5
click at [204, 136] on div "The idea is that we divide the [PERSON_NAME] - the patients if you like - and t…" at bounding box center [294, 143] width 404 height 64
click at [212, 134] on b "might" at bounding box center [217, 132] width 11 height 5
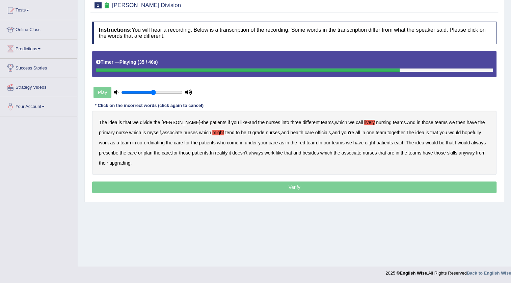
click at [471, 142] on b "always" at bounding box center [478, 142] width 15 height 5
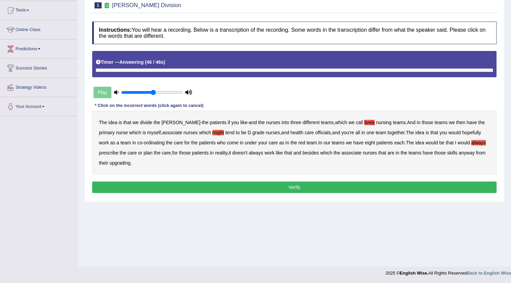
click at [123, 160] on b "upgrading" at bounding box center [119, 162] width 21 height 5
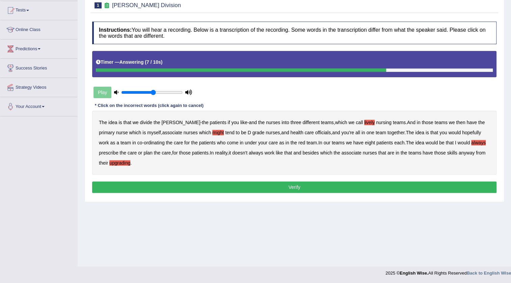
click at [279, 187] on button "Verify" at bounding box center [294, 187] width 404 height 11
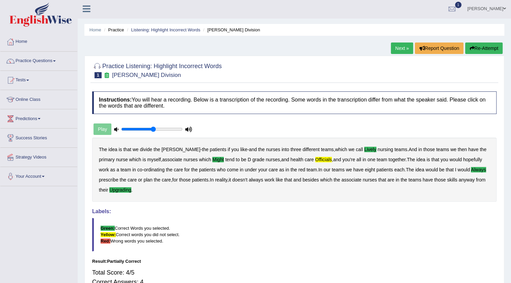
scroll to position [0, 0]
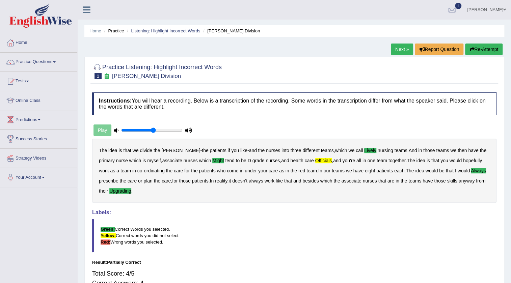
click at [398, 49] on link "Next »" at bounding box center [402, 49] width 22 height 11
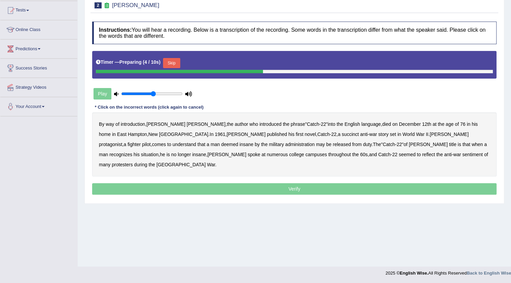
click at [172, 62] on button "Skip" at bounding box center [171, 63] width 17 height 10
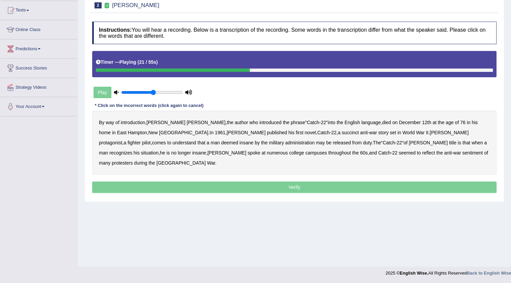
click at [342, 133] on b "succinct" at bounding box center [350, 132] width 17 height 5
click at [285, 141] on b "administration" at bounding box center [299, 142] width 29 height 5
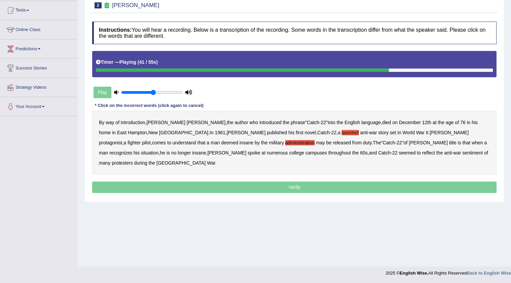
drag, startPoint x: 379, startPoint y: 140, endPoint x: 373, endPoint y: 142, distance: 5.6
click at [159, 150] on b "situation" at bounding box center [150, 152] width 18 height 5
click at [422, 153] on b "reflect" at bounding box center [428, 152] width 13 height 5
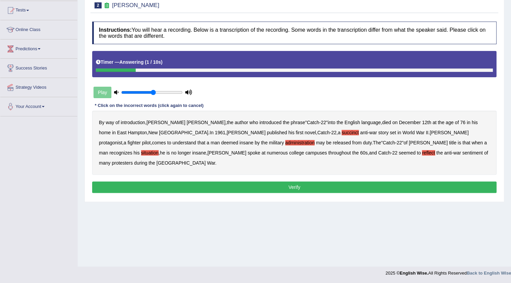
click at [302, 182] on button "Verify" at bounding box center [294, 187] width 404 height 11
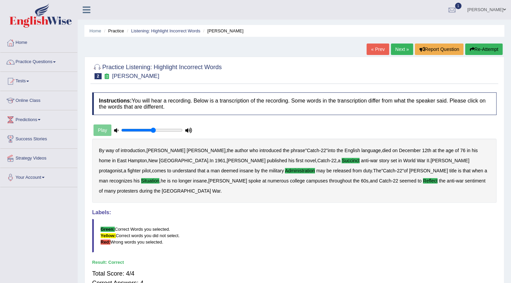
click at [396, 51] on link "Next »" at bounding box center [402, 49] width 22 height 11
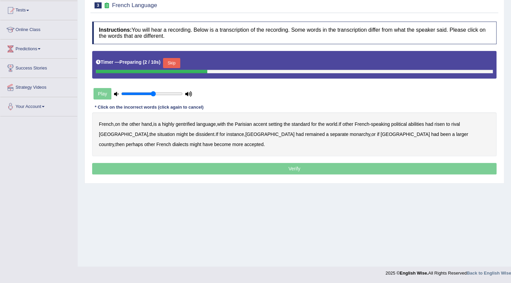
click at [177, 61] on button "Skip" at bounding box center [171, 63] width 17 height 10
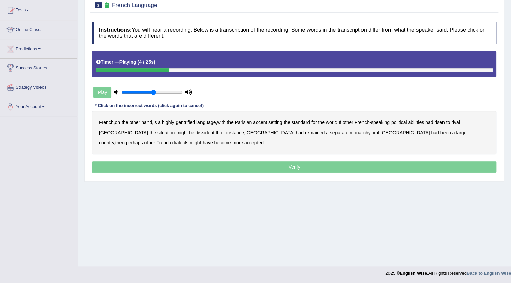
click at [190, 123] on b "gentrified" at bounding box center [185, 122] width 20 height 5
click at [420, 124] on b "abilities" at bounding box center [416, 122] width 16 height 5
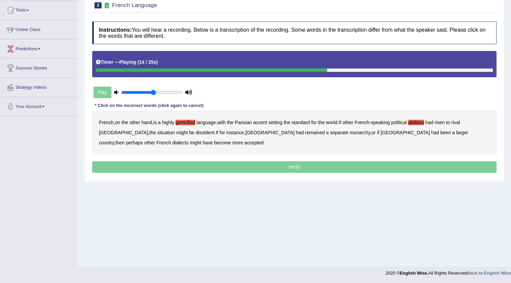
click at [196, 132] on b "dissident" at bounding box center [205, 132] width 19 height 5
click at [350, 135] on b "monarchy" at bounding box center [360, 132] width 20 height 5
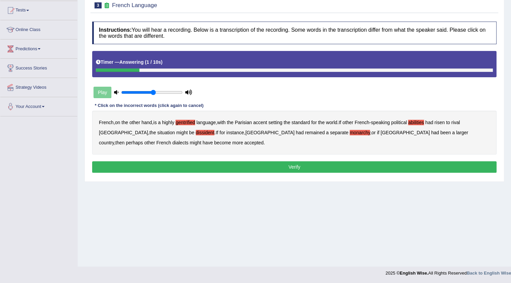
click at [233, 166] on button "Verify" at bounding box center [294, 166] width 404 height 11
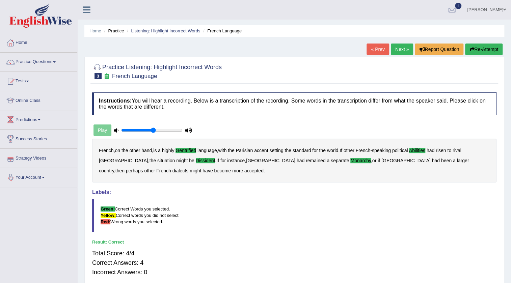
click at [399, 51] on link "Next »" at bounding box center [402, 49] width 22 height 11
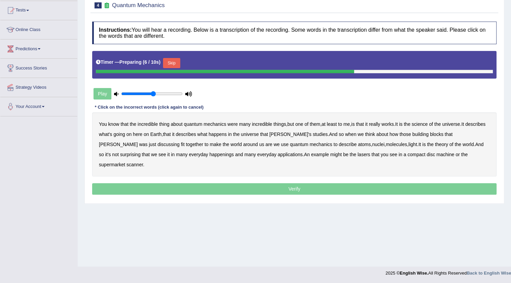
click at [174, 62] on button "Skip" at bounding box center [171, 63] width 17 height 10
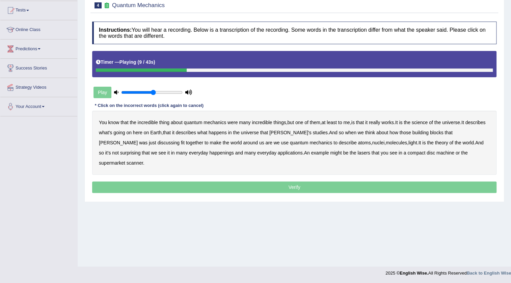
click at [428, 121] on b "science" at bounding box center [420, 122] width 16 height 5
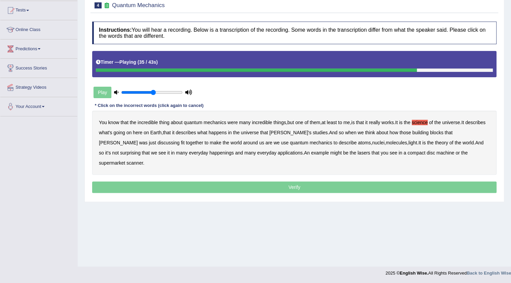
click at [209, 152] on b "happenings" at bounding box center [221, 152] width 24 height 5
click at [436, 152] on b "machine" at bounding box center [445, 152] width 18 height 5
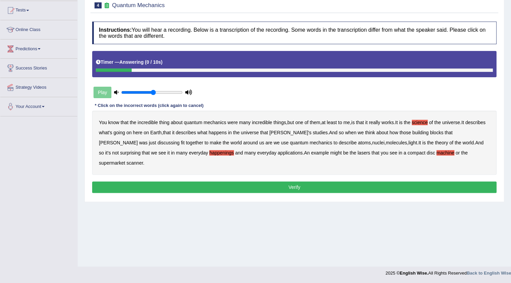
click at [297, 182] on button "Verify" at bounding box center [294, 187] width 404 height 11
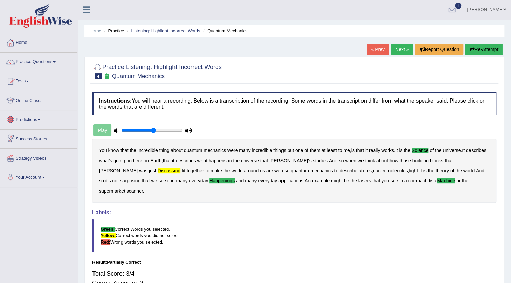
click at [398, 47] on link "Next »" at bounding box center [402, 49] width 22 height 11
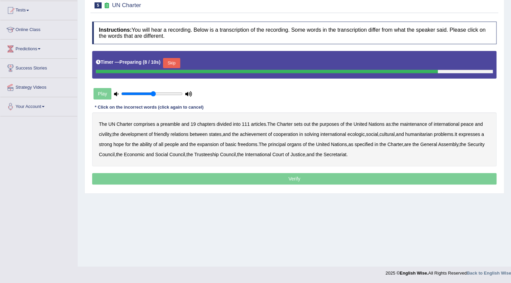
click at [174, 62] on button "Skip" at bounding box center [171, 63] width 17 height 10
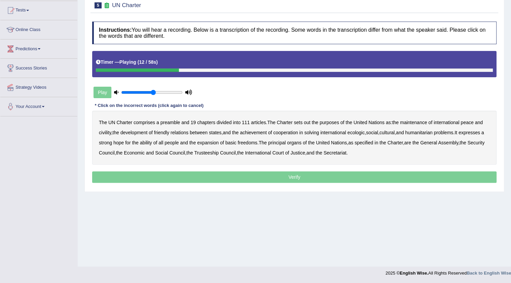
click at [308, 122] on b "out" at bounding box center [307, 122] width 6 height 5
click at [104, 132] on b "civility" at bounding box center [105, 132] width 12 height 5
click at [354, 131] on b "ecologic" at bounding box center [355, 132] width 17 height 5
click at [152, 145] on b "ability" at bounding box center [146, 142] width 12 height 5
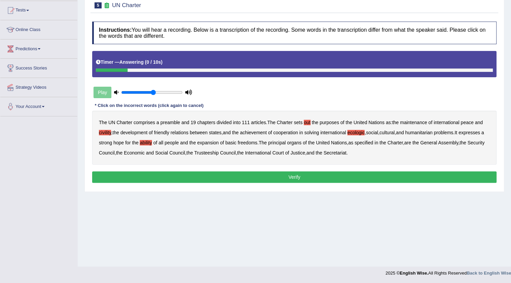
click at [272, 179] on button "Verify" at bounding box center [294, 176] width 404 height 11
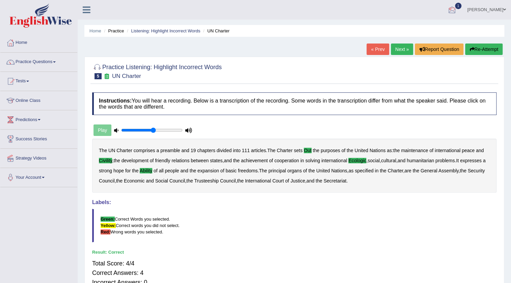
click at [399, 49] on link "Next »" at bounding box center [402, 49] width 22 height 11
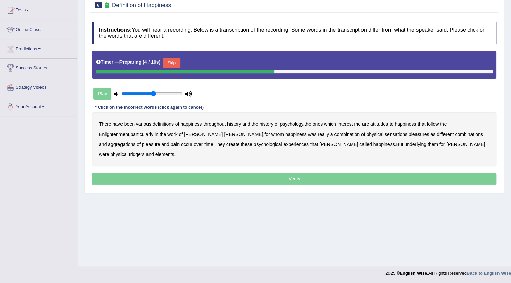
click at [171, 64] on button "Skip" at bounding box center [171, 63] width 17 height 10
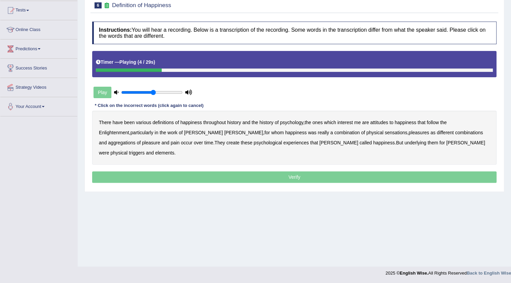
click at [294, 120] on b "psychology" at bounding box center [291, 122] width 23 height 5
click at [380, 123] on b "attitudes" at bounding box center [379, 122] width 18 height 5
click at [385, 133] on b "sensations" at bounding box center [396, 132] width 23 height 5
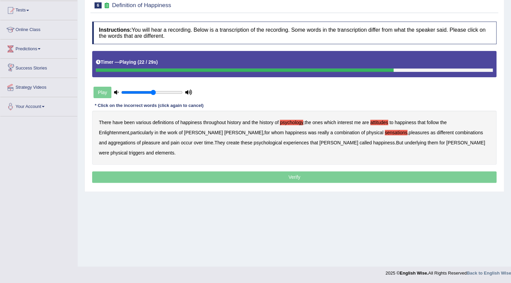
click at [226, 142] on b "create" at bounding box center [232, 142] width 13 height 5
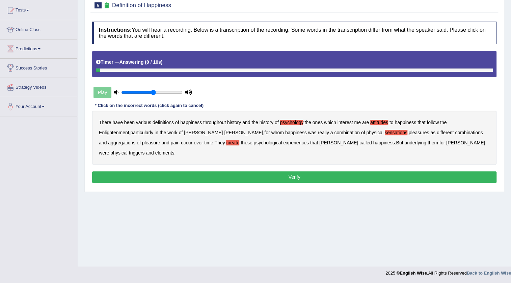
click at [174, 150] on b "elements" at bounding box center [164, 152] width 19 height 5
click at [334, 171] on button "Verify" at bounding box center [294, 176] width 404 height 11
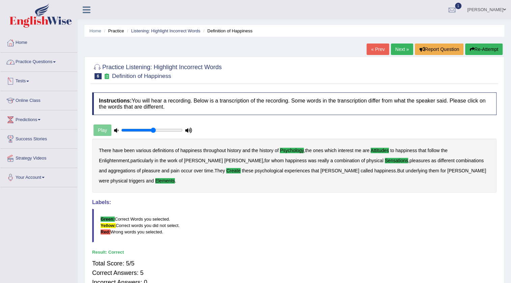
click at [48, 63] on link "Practice Questions" at bounding box center [38, 61] width 77 height 17
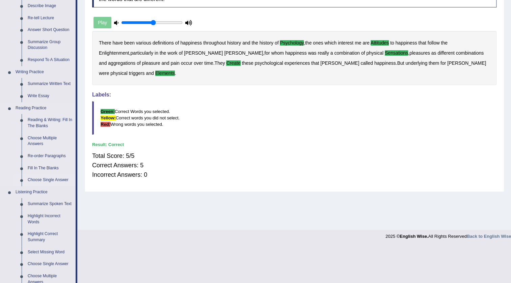
scroll to position [184, 0]
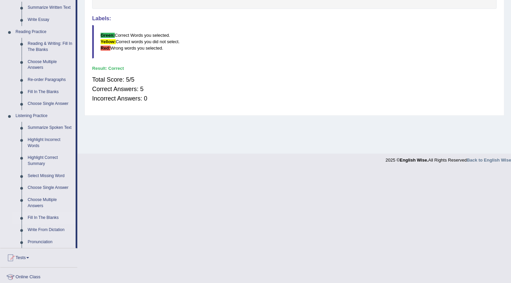
click at [52, 216] on link "Fill In The Blanks" at bounding box center [50, 218] width 51 height 12
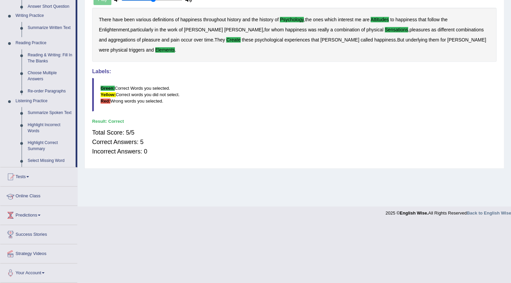
scroll to position [71, 0]
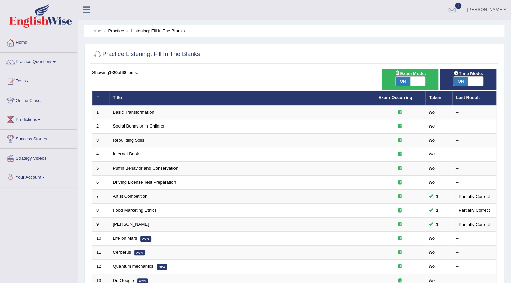
click at [477, 81] on span at bounding box center [475, 81] width 15 height 9
checkbox input "false"
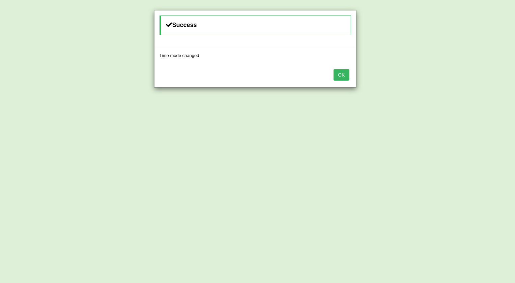
click at [343, 76] on button "OK" at bounding box center [342, 74] width 16 height 11
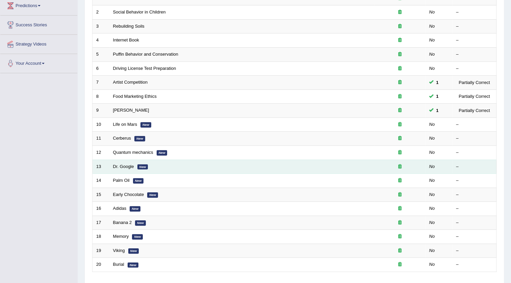
scroll to position [40, 0]
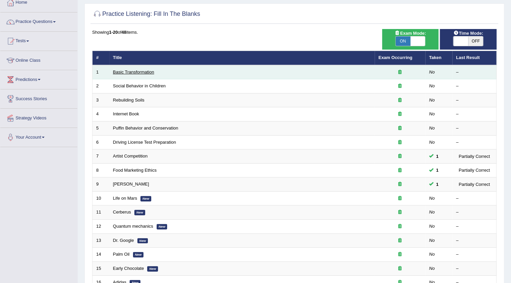
click at [151, 73] on link "Basic Transformation" at bounding box center [133, 72] width 41 height 5
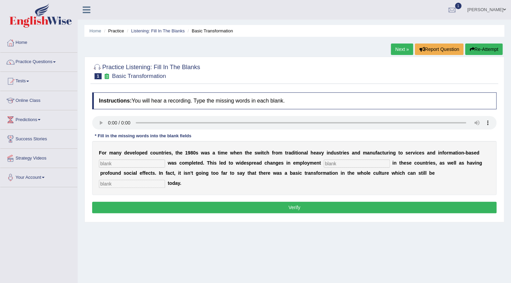
click at [150, 162] on input "text" at bounding box center [132, 164] width 66 height 8
type input "enterprise"
click at [334, 162] on input "text" at bounding box center [357, 164] width 66 height 8
type input "o"
type input "patterns"
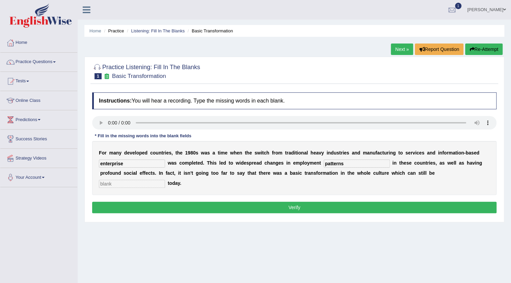
click at [160, 187] on input "text" at bounding box center [132, 184] width 66 height 8
type input "absorb"
click at [196, 208] on button "Verify" at bounding box center [294, 207] width 404 height 11
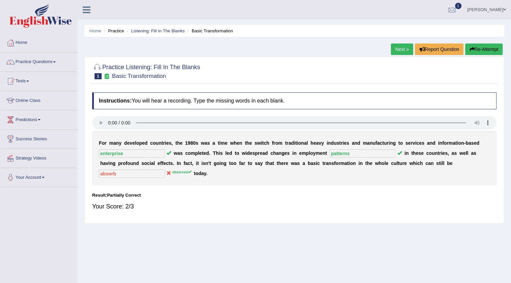
click at [402, 47] on link "Next »" at bounding box center [402, 49] width 22 height 11
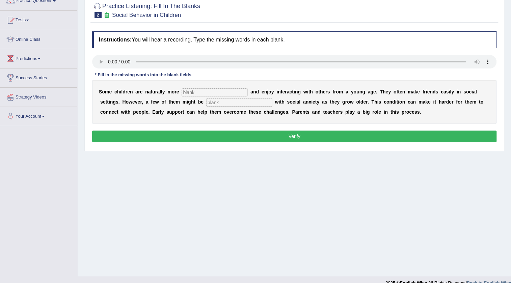
click at [205, 91] on input "text" at bounding box center [215, 92] width 66 height 8
type input "sociable"
click at [230, 103] on input "text" at bounding box center [239, 103] width 66 height 8
type input "diagnosed"
click at [296, 135] on button "Verify" at bounding box center [294, 136] width 404 height 11
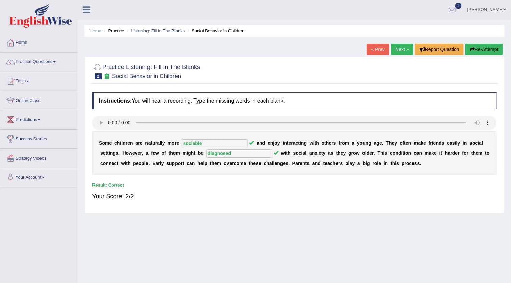
click at [394, 47] on link "Next »" at bounding box center [402, 49] width 22 height 11
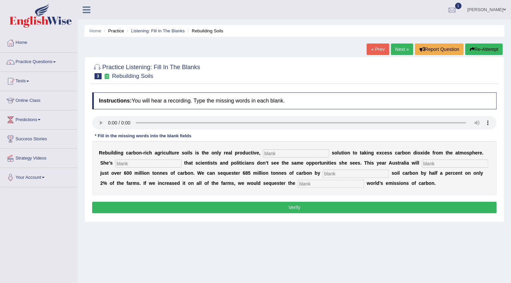
click at [292, 152] on input "text" at bounding box center [296, 154] width 66 height 8
click at [153, 160] on input "text" at bounding box center [148, 164] width 66 height 8
type input "frustrated"
click at [389, 175] on input "text" at bounding box center [356, 174] width 66 height 8
click at [422, 168] on input "text" at bounding box center [455, 164] width 66 height 8
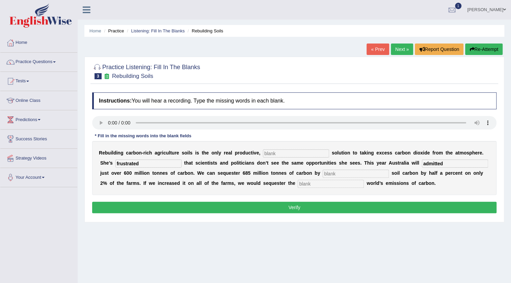
type input "admitted"
click at [389, 172] on input "text" at bounding box center [356, 174] width 66 height 8
type input "increasing"
click at [364, 186] on input "text" at bounding box center [331, 184] width 66 height 8
type input "whole"
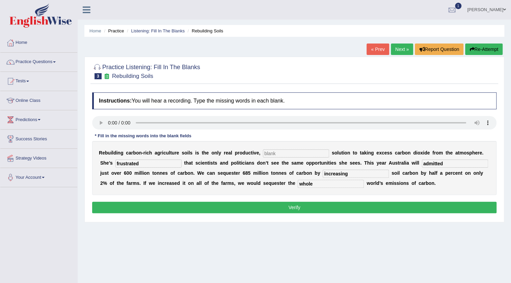
click at [288, 153] on input "text" at bounding box center [296, 154] width 66 height 8
type input "prominent"
click at [172, 213] on button "Verify" at bounding box center [294, 207] width 404 height 11
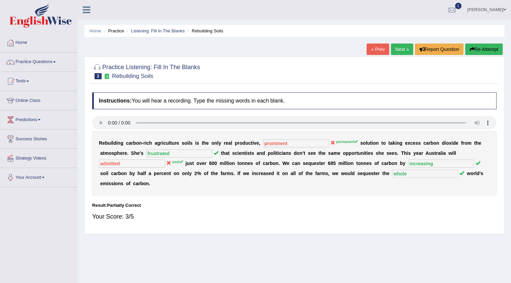
click at [402, 51] on link "Next »" at bounding box center [402, 49] width 22 height 11
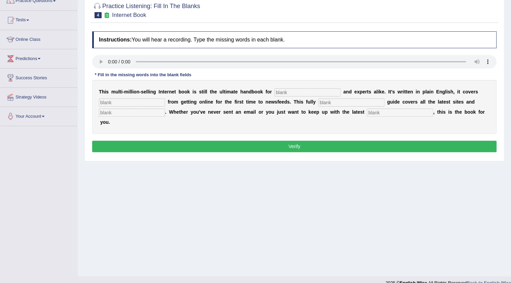
click at [280, 94] on input "text" at bounding box center [307, 92] width 66 height 8
type input "novices"
click at [337, 103] on input "text" at bounding box center [351, 103] width 66 height 8
type input "reviced"
click at [142, 111] on input "text" at bounding box center [132, 113] width 66 height 8
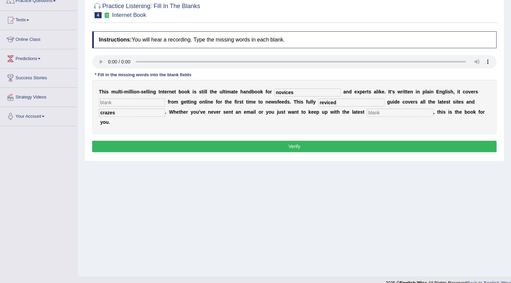
type input "crazes"
click at [391, 112] on input "text" at bounding box center [400, 113] width 66 height 8
type input "development"
click at [323, 148] on button "Verify" at bounding box center [294, 146] width 404 height 11
click at [144, 100] on input "text" at bounding box center [132, 103] width 66 height 8
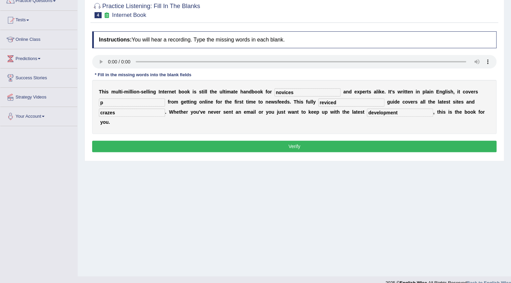
type input "p"
click at [290, 145] on button "Verify" at bounding box center [294, 146] width 404 height 11
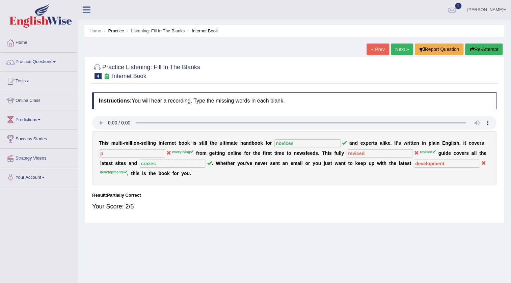
click at [402, 50] on link "Next »" at bounding box center [402, 49] width 22 height 11
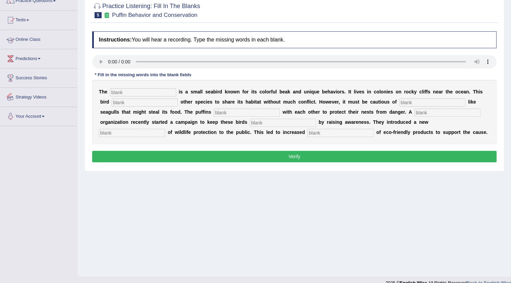
scroll to position [61, 0]
click at [138, 94] on input "text" at bounding box center [143, 92] width 66 height 8
type input "profin"
click at [138, 101] on input "text" at bounding box center [145, 103] width 66 height 8
type input "allows"
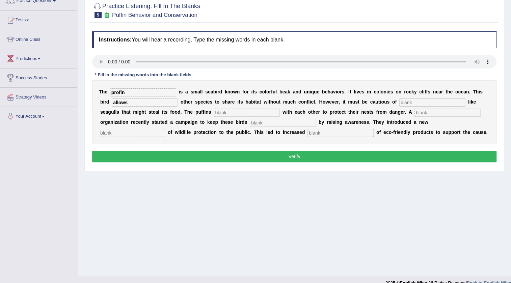
click at [403, 102] on input "text" at bounding box center [432, 103] width 66 height 8
type input "predators"
click at [248, 113] on input "text" at bounding box center [247, 113] width 66 height 8
click at [118, 93] on input "profin" at bounding box center [143, 92] width 66 height 8
click at [124, 92] on input "profin" at bounding box center [143, 92] width 66 height 8
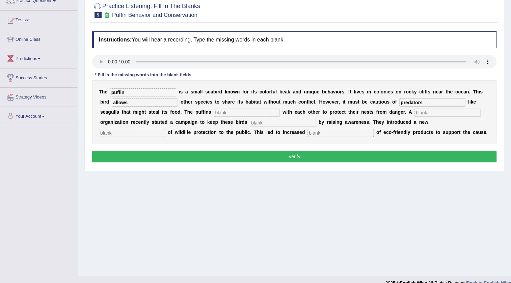
type input "puffin"
click at [237, 113] on input "text" at bounding box center [247, 113] width 66 height 8
type input "collaborates"
click at [432, 113] on input "text" at bounding box center [447, 113] width 66 height 8
type input "coperate"
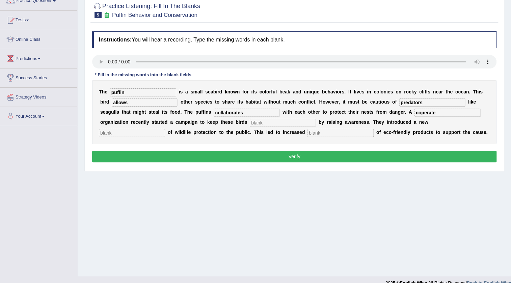
click at [279, 126] on input "text" at bounding box center [283, 123] width 66 height 8
type input "safe"
click at [145, 134] on input "text" at bounding box center [132, 133] width 66 height 8
type input "conception"
click at [325, 133] on input "text" at bounding box center [340, 133] width 66 height 8
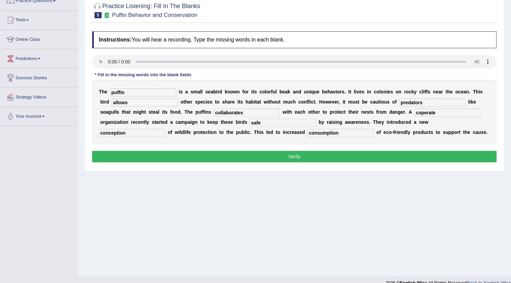
type input "consumption"
click at [440, 113] on input "coperate" at bounding box center [447, 113] width 66 height 8
type input "coperated"
click at [301, 162] on button "Verify" at bounding box center [294, 156] width 404 height 11
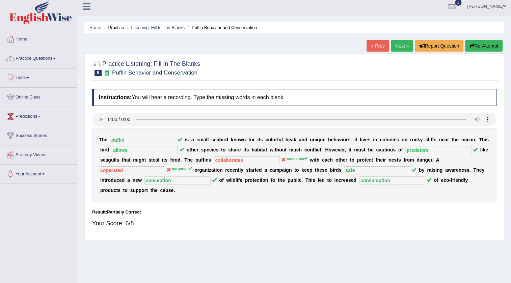
scroll to position [0, 0]
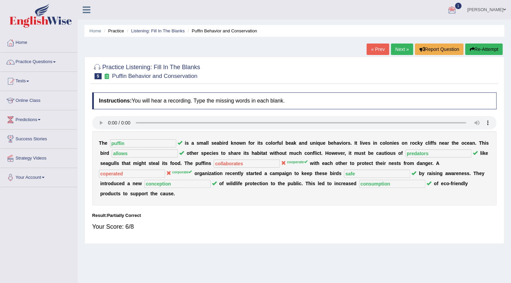
click at [402, 49] on link "Next »" at bounding box center [402, 49] width 22 height 11
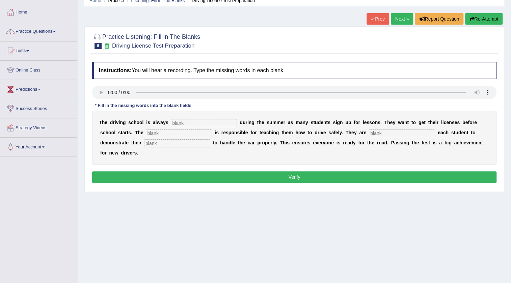
scroll to position [30, 0]
click at [226, 122] on input "text" at bounding box center [204, 123] width 66 height 8
type input "busy"
click at [188, 132] on input "text" at bounding box center [179, 133] width 66 height 8
type input "instructor"
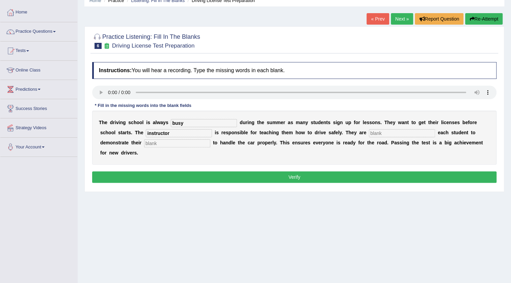
click at [397, 132] on input "text" at bounding box center [402, 133] width 66 height 8
type input "requiring"
click at [183, 145] on input "text" at bounding box center [177, 143] width 66 height 8
type input "ability"
click at [299, 177] on button "Verify" at bounding box center [294, 176] width 404 height 11
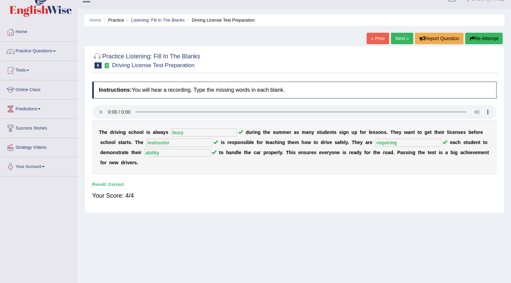
scroll to position [0, 0]
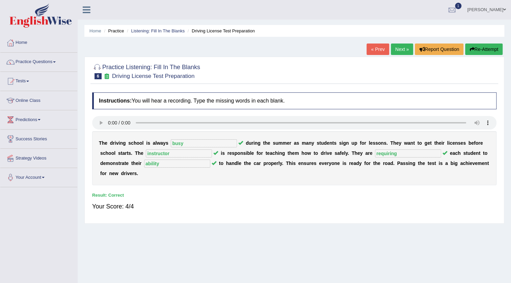
click at [396, 51] on link "Next »" at bounding box center [402, 49] width 22 height 11
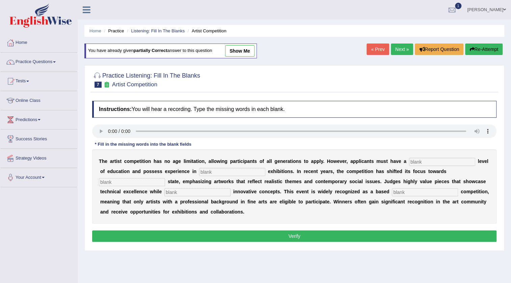
click at [447, 163] on input "text" at bounding box center [442, 162] width 66 height 8
type input "graduate"
click at [226, 173] on input "text" at bounding box center [232, 172] width 66 height 8
type input "sculpture"
click at [158, 182] on input "text" at bounding box center [132, 182] width 66 height 8
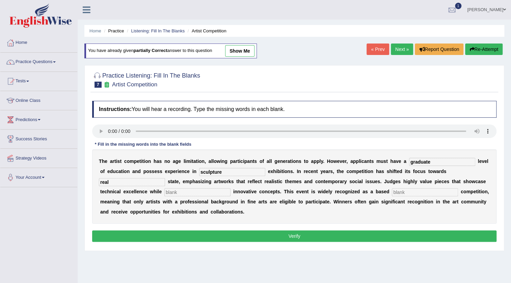
type input "real"
click at [212, 195] on input "text" at bounding box center [197, 192] width 66 height 8
click at [175, 192] on input "incoperating" at bounding box center [197, 192] width 66 height 8
type input "incorperating"
click at [411, 193] on input "text" at bounding box center [425, 192] width 66 height 8
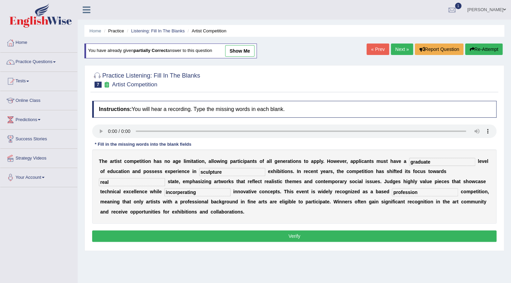
type input "profession"
click at [326, 234] on button "Verify" at bounding box center [294, 236] width 404 height 11
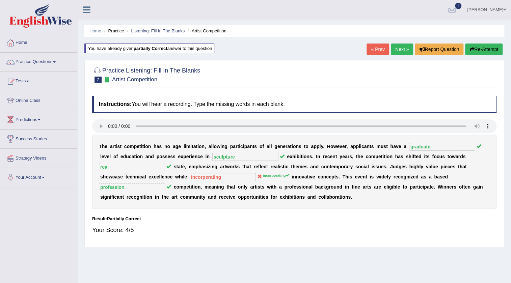
click at [402, 48] on link "Next »" at bounding box center [402, 49] width 22 height 11
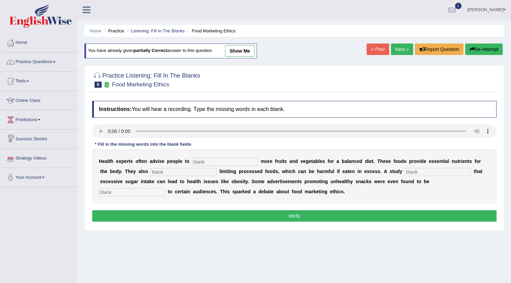
drag, startPoint x: 250, startPoint y: 160, endPoint x: 260, endPoint y: 162, distance: 9.5
click at [251, 161] on input "text" at bounding box center [225, 162] width 66 height 8
type input "consume"
click at [192, 176] on div "H e a l t h e x p e r t s o f t e n a d v i s e p e o p l e t o consume m o r e…" at bounding box center [294, 177] width 404 height 54
click at [200, 172] on input "text" at bounding box center [184, 172] width 66 height 8
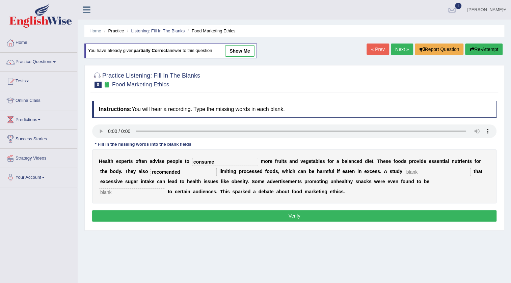
click at [161, 171] on input "recomended" at bounding box center [184, 172] width 66 height 8
click at [420, 172] on input "text" at bounding box center [438, 172] width 66 height 8
click at [162, 172] on input "recormended" at bounding box center [184, 172] width 66 height 8
click at [165, 172] on input "recormended" at bounding box center [184, 172] width 66 height 8
type input "recomended"
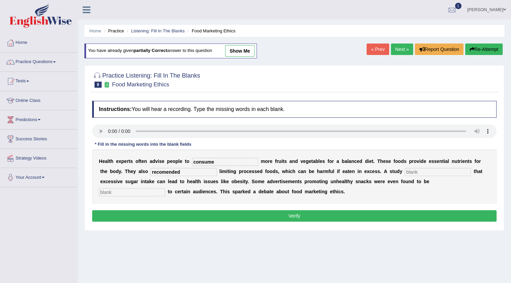
click at [416, 169] on input "text" at bounding box center [438, 172] width 66 height 8
type input "diagnosed"
click at [162, 191] on input "text" at bounding box center [132, 192] width 66 height 8
type input "fancive"
click at [247, 218] on button "Verify" at bounding box center [294, 215] width 404 height 11
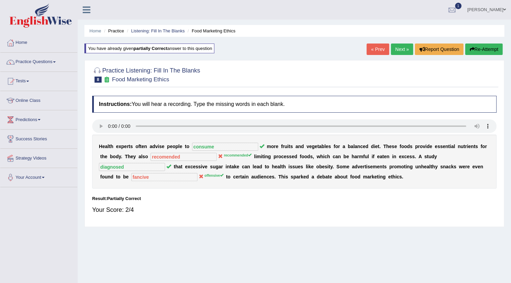
click at [399, 52] on link "Next »" at bounding box center [402, 49] width 22 height 11
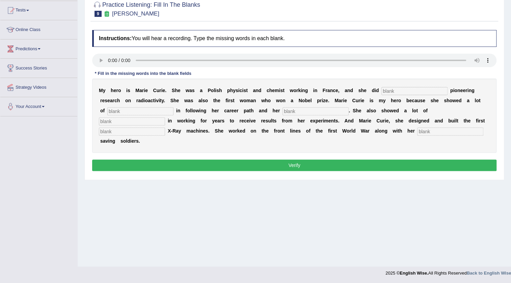
click at [398, 91] on input "text" at bounding box center [414, 91] width 66 height 8
type input "conducted"
click at [167, 109] on input "text" at bounding box center [140, 111] width 66 height 8
type input "determination"
click at [310, 113] on input "text" at bounding box center [315, 111] width 66 height 8
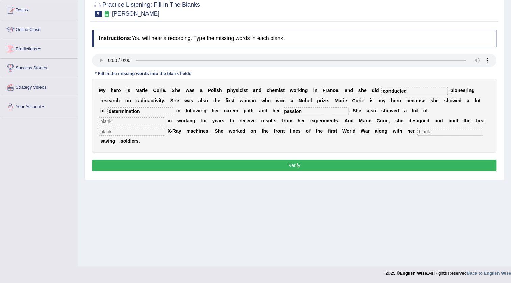
type input "passion"
click at [148, 133] on input "text" at bounding box center [132, 132] width 66 height 8
type input "mobile"
click at [429, 128] on input "text" at bounding box center [450, 132] width 66 height 8
type input "daughter"
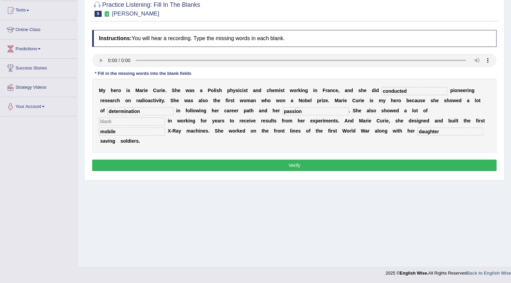
click at [317, 165] on button "Verify" at bounding box center [294, 165] width 404 height 11
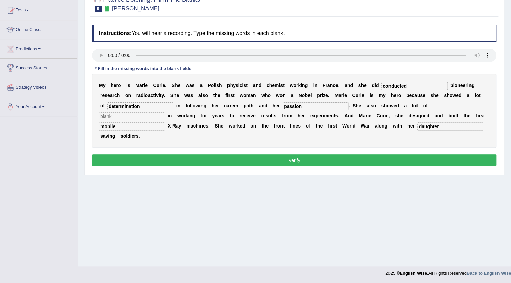
click at [119, 115] on input "text" at bounding box center [132, 116] width 66 height 8
type input "f"
click at [220, 157] on button "Verify" at bounding box center [294, 160] width 404 height 11
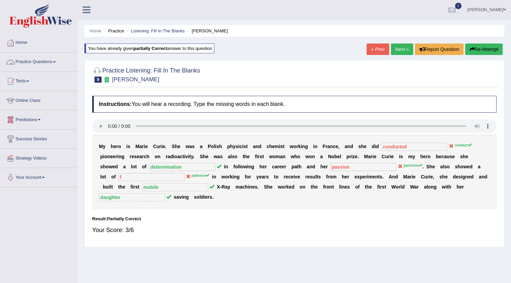
click at [56, 60] on link "Practice Questions" at bounding box center [38, 61] width 77 height 17
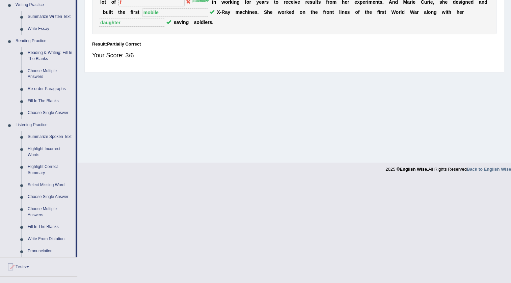
scroll to position [245, 0]
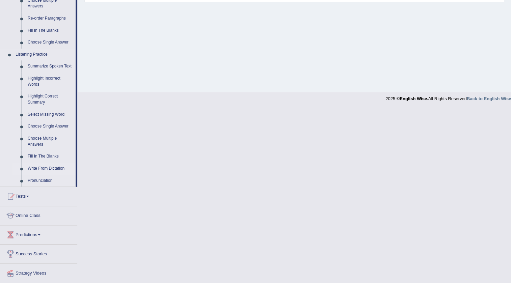
click at [58, 168] on link "Write From Dictation" at bounding box center [50, 169] width 51 height 12
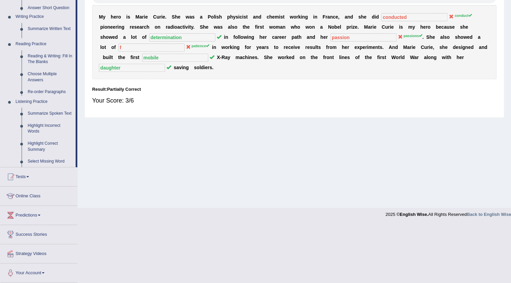
scroll to position [71, 0]
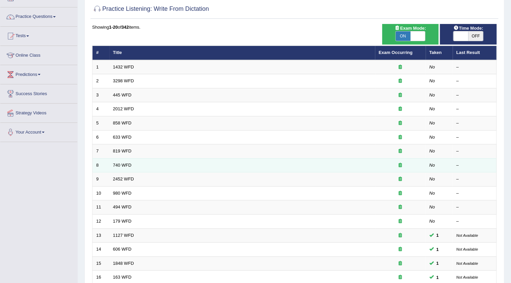
scroll to position [61, 0]
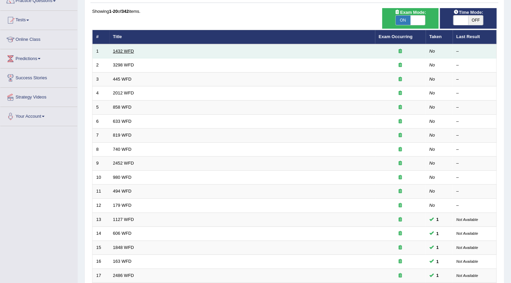
click at [120, 51] on link "1432 WFD" at bounding box center [123, 51] width 21 height 5
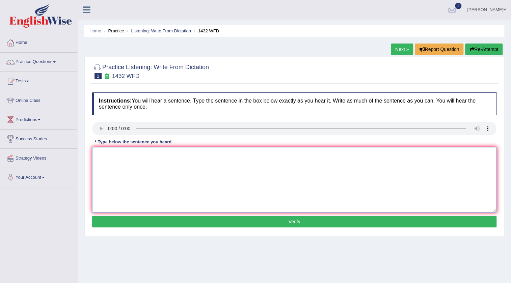
click at [108, 152] on textarea at bounding box center [294, 179] width 404 height 65
type textarea "More physical activities is beneficial for your health."
click at [267, 224] on button "Verify" at bounding box center [294, 221] width 404 height 11
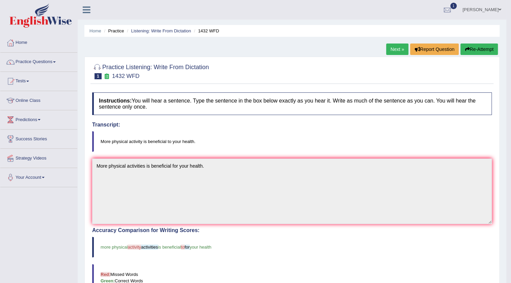
click at [474, 10] on link "Tharaka Fernando" at bounding box center [481, 9] width 49 height 18
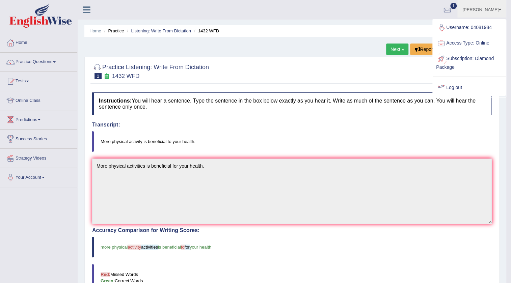
click at [468, 88] on link "Log out" at bounding box center [469, 88] width 73 height 16
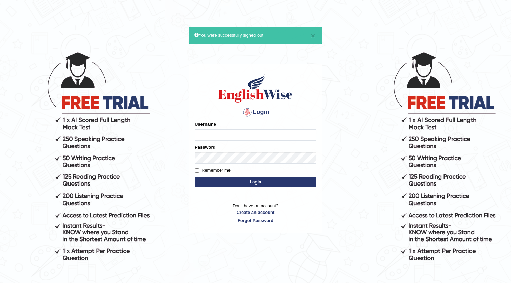
click at [287, 139] on input "Username" at bounding box center [255, 134] width 121 height 11
click at [262, 138] on input "Username" at bounding box center [255, 134] width 121 height 11
type input "Kanchana1234"
click at [299, 178] on button "Login" at bounding box center [255, 182] width 121 height 10
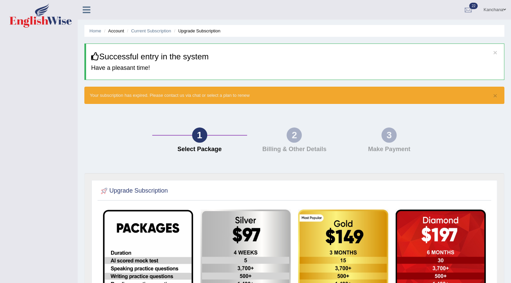
click at [496, 10] on link "Kanchana" at bounding box center [494, 9] width 33 height 18
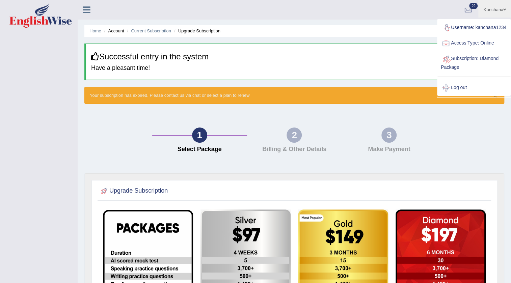
click at [357, 28] on ul "Home Account Current Subscription Upgrade Subscription" at bounding box center [294, 31] width 420 height 12
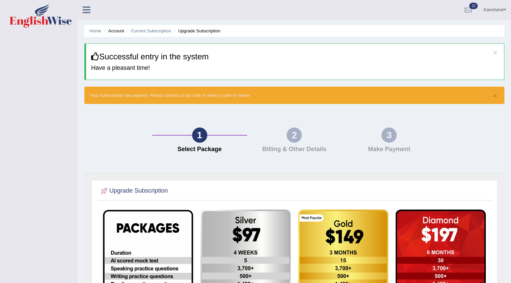
click at [86, 11] on icon at bounding box center [87, 9] width 8 height 9
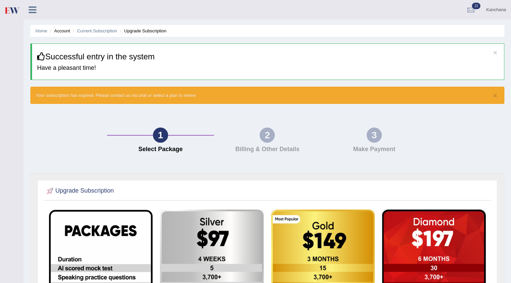
click at [34, 7] on icon at bounding box center [33, 9] width 8 height 9
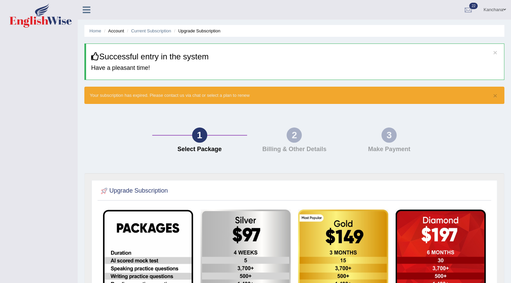
click at [496, 4] on link "Kanchana" at bounding box center [494, 9] width 33 height 18
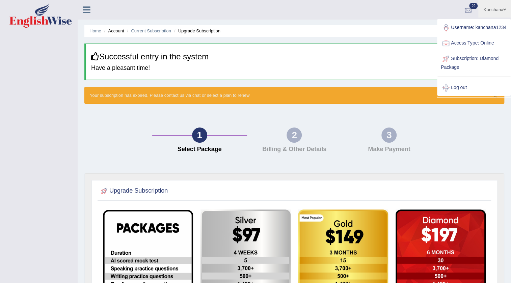
click at [466, 13] on div at bounding box center [468, 10] width 10 height 10
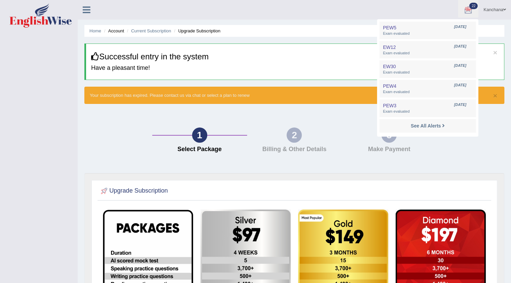
click at [497, 7] on link "Kanchana" at bounding box center [494, 9] width 33 height 18
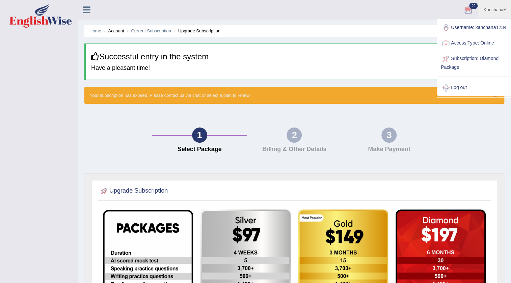
click at [465, 33] on link "Username: kanchana1234" at bounding box center [473, 28] width 73 height 16
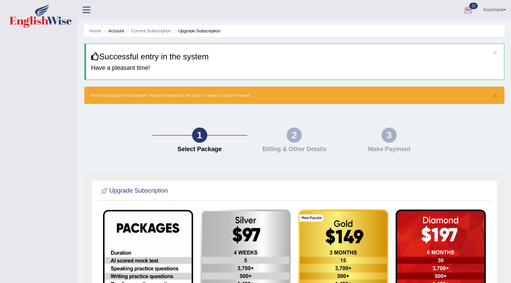
click at [86, 8] on icon at bounding box center [87, 9] width 8 height 9
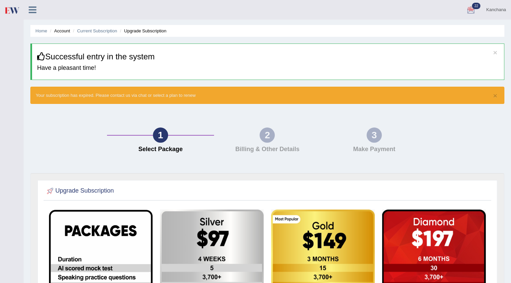
click at [67, 30] on li "Account" at bounding box center [59, 31] width 22 height 6
click at [39, 29] on link "Home" at bounding box center [41, 30] width 12 height 5
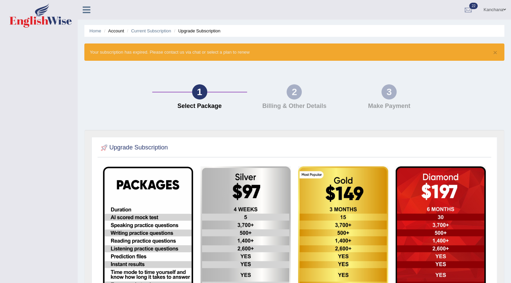
click at [490, 13] on link "Kanchana" at bounding box center [494, 9] width 33 height 18
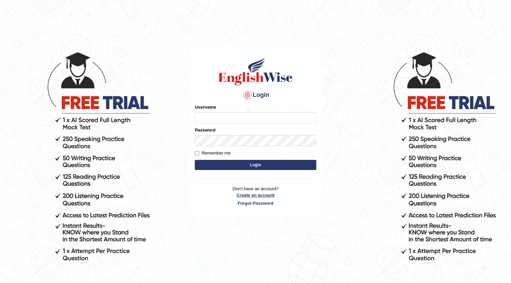
type input "Kanchana1234"
click at [219, 158] on form "Please fix the following errors: Username Kanchana1234 Password Remember me Log…" at bounding box center [255, 138] width 121 height 68
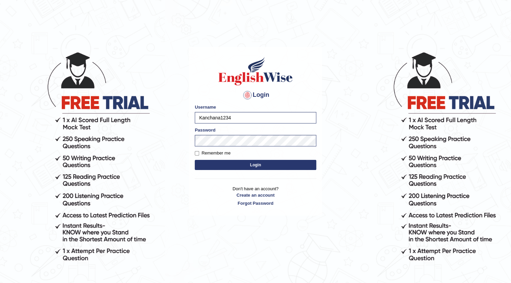
click at [216, 165] on button "Login" at bounding box center [255, 165] width 121 height 10
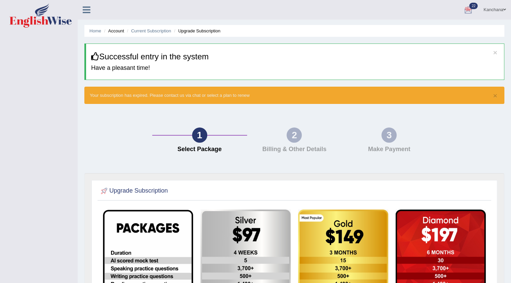
click at [509, 6] on link "Kanchana" at bounding box center [494, 9] width 33 height 18
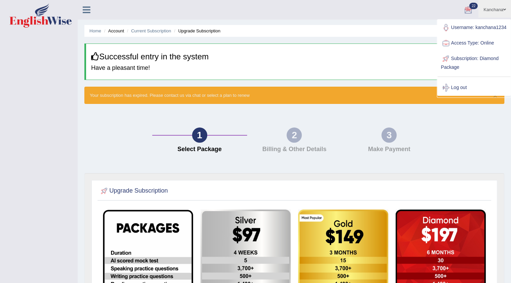
drag, startPoint x: 350, startPoint y: 29, endPoint x: 327, endPoint y: 20, distance: 24.3
click at [346, 28] on ul "Home Account Current Subscription Upgrade Subscription" at bounding box center [294, 31] width 420 height 12
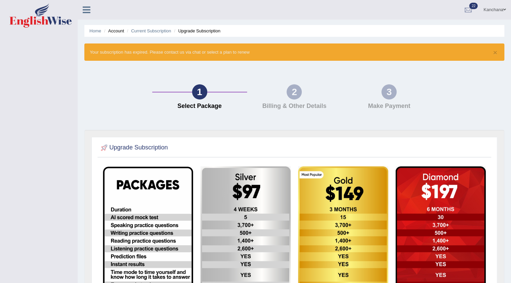
click at [496, 10] on link "Kanchana" at bounding box center [494, 9] width 33 height 18
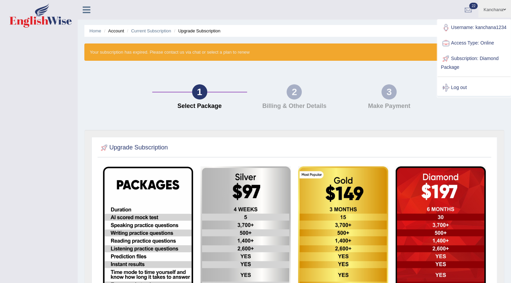
click at [370, 23] on div "Home Account Current Subscription Upgrade Subscription × Your subscription has …" at bounding box center [294, 199] width 433 height 398
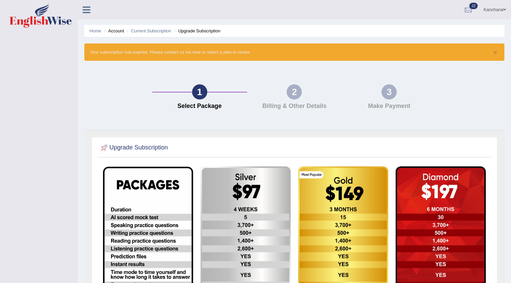
click at [501, 13] on link "Kanchana" at bounding box center [494, 9] width 33 height 18
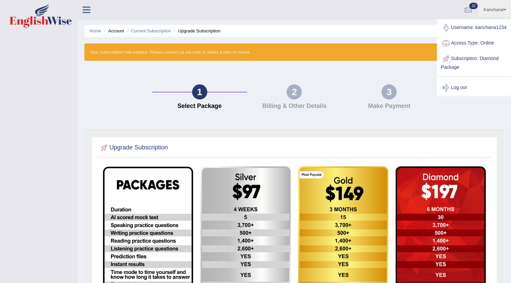
click at [396, 31] on ul "Home Account Current Subscription Upgrade Subscription" at bounding box center [294, 31] width 420 height 12
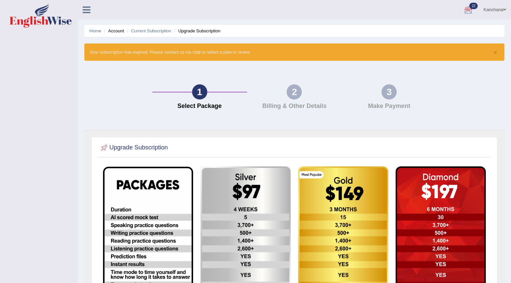
click at [499, 14] on link "Kanchana" at bounding box center [494, 9] width 33 height 18
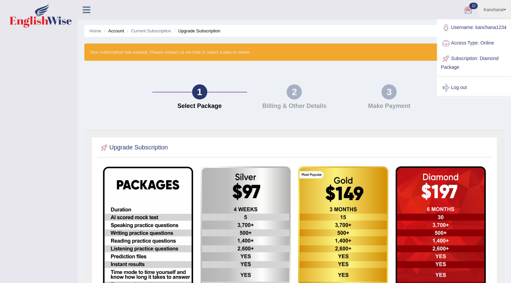
click at [440, 13] on ul "Kanchana Toggle navigation Username: kanchana1234 Access Type: Online Subscript…" at bounding box center [359, 9] width 303 height 19
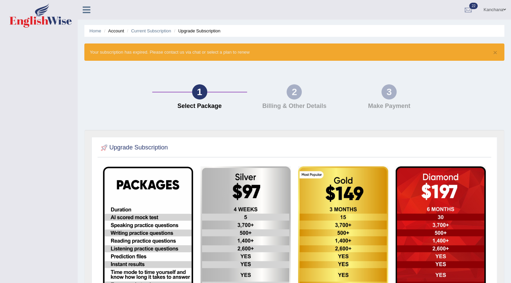
click at [504, 10] on span at bounding box center [504, 9] width 3 height 4
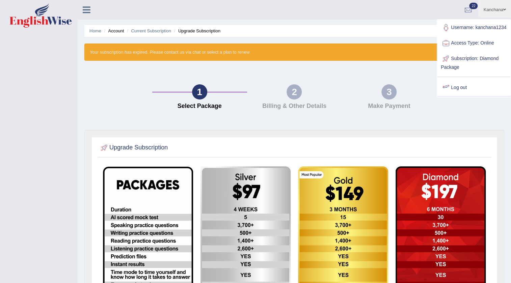
click at [486, 92] on link "Log out" at bounding box center [473, 88] width 73 height 16
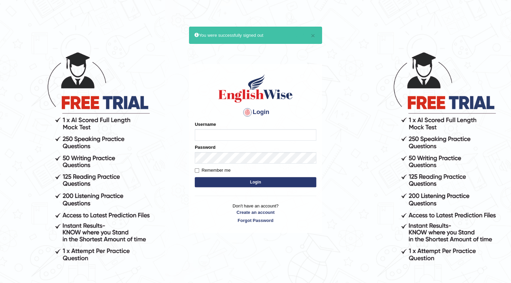
click at [243, 137] on input "Username" at bounding box center [255, 134] width 121 height 11
type input "04081984"
click at [259, 185] on button "Login" at bounding box center [255, 182] width 121 height 10
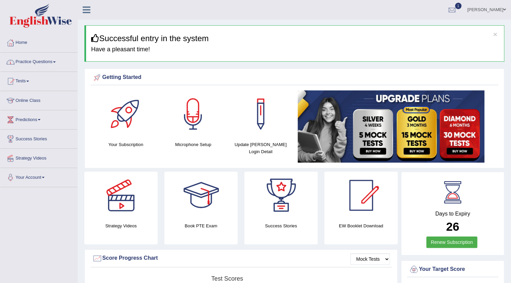
drag, startPoint x: 53, startPoint y: 61, endPoint x: 57, endPoint y: 59, distance: 4.5
click at [53, 61] on link "Practice Questions" at bounding box center [38, 61] width 77 height 17
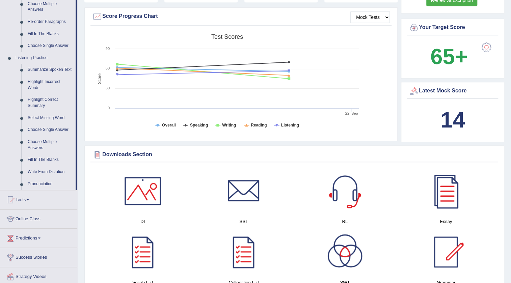
scroll to position [245, 0]
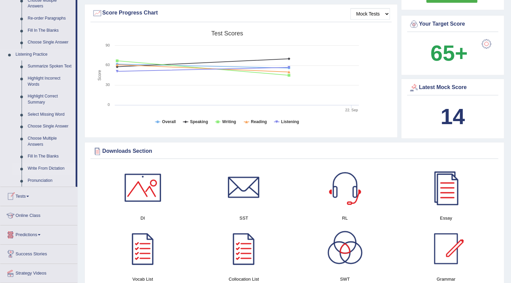
click at [58, 167] on link "Write From Dictation" at bounding box center [50, 169] width 51 height 12
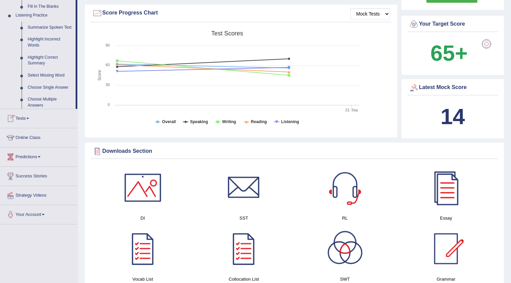
scroll to position [212, 0]
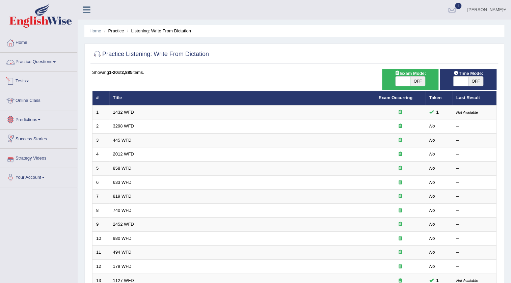
click at [53, 61] on link "Practice Questions" at bounding box center [38, 61] width 77 height 17
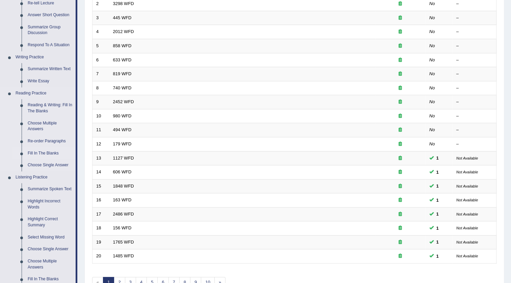
scroll to position [215, 0]
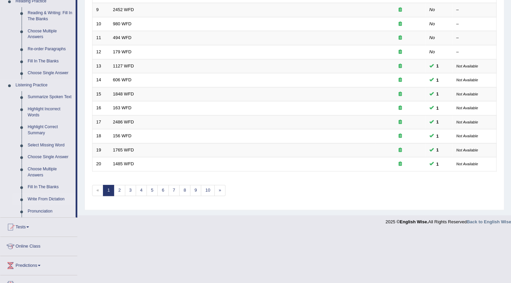
click at [56, 199] on link "Write From Dictation" at bounding box center [50, 199] width 51 height 12
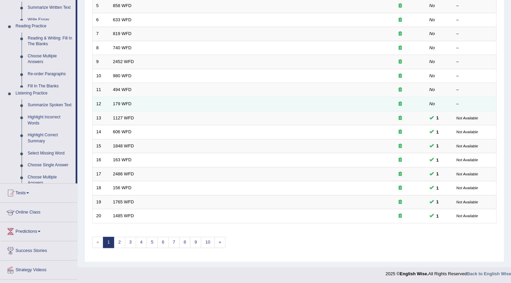
scroll to position [131, 0]
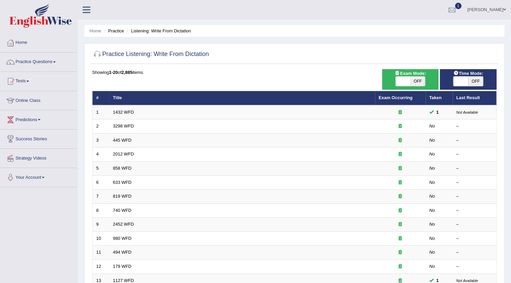
click at [402, 83] on span at bounding box center [403, 81] width 15 height 9
checkbox input "true"
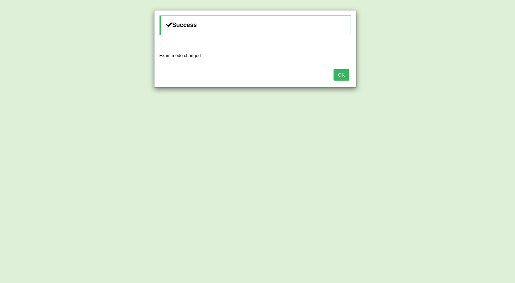
click at [344, 76] on button "OK" at bounding box center [342, 74] width 16 height 11
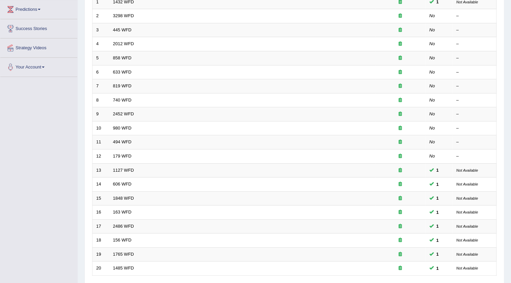
scroll to position [71, 0]
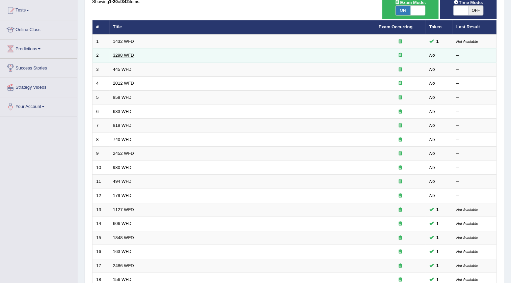
click at [130, 54] on link "3298 WFD" at bounding box center [123, 55] width 21 height 5
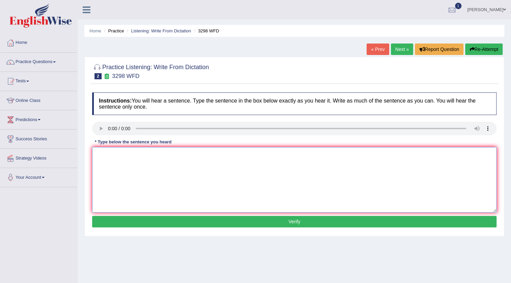
click at [125, 185] on textarea at bounding box center [294, 179] width 404 height 65
type textarea "Animal behavior is being so similar and contrace aspects"
click at [277, 217] on button "Verify" at bounding box center [294, 221] width 404 height 11
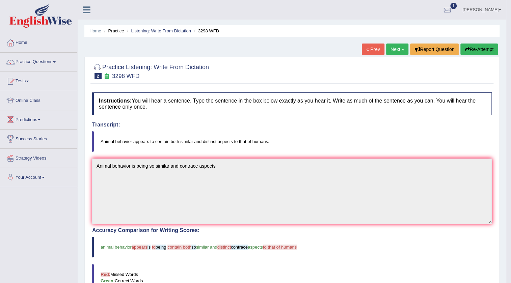
click at [398, 48] on link "Next »" at bounding box center [397, 49] width 22 height 11
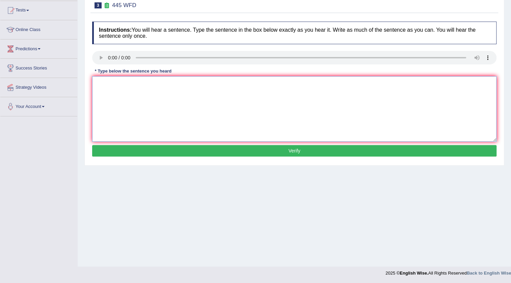
drag, startPoint x: 130, startPoint y: 101, endPoint x: 139, endPoint y: 92, distance: 12.7
click at [131, 101] on textarea at bounding box center [294, 108] width 404 height 65
click at [101, 83] on textarea "American" at bounding box center [294, 108] width 404 height 65
click at [95, 81] on textarea "American" at bounding box center [294, 108] width 404 height 65
click at [137, 83] on textarea "The American" at bounding box center [294, 108] width 404 height 65
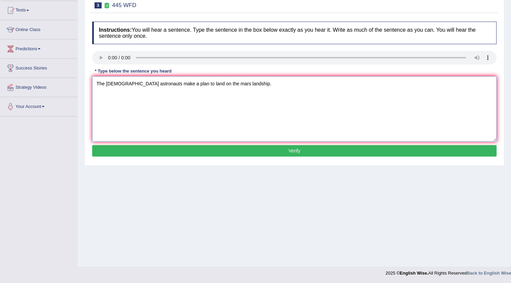
type textarea "The American astronauts make a plan to land on the mars landship."
click at [296, 148] on button "Verify" at bounding box center [294, 150] width 404 height 11
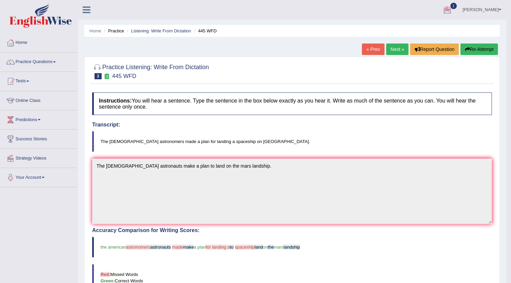
click at [389, 48] on link "Next »" at bounding box center [397, 49] width 22 height 11
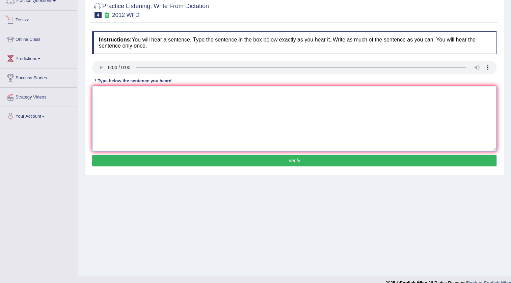
click at [125, 102] on textarea at bounding box center [294, 118] width 404 height 65
type textarea "There is a great deal of on this dibet on this topic."
click at [315, 159] on button "Verify" at bounding box center [294, 160] width 404 height 11
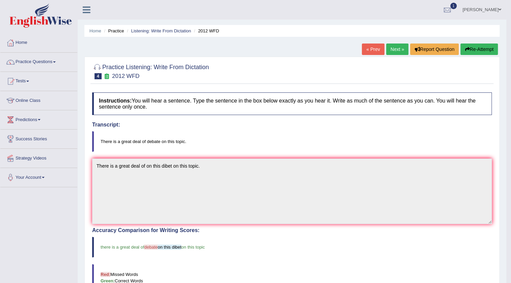
click at [391, 52] on link "Next »" at bounding box center [397, 49] width 22 height 11
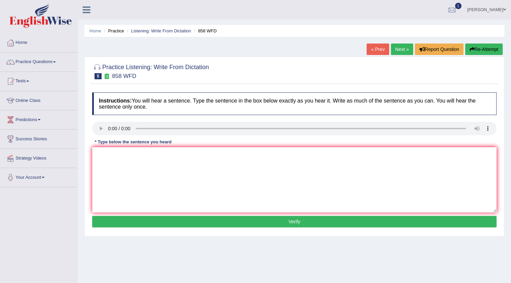
click at [484, 49] on button "Re-Attempt" at bounding box center [483, 49] width 37 height 11
click at [403, 48] on link "Next »" at bounding box center [402, 49] width 22 height 11
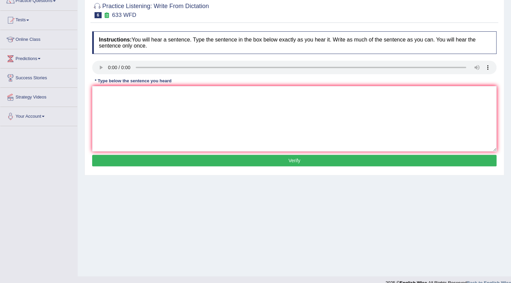
scroll to position [61, 0]
click at [121, 102] on textarea at bounding box center [294, 118] width 404 height 65
type textarea "Researches are shown that the exercise make us feel better."
click at [306, 161] on button "Verify" at bounding box center [294, 160] width 404 height 11
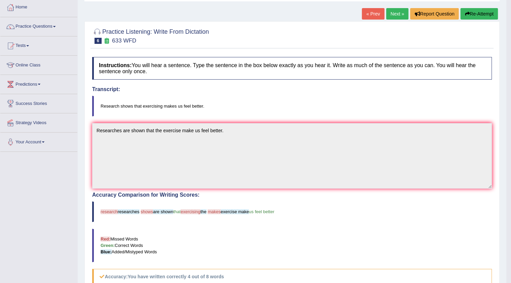
scroll to position [0, 0]
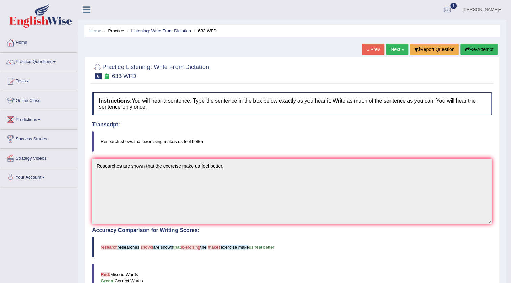
click at [398, 52] on link "Next »" at bounding box center [397, 49] width 22 height 11
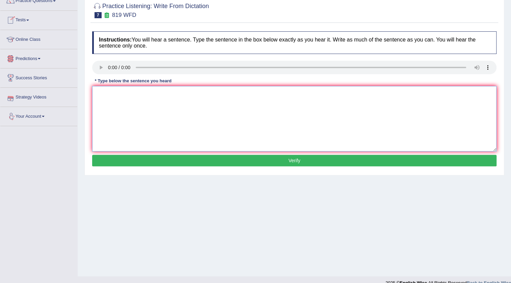
click at [115, 104] on textarea at bounding box center [294, 118] width 404 height 65
type textarea "Plans are able to growing grow throughout our lives."
click at [293, 158] on button "Verify" at bounding box center [294, 160] width 404 height 11
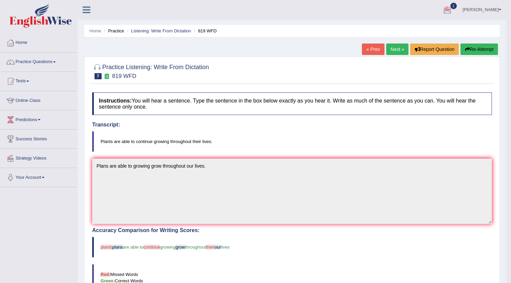
click at [398, 47] on link "Next »" at bounding box center [397, 49] width 22 height 11
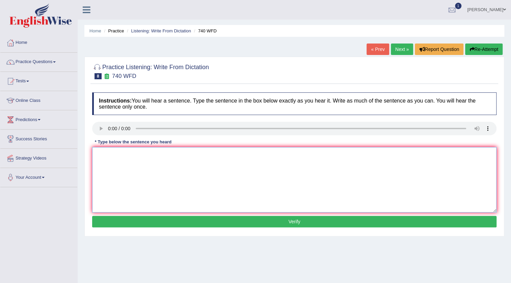
click at [133, 153] on textarea at bounding box center [294, 179] width 404 height 65
type textarea "Series of observation carry carying out in this classroom."
click at [299, 222] on button "Verify" at bounding box center [294, 221] width 404 height 11
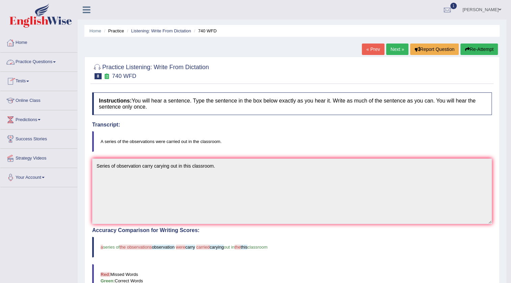
click at [56, 61] on link "Practice Questions" at bounding box center [38, 61] width 77 height 17
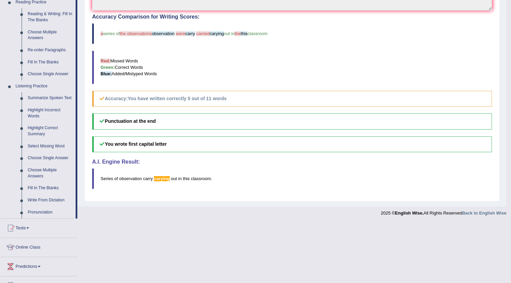
scroll to position [264, 0]
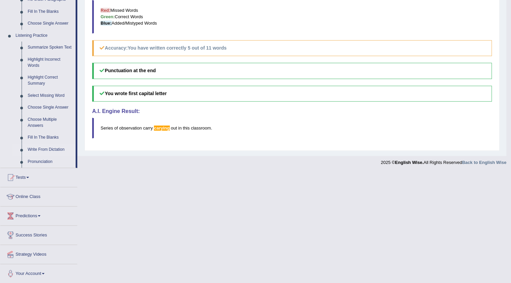
click at [51, 151] on link "Write From Dictation" at bounding box center [50, 150] width 51 height 12
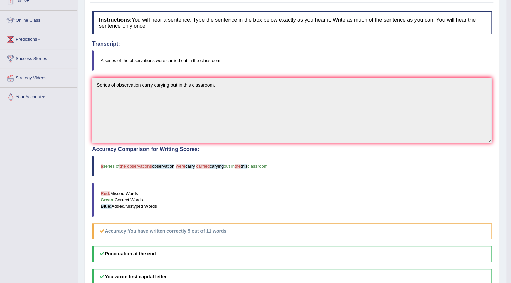
scroll to position [126, 0]
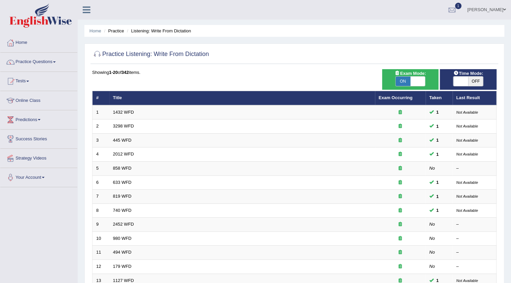
click at [457, 82] on span at bounding box center [460, 81] width 15 height 9
checkbox input "true"
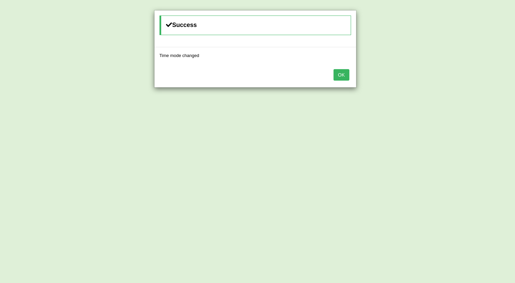
click at [341, 77] on button "OK" at bounding box center [342, 74] width 16 height 11
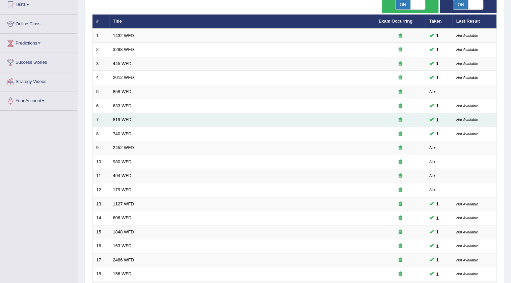
scroll to position [132, 0]
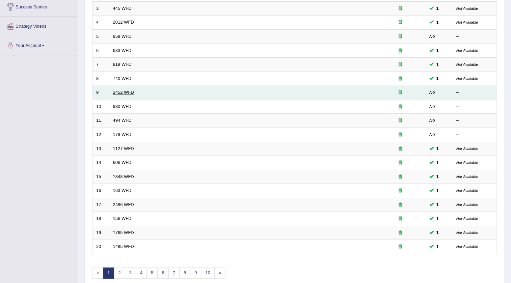
click at [115, 90] on link "2452 WFD" at bounding box center [123, 92] width 21 height 5
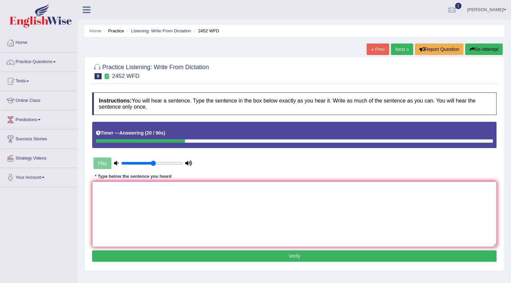
click at [168, 219] on textarea at bounding box center [294, 214] width 404 height 65
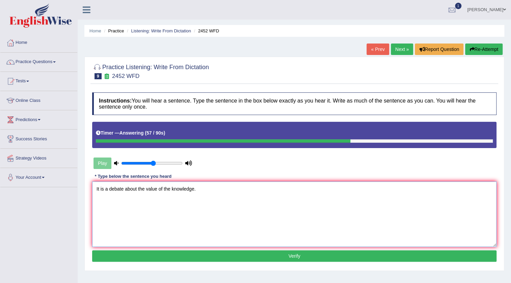
type textarea "It is a debate about the value of the knowledge."
click at [299, 250] on button "Verify" at bounding box center [294, 255] width 404 height 11
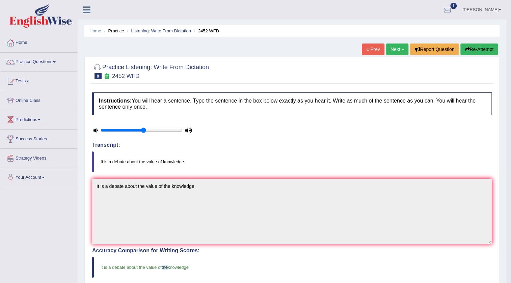
click at [398, 48] on link "Next »" at bounding box center [397, 49] width 22 height 11
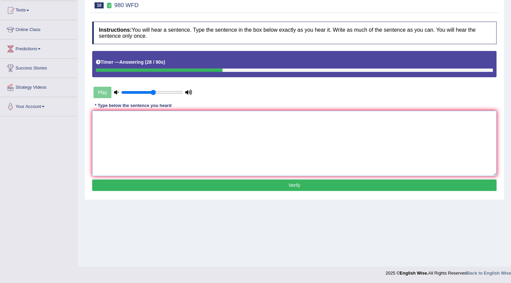
click at [167, 121] on textarea at bounding box center [294, 143] width 404 height 65
type textarea "y"
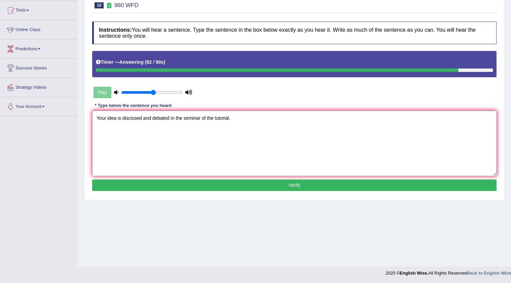
click at [132, 117] on textarea "Your idea is discissed and debated in the seminar of the tutorial." at bounding box center [294, 143] width 404 height 65
type textarea "Your idea is discussed and debated in the seminar of the tutorial."
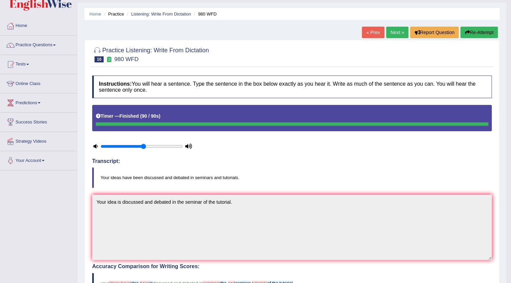
scroll to position [10, 0]
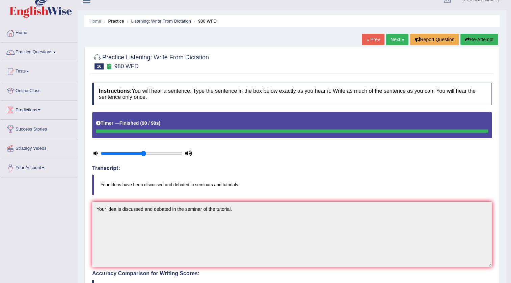
click at [396, 37] on link "Next »" at bounding box center [397, 39] width 22 height 11
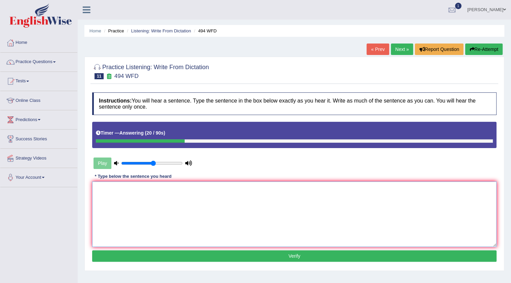
click at [130, 205] on textarea at bounding box center [294, 214] width 404 height 65
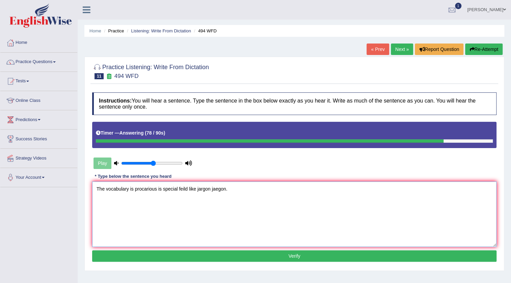
type textarea "The vocabulary is procarious is special feild like jargon jaegon."
click at [358, 257] on button "Verify" at bounding box center [294, 255] width 404 height 11
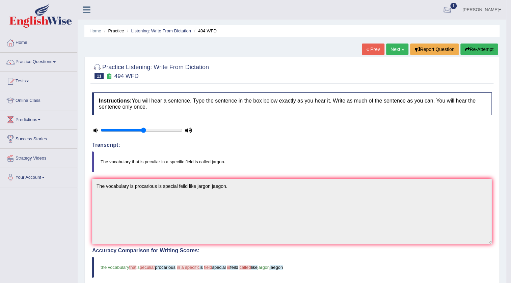
click at [445, 9] on div at bounding box center [447, 10] width 10 height 10
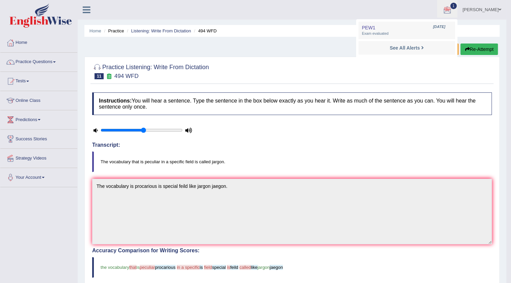
click at [469, 125] on div "Instructions: You will hear a sentence. Type the sentence in the box below exac…" at bounding box center [291, 260] width 403 height 343
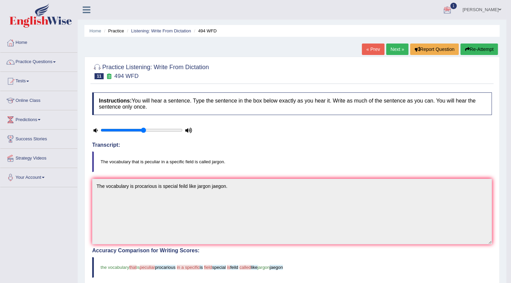
click at [487, 48] on button "Re-Attempt" at bounding box center [478, 49] width 37 height 11
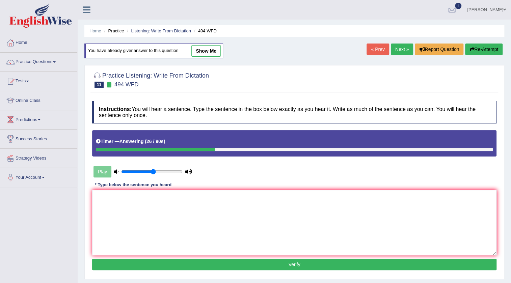
click at [400, 51] on link "Next »" at bounding box center [402, 49] width 22 height 11
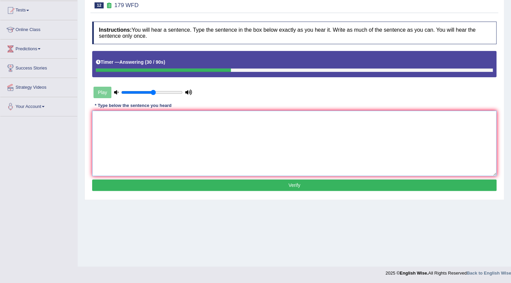
click at [104, 124] on textarea at bounding box center [294, 143] width 404 height 65
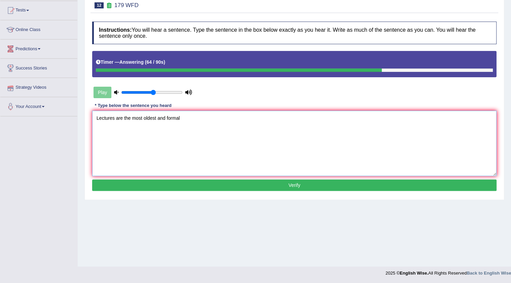
click at [165, 117] on textarea "Lectures are the most oldest and formal" at bounding box center [294, 143] width 404 height 65
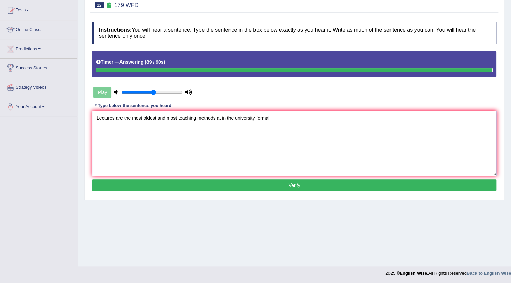
type textarea "Lectures are the most oldest and most teaching methods at in the university for…"
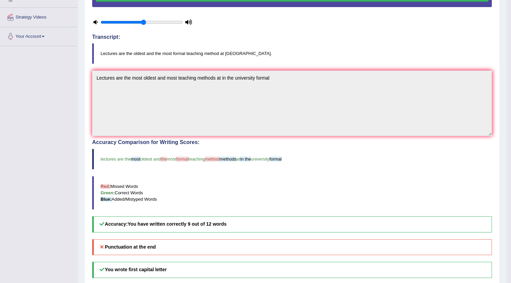
scroll to position [206, 0]
